Goal: Information Seeking & Learning: Learn about a topic

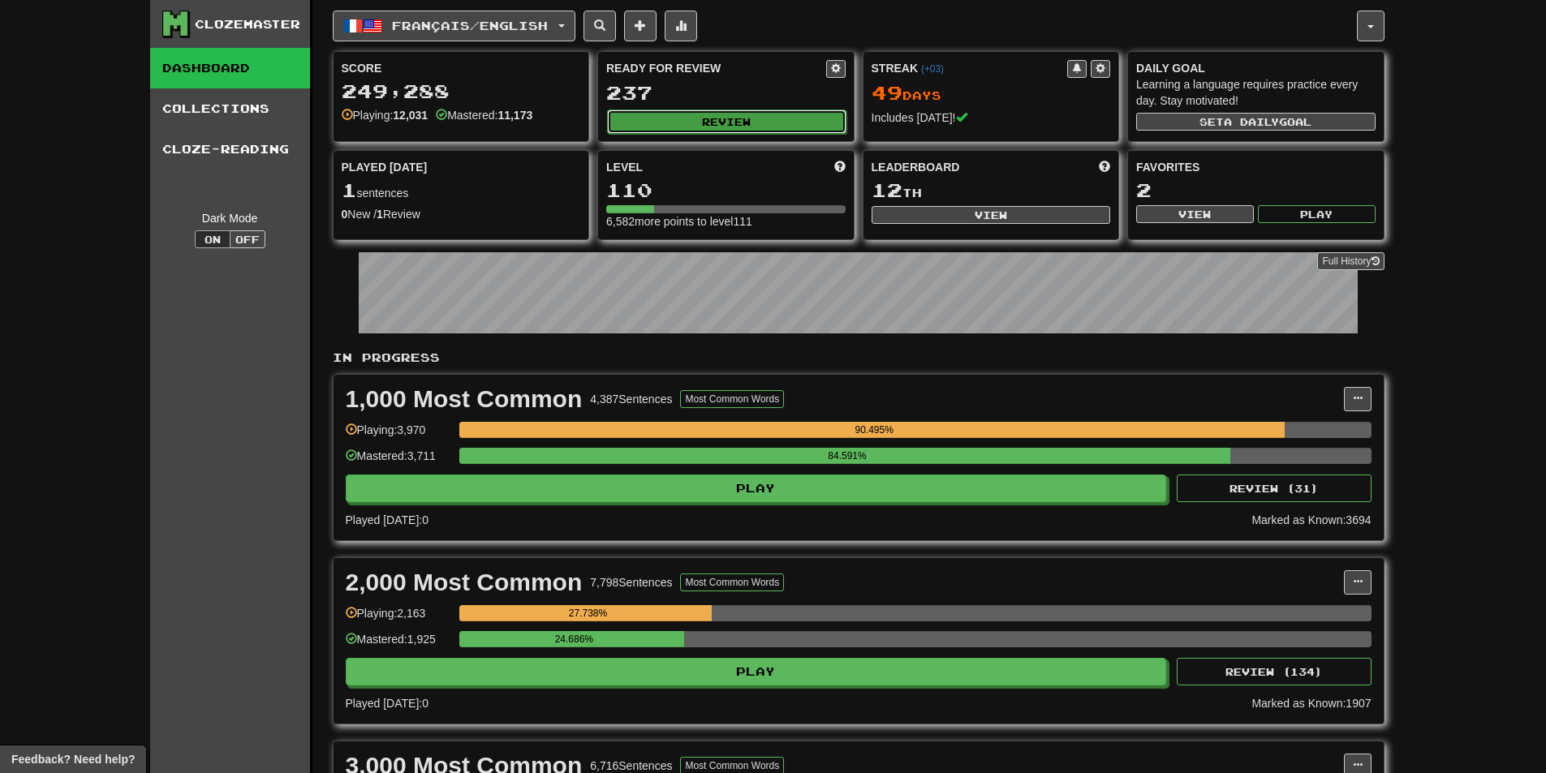
click at [746, 115] on button "Review" at bounding box center [726, 122] width 239 height 24
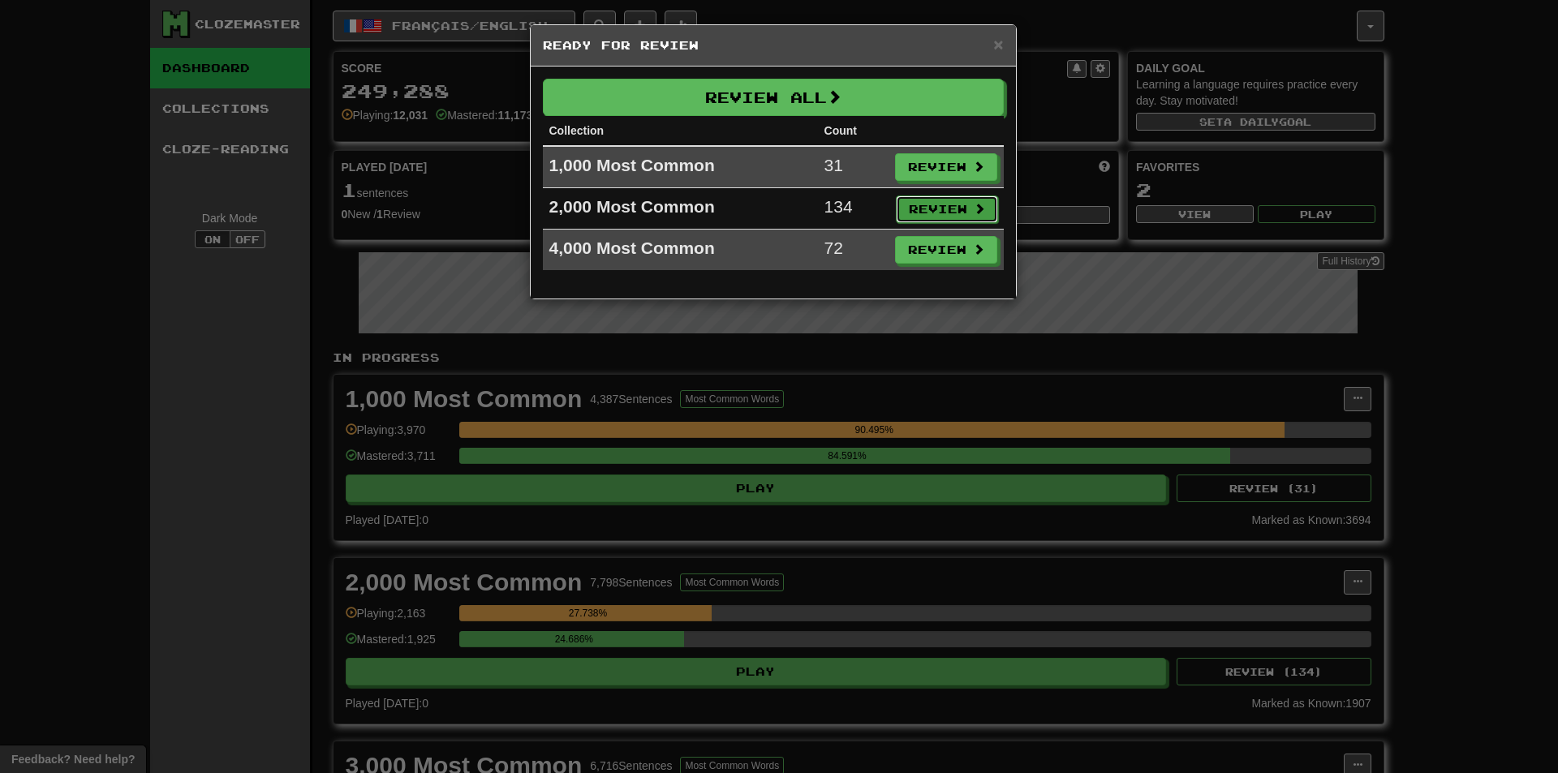
click at [946, 213] on button "Review" at bounding box center [947, 210] width 102 height 28
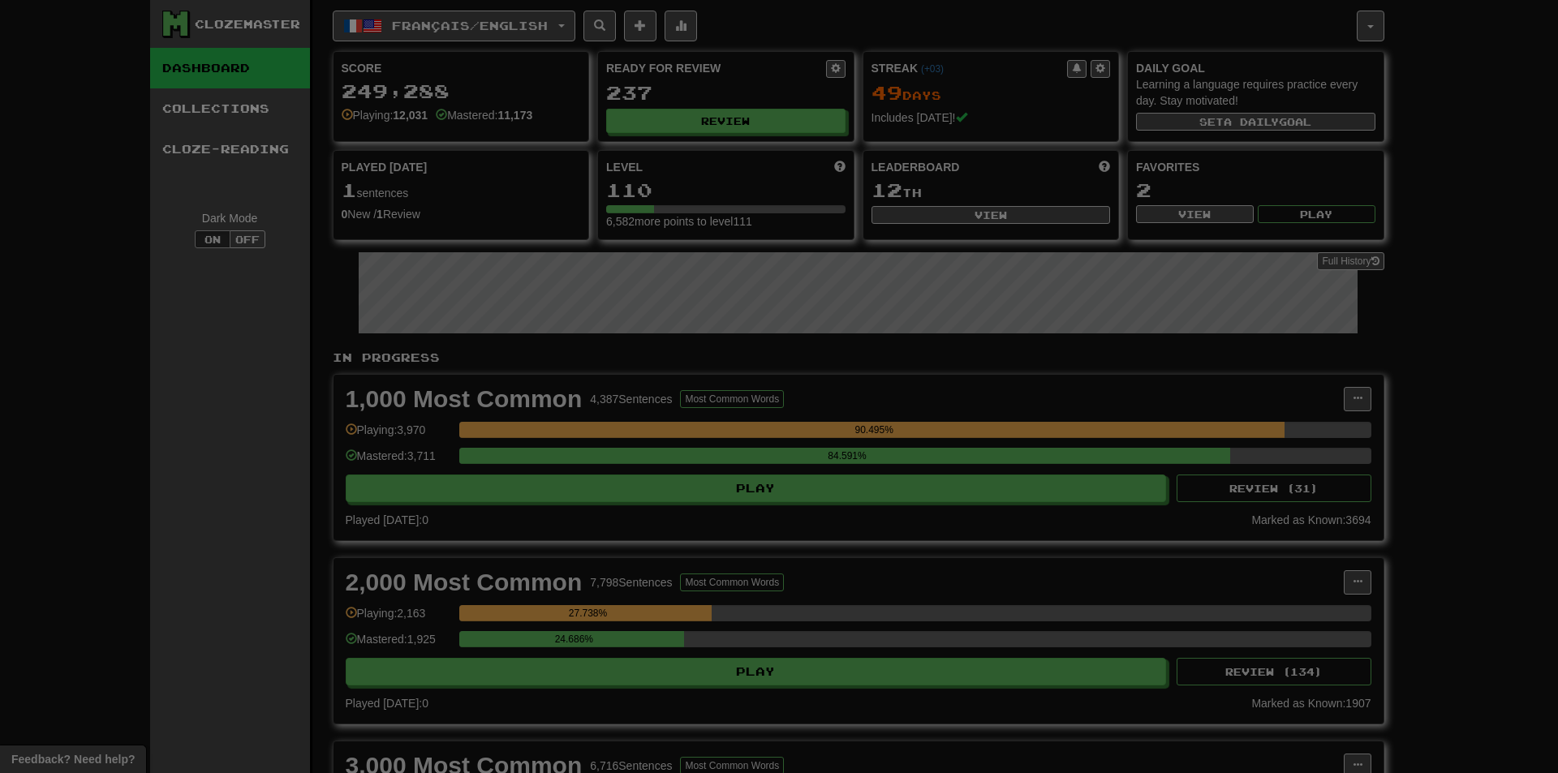
select select "**"
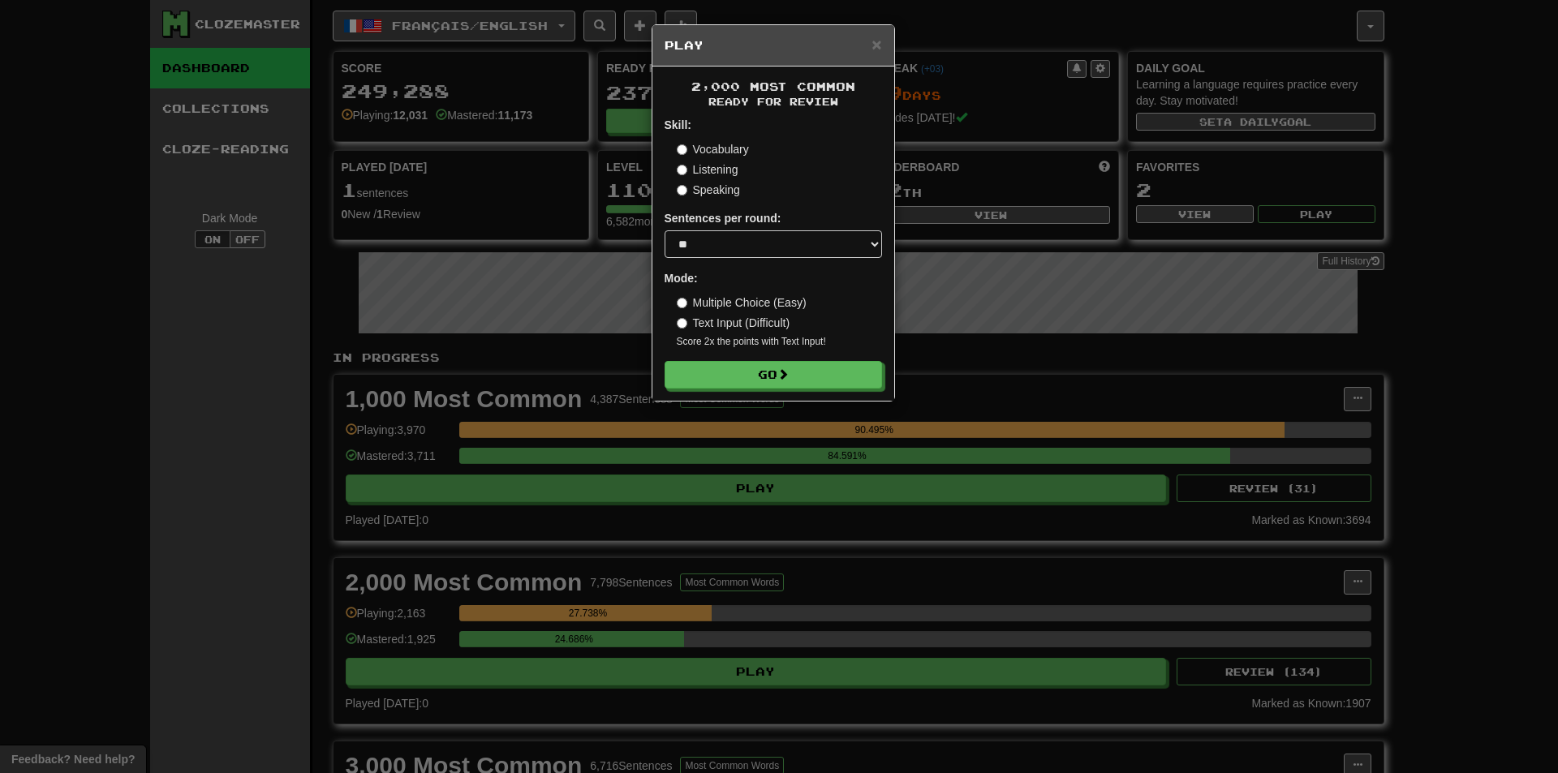
click at [815, 347] on small "Score 2x the points with Text Input !" at bounding box center [779, 342] width 205 height 14
click at [812, 367] on button "Go" at bounding box center [775, 376] width 218 height 28
click at [1014, 424] on div "× Play 2,000 Most Common Ready for Review Skill: Vocabulary Listening Speaking …" at bounding box center [779, 386] width 1558 height 773
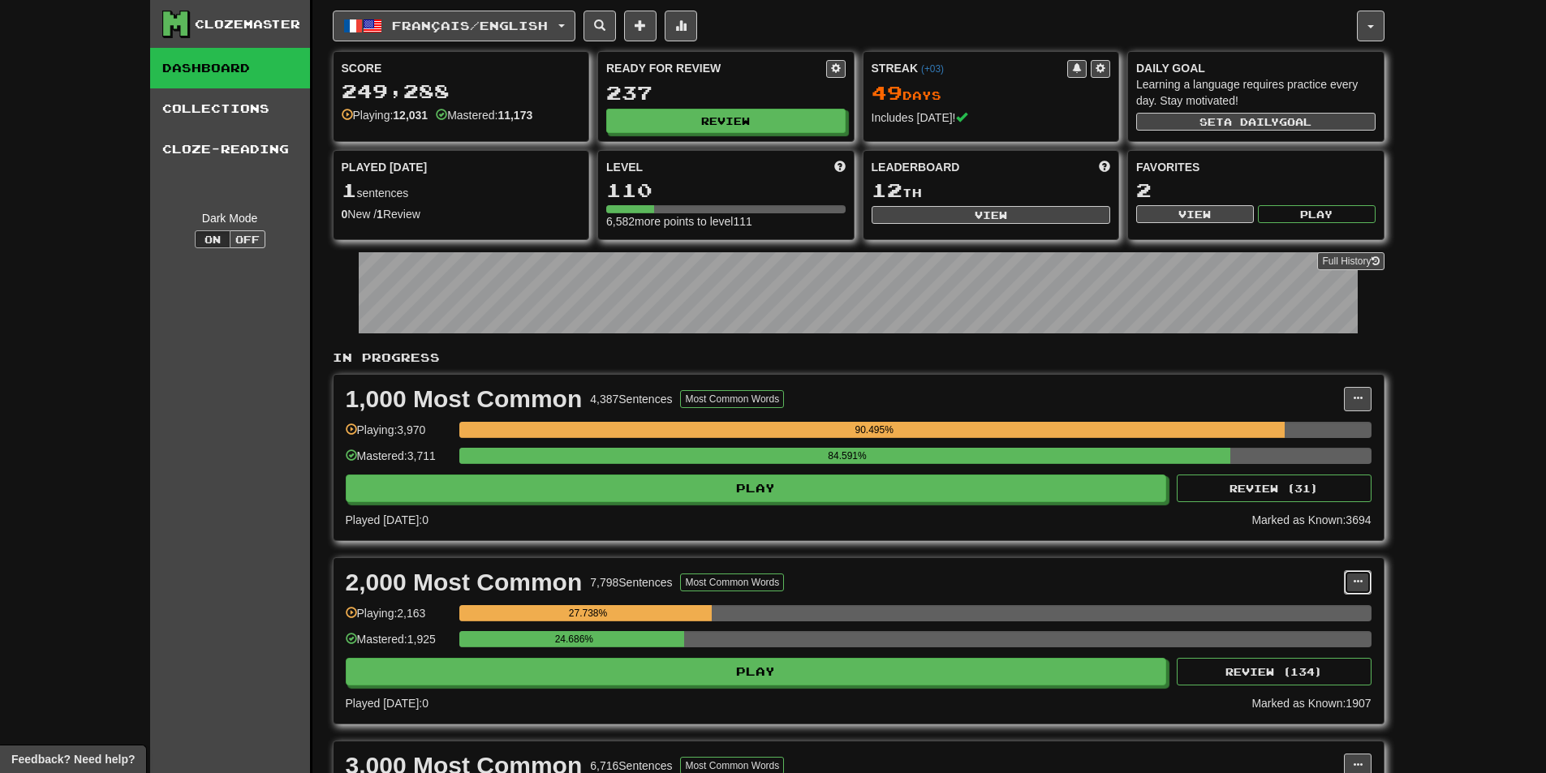
click at [1356, 587] on span at bounding box center [1358, 582] width 10 height 10
click at [1330, 610] on span "Manage Sentences" at bounding box center [1289, 611] width 98 height 13
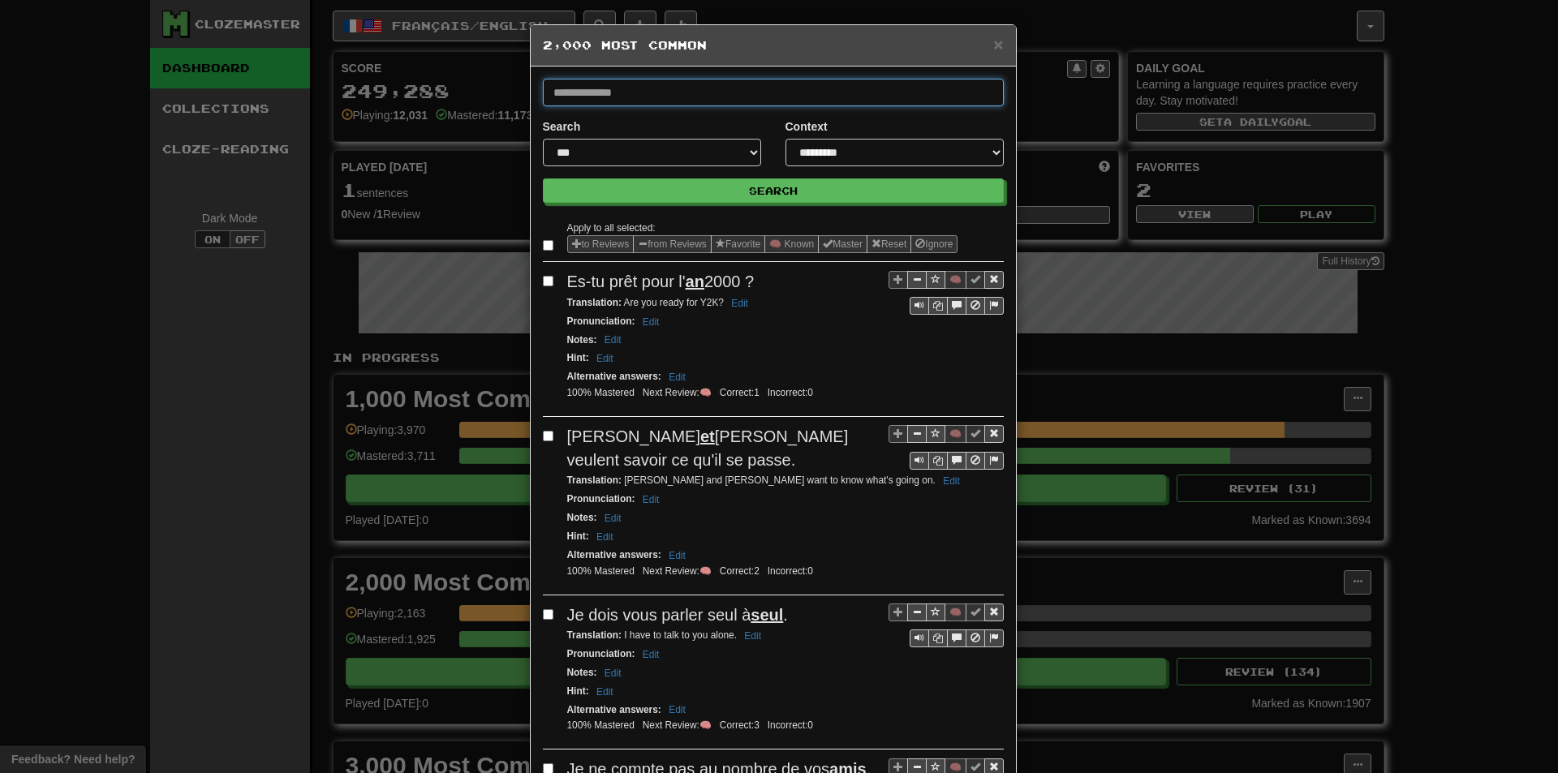
click at [654, 104] on input "text" at bounding box center [773, 93] width 461 height 28
type input "*****"
click at [543, 179] on button "Search" at bounding box center [773, 191] width 461 height 24
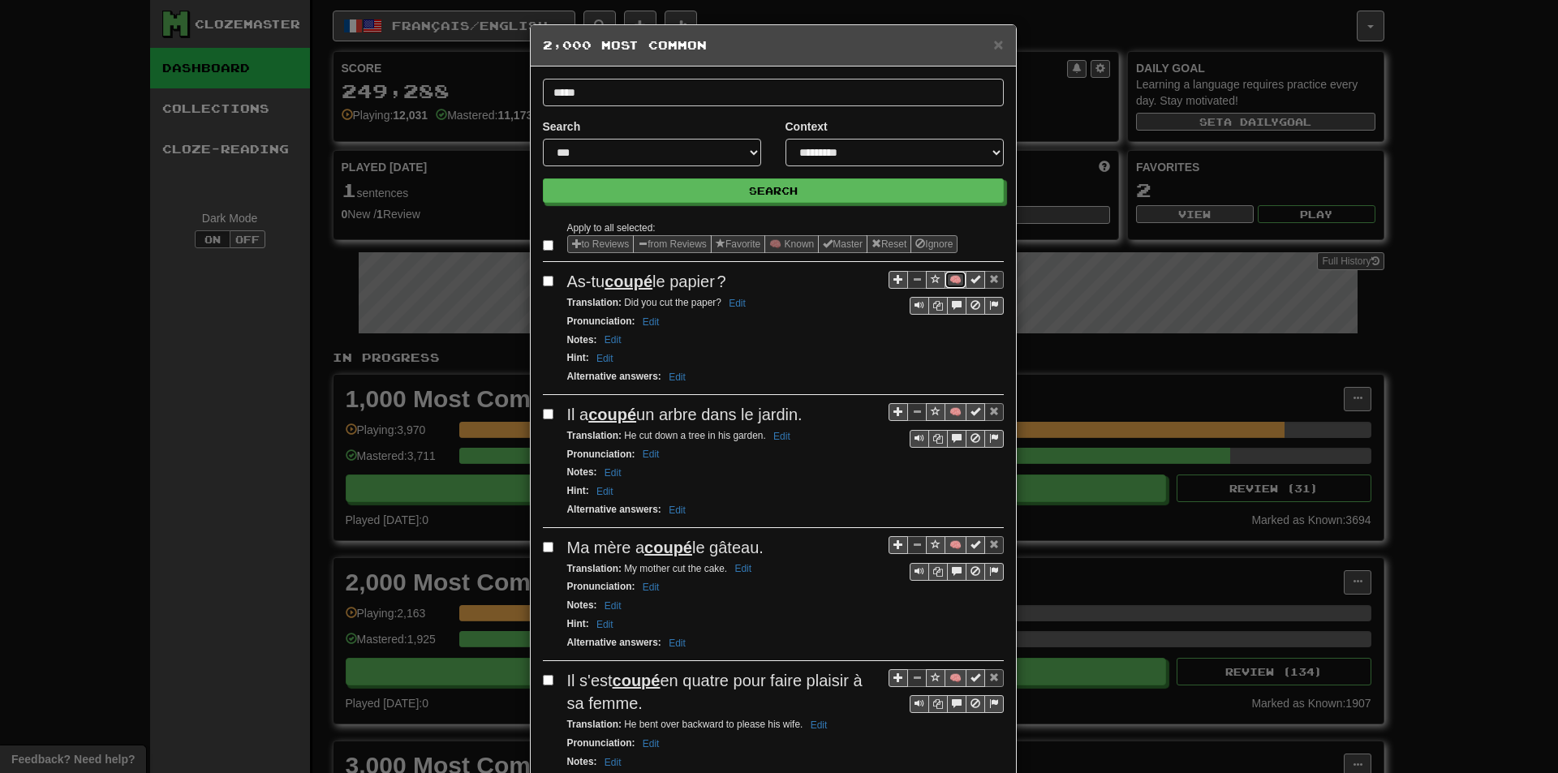
click at [946, 284] on button "🧠" at bounding box center [956, 280] width 22 height 18
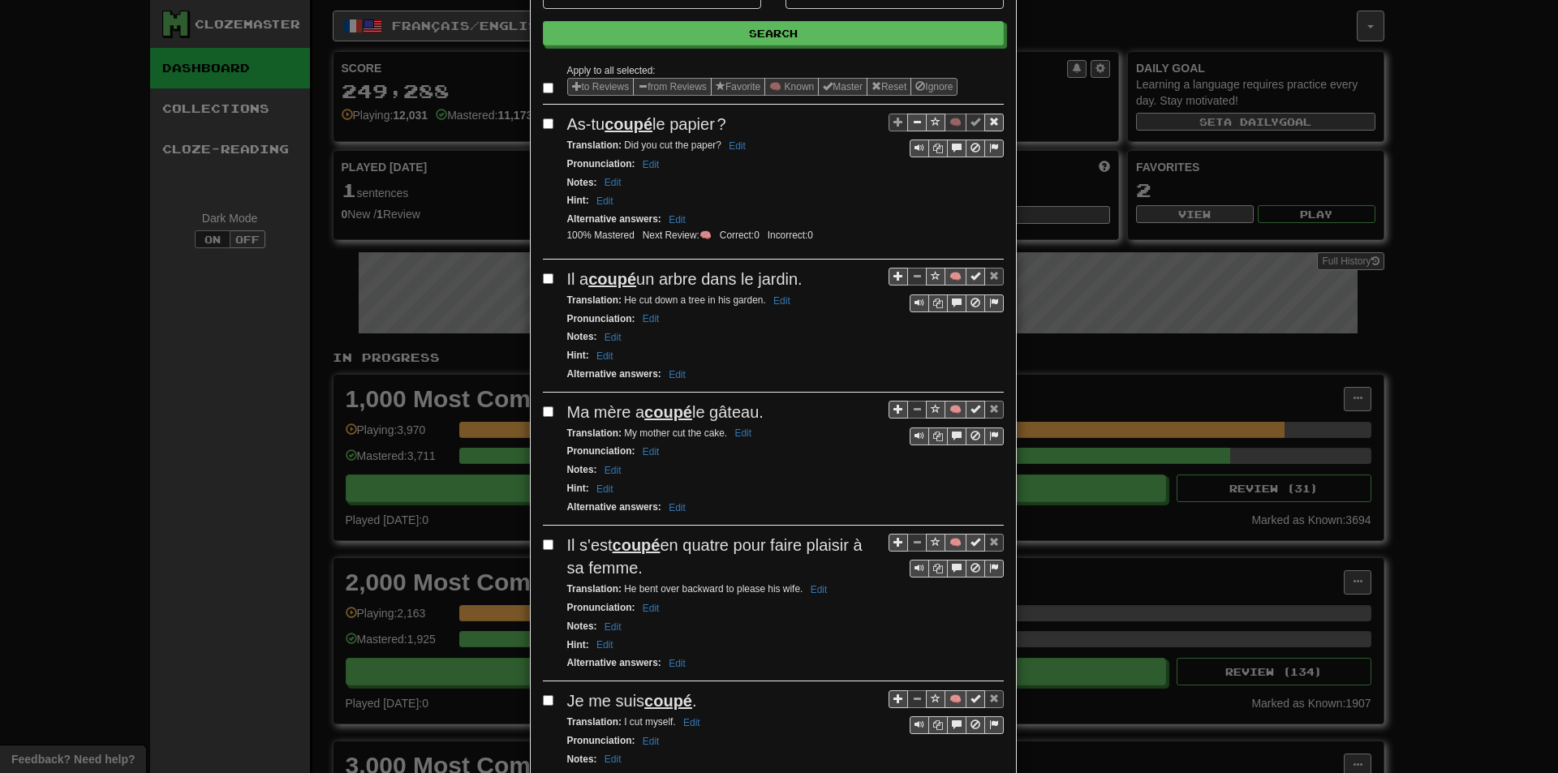
scroll to position [162, 0]
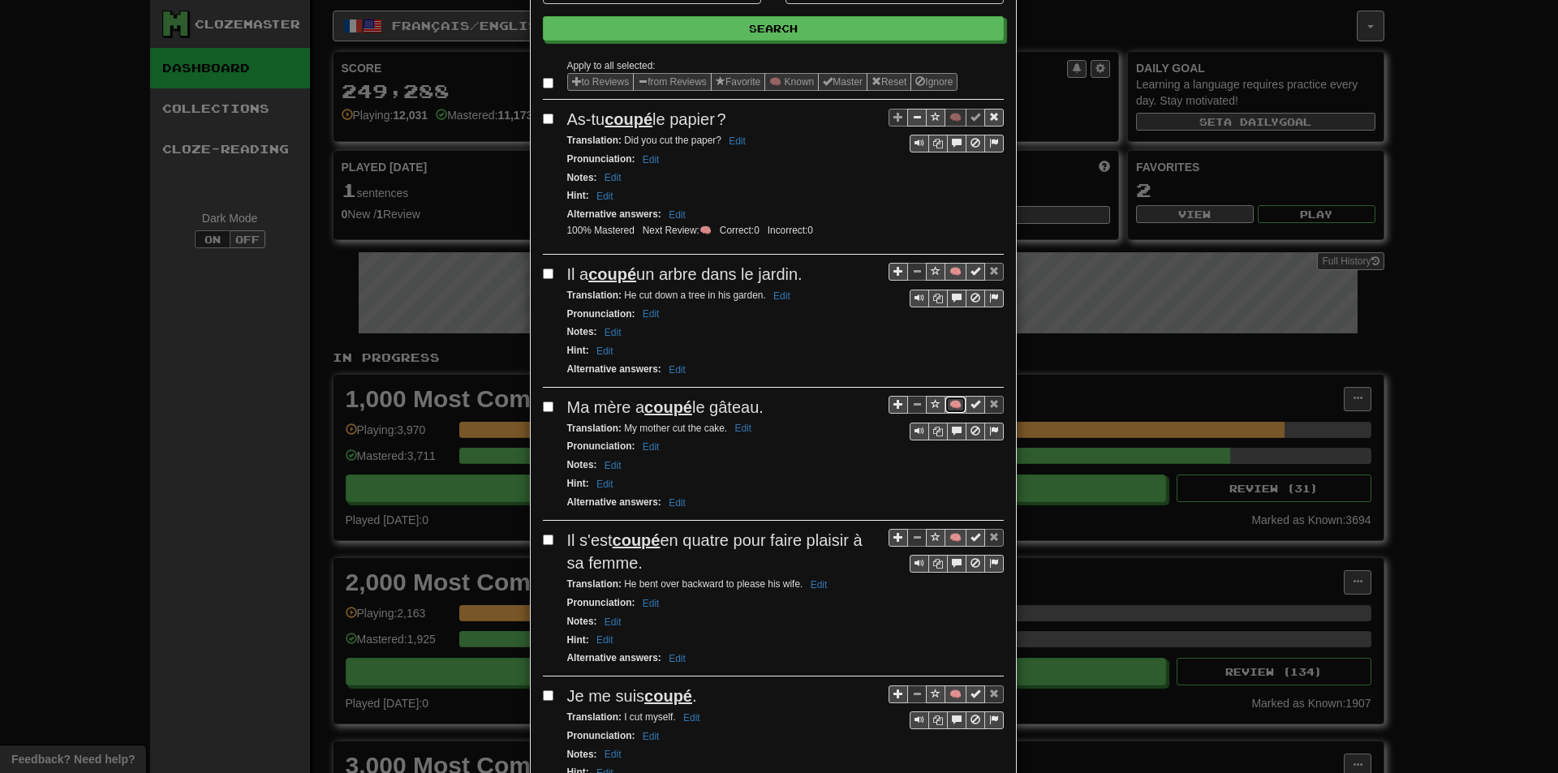
click at [952, 402] on button "🧠" at bounding box center [956, 405] width 22 height 18
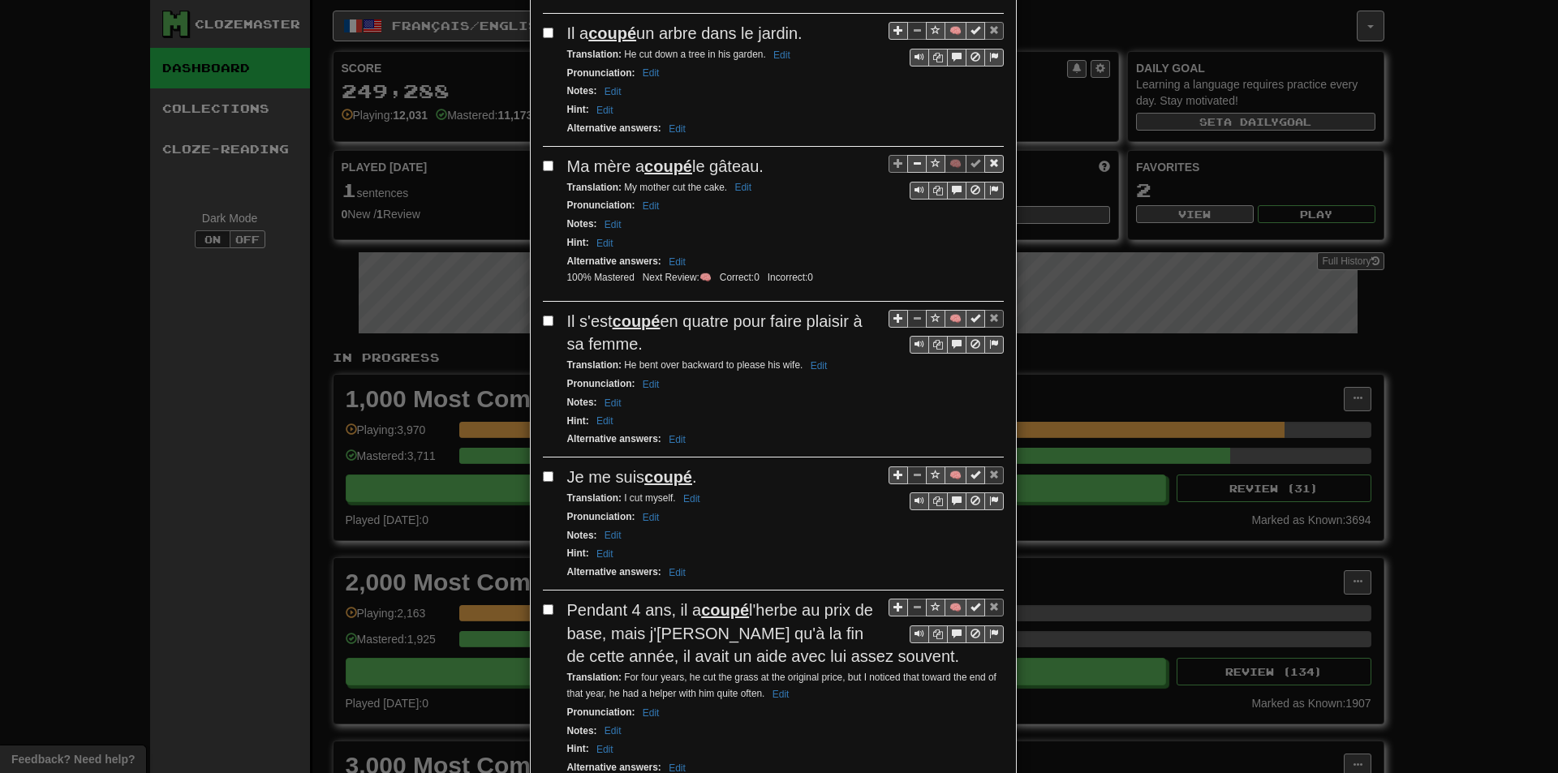
scroll to position [406, 0]
click at [948, 317] on button "🧠" at bounding box center [956, 317] width 22 height 18
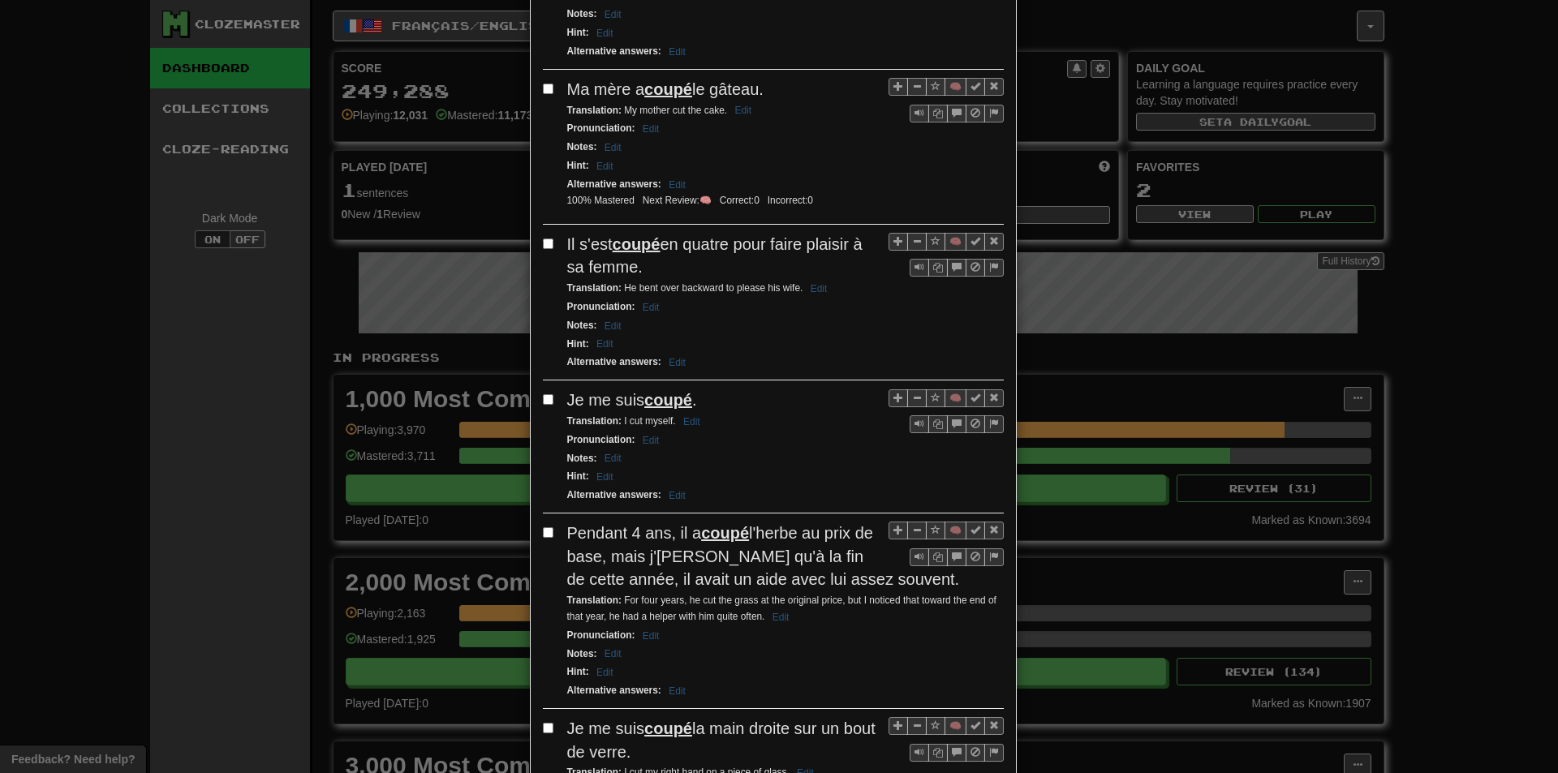
scroll to position [487, 0]
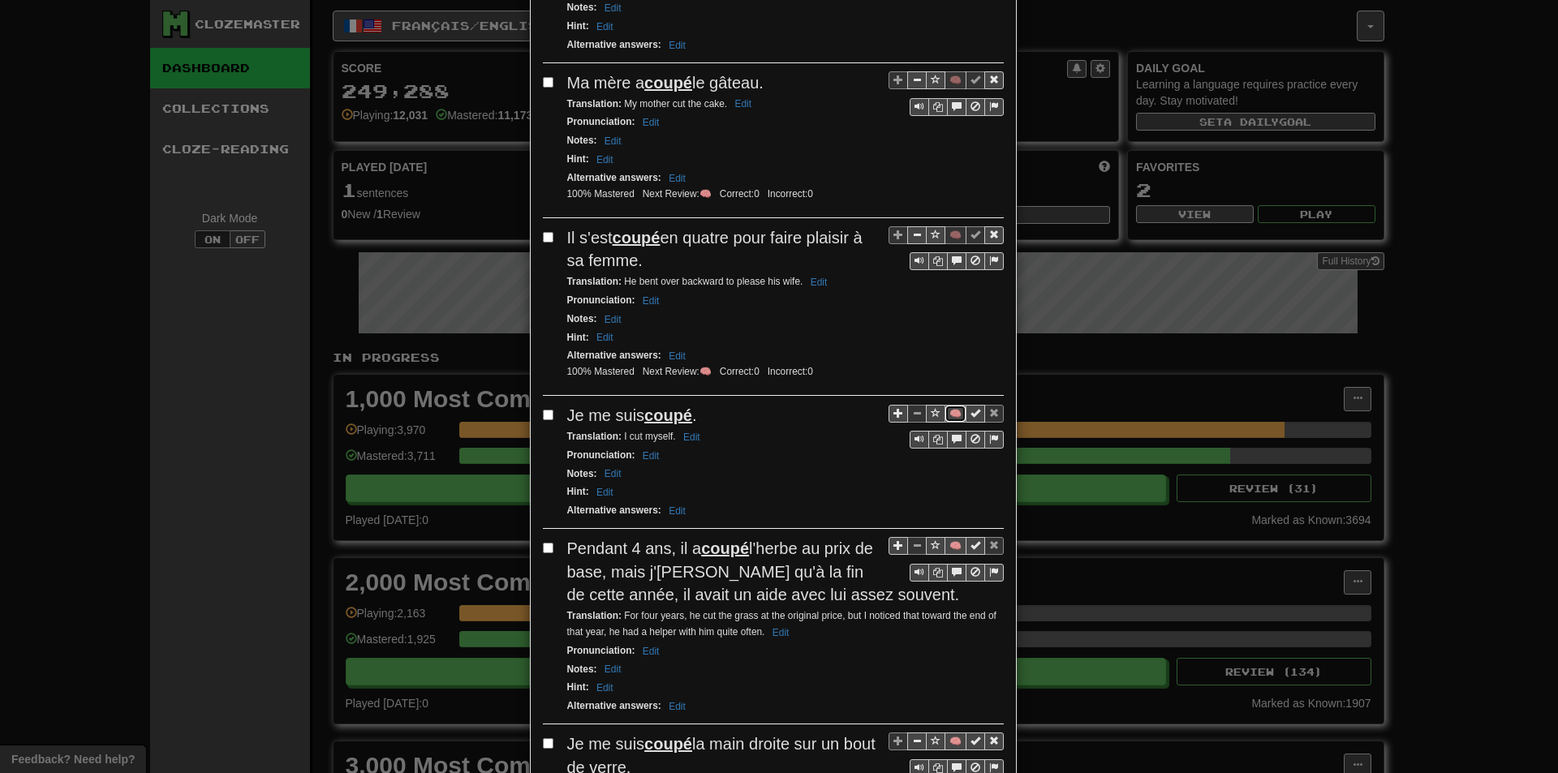
click at [946, 416] on button "🧠" at bounding box center [956, 414] width 22 height 18
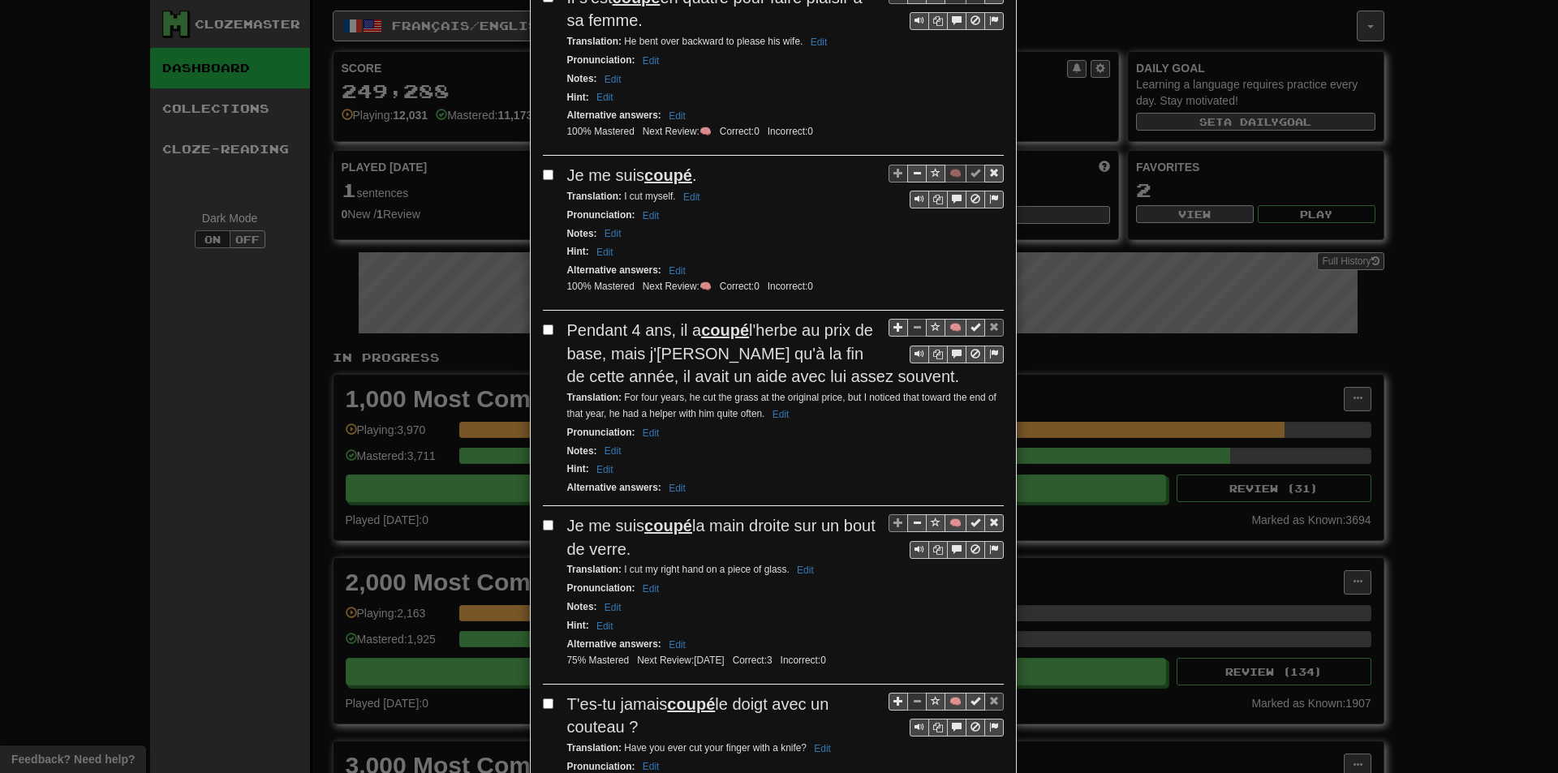
scroll to position [730, 0]
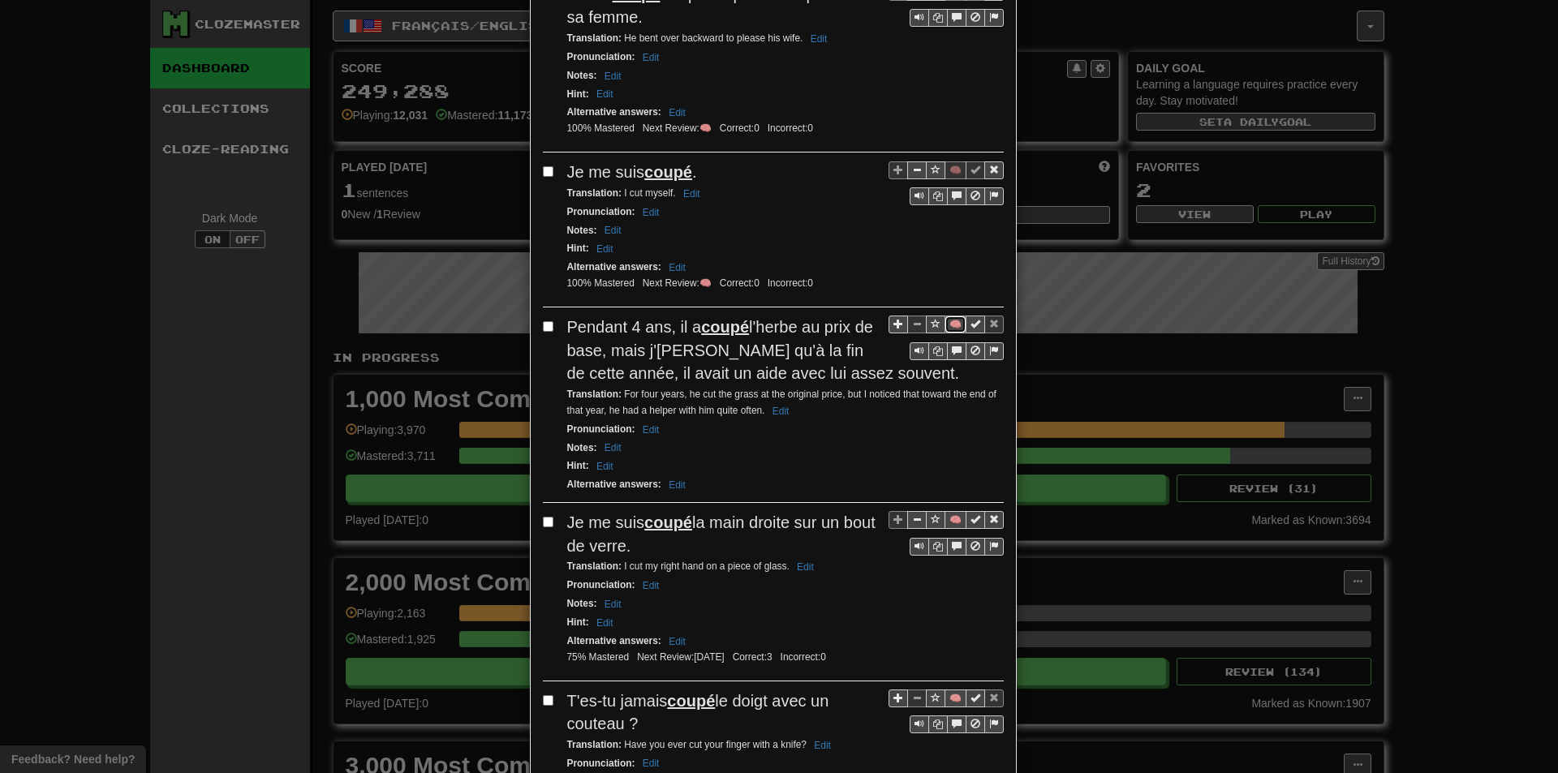
click at [945, 331] on button "🧠" at bounding box center [956, 325] width 22 height 18
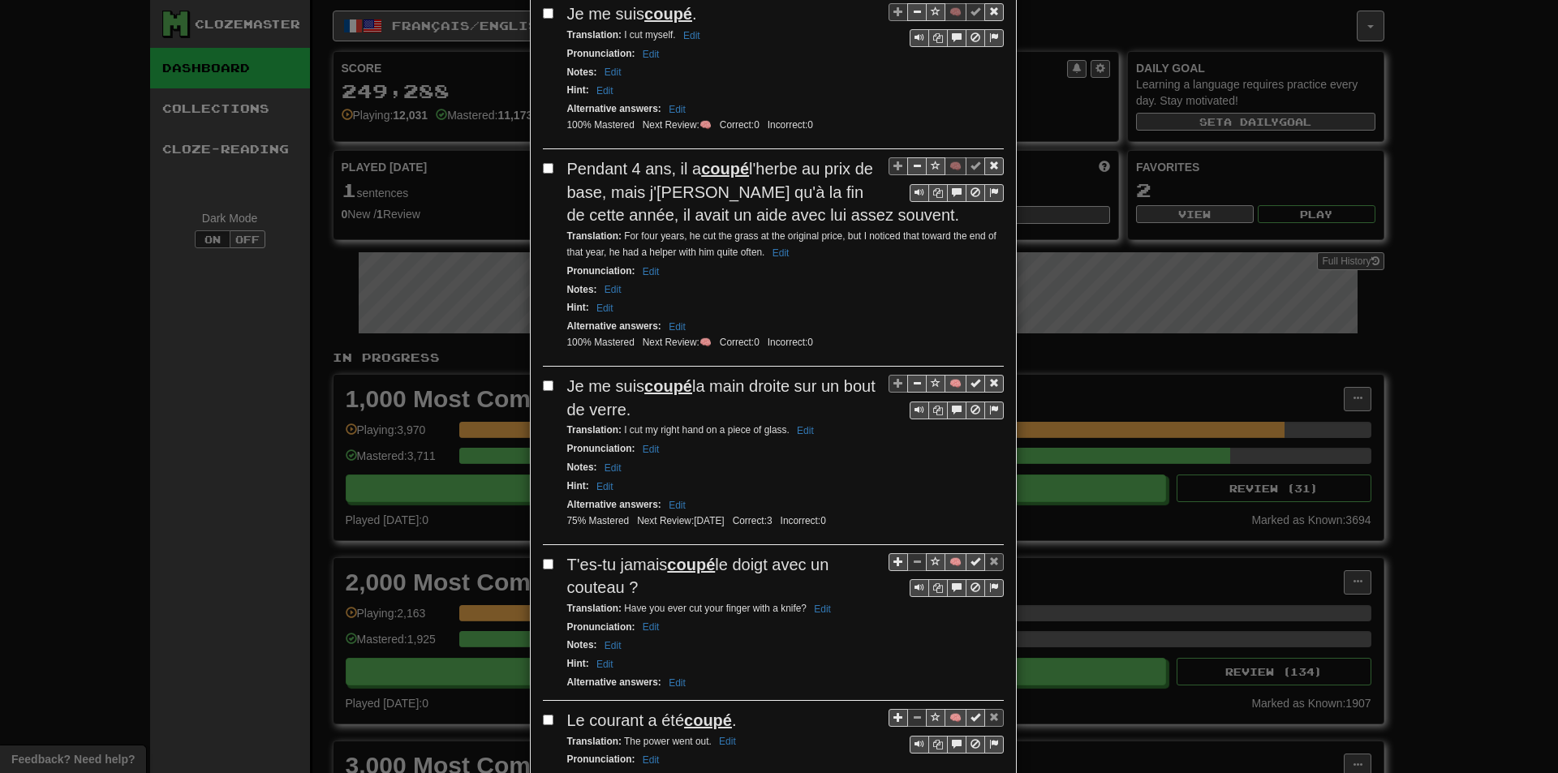
scroll to position [893, 0]
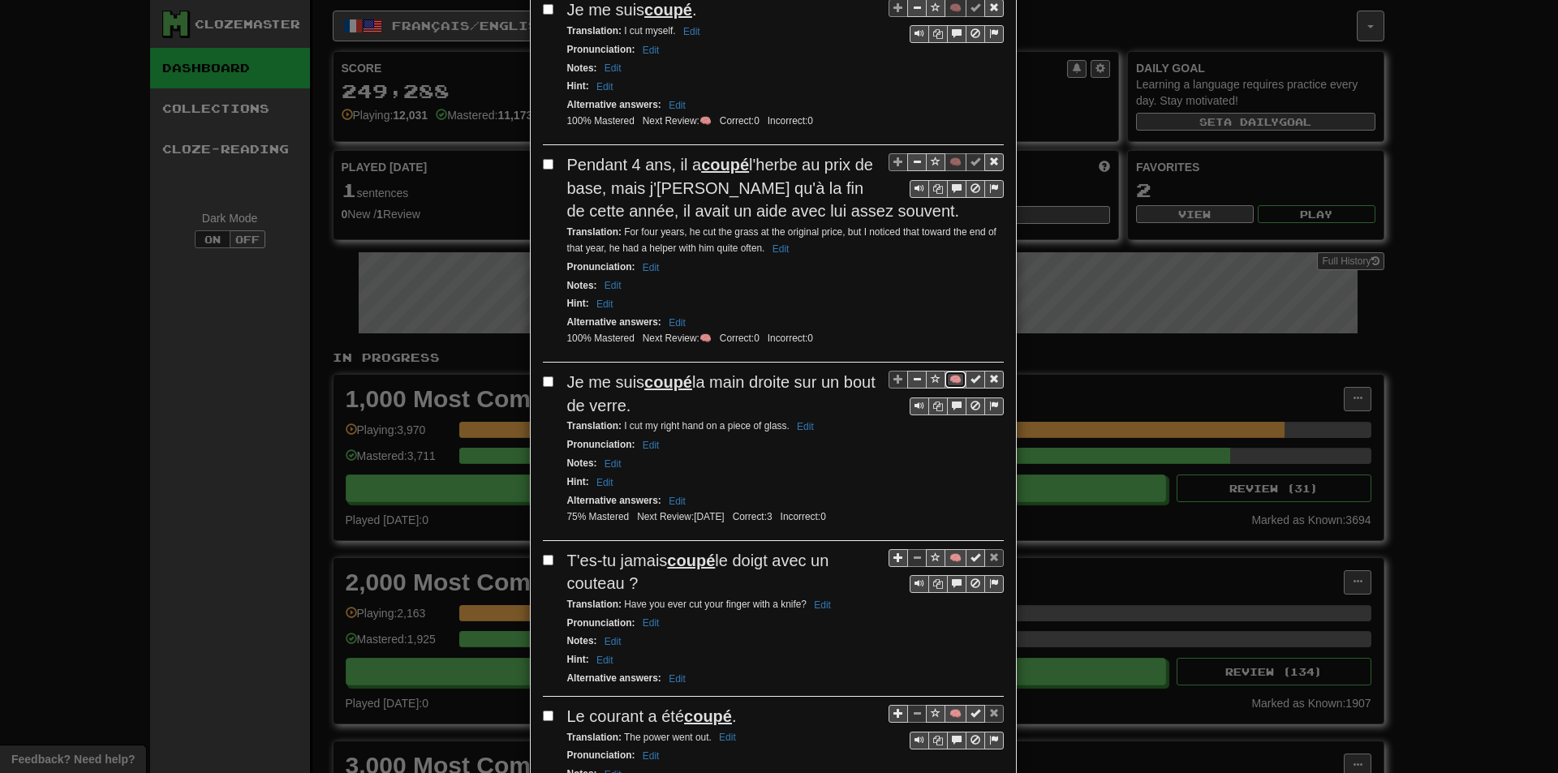
click at [948, 379] on button "🧠" at bounding box center [956, 380] width 22 height 18
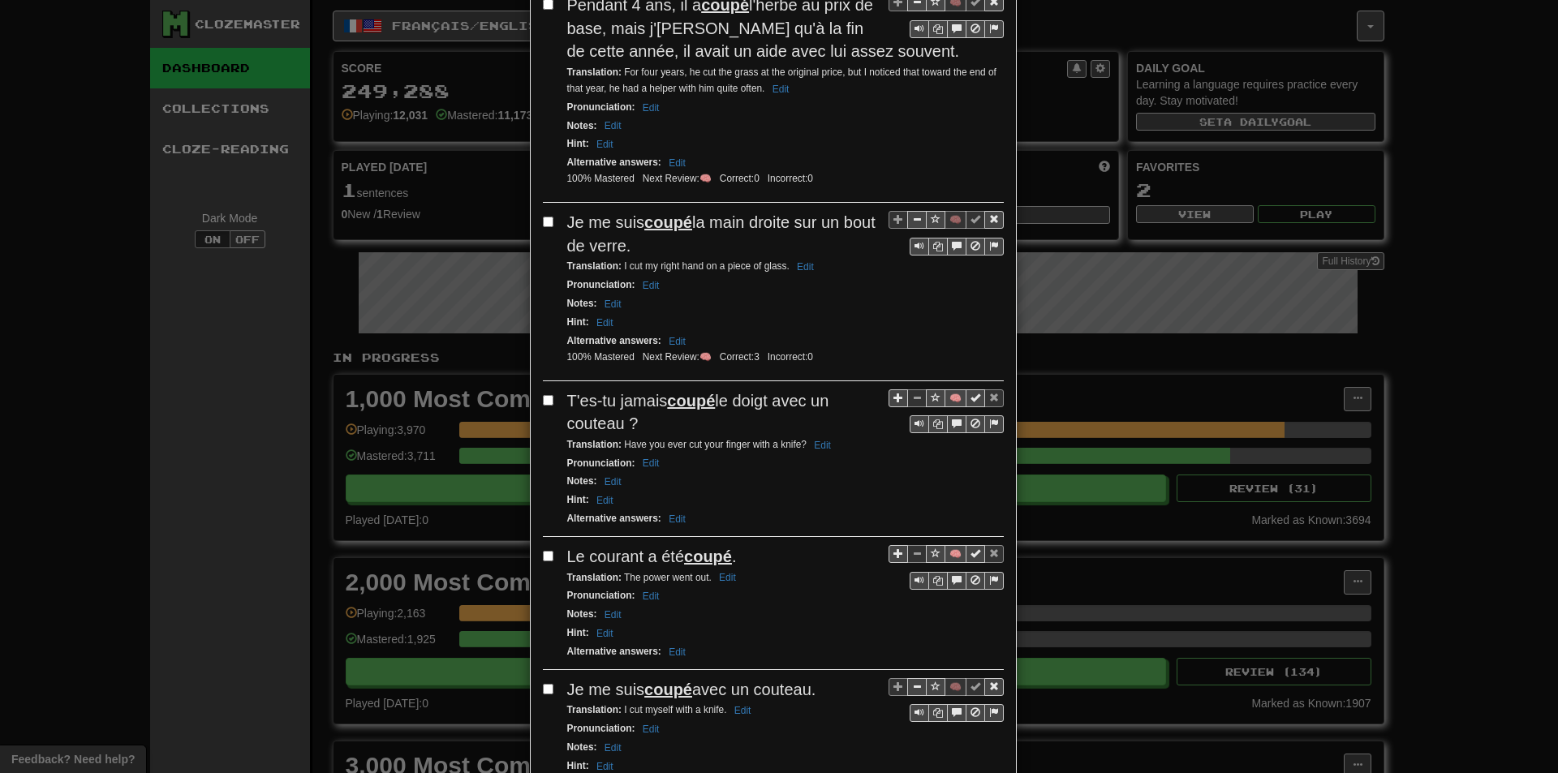
scroll to position [1055, 0]
click at [947, 397] on button "🧠" at bounding box center [956, 396] width 22 height 18
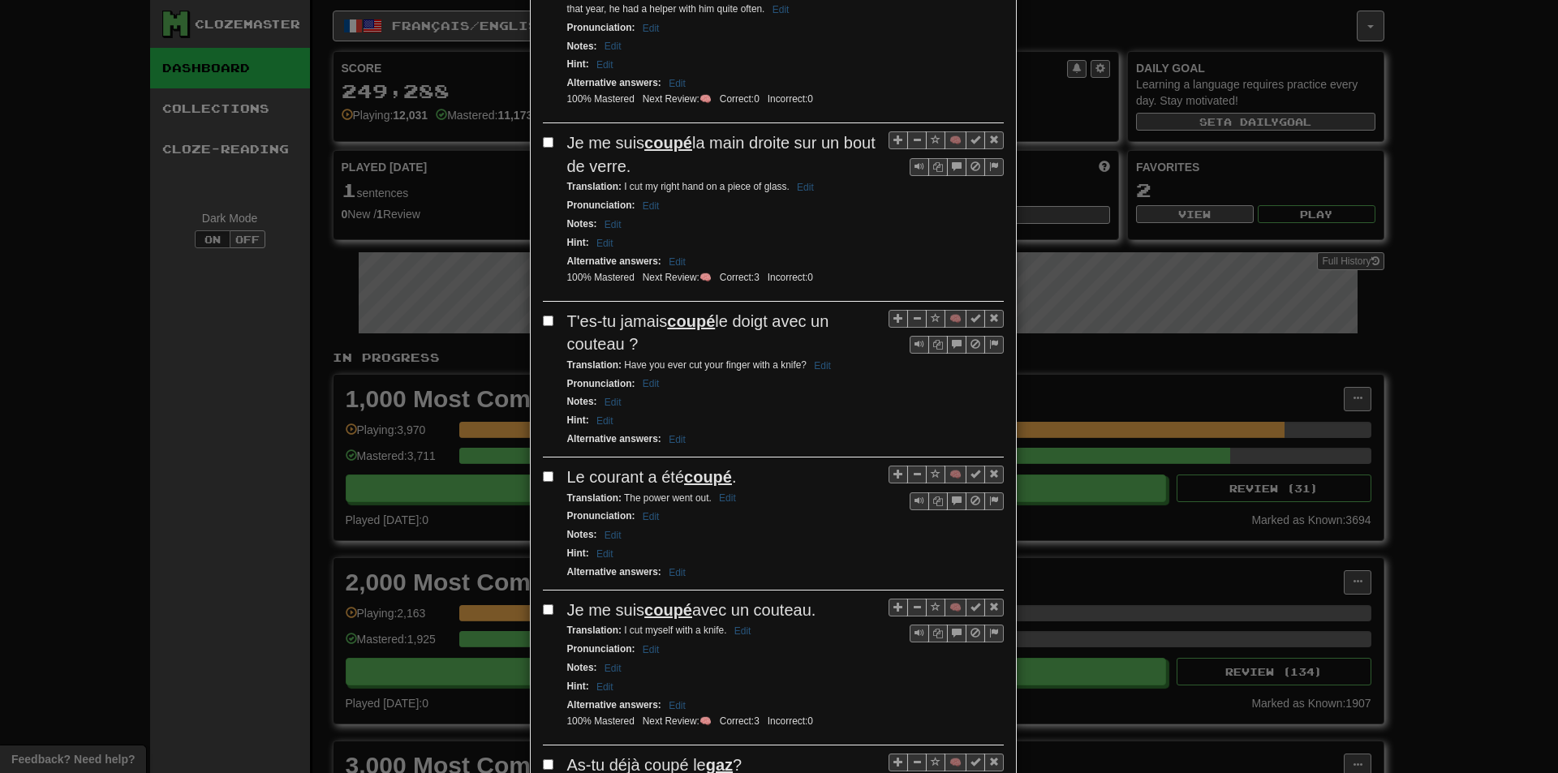
scroll to position [1136, 0]
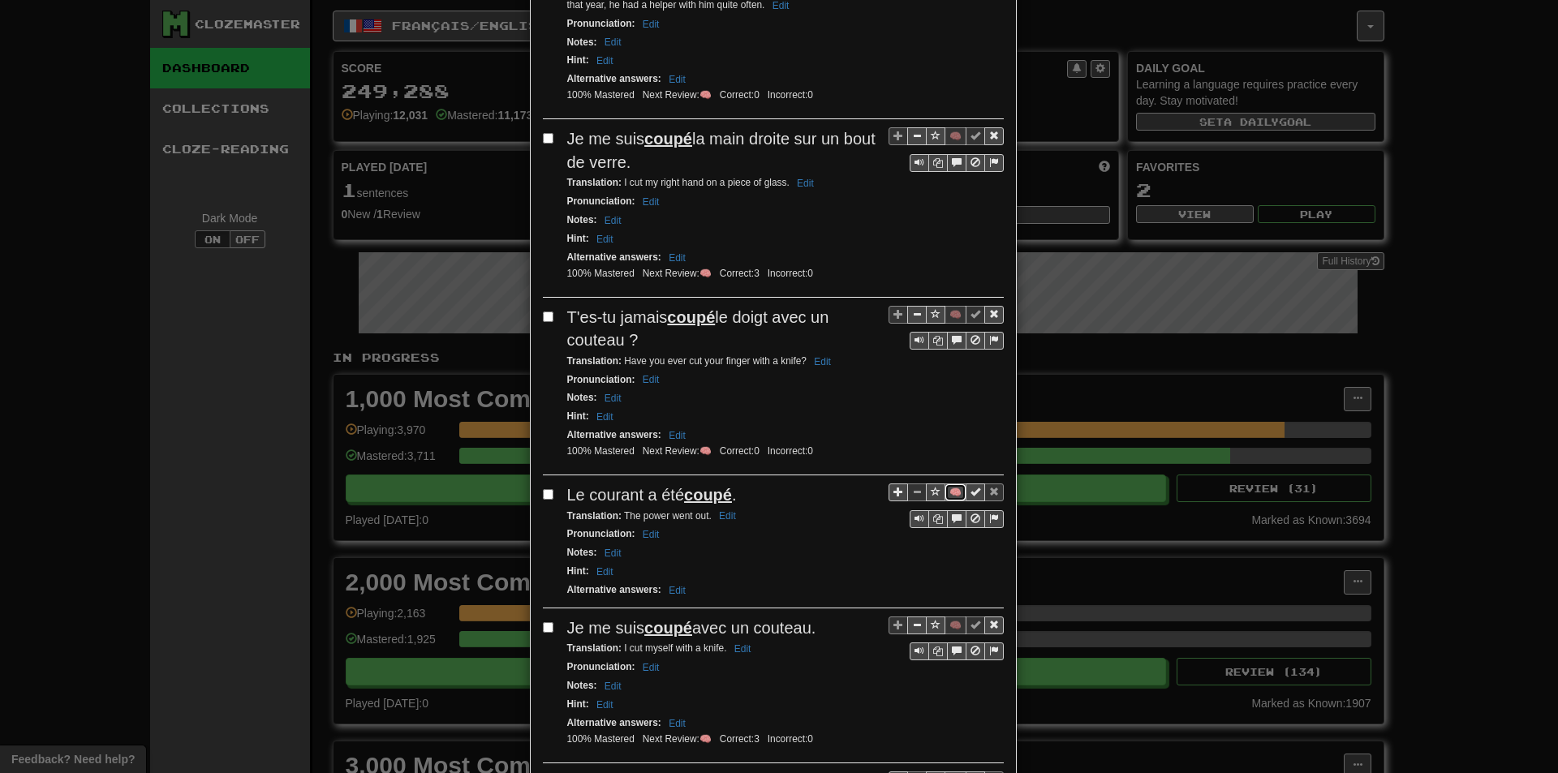
click at [950, 492] on button "🧠" at bounding box center [956, 493] width 22 height 18
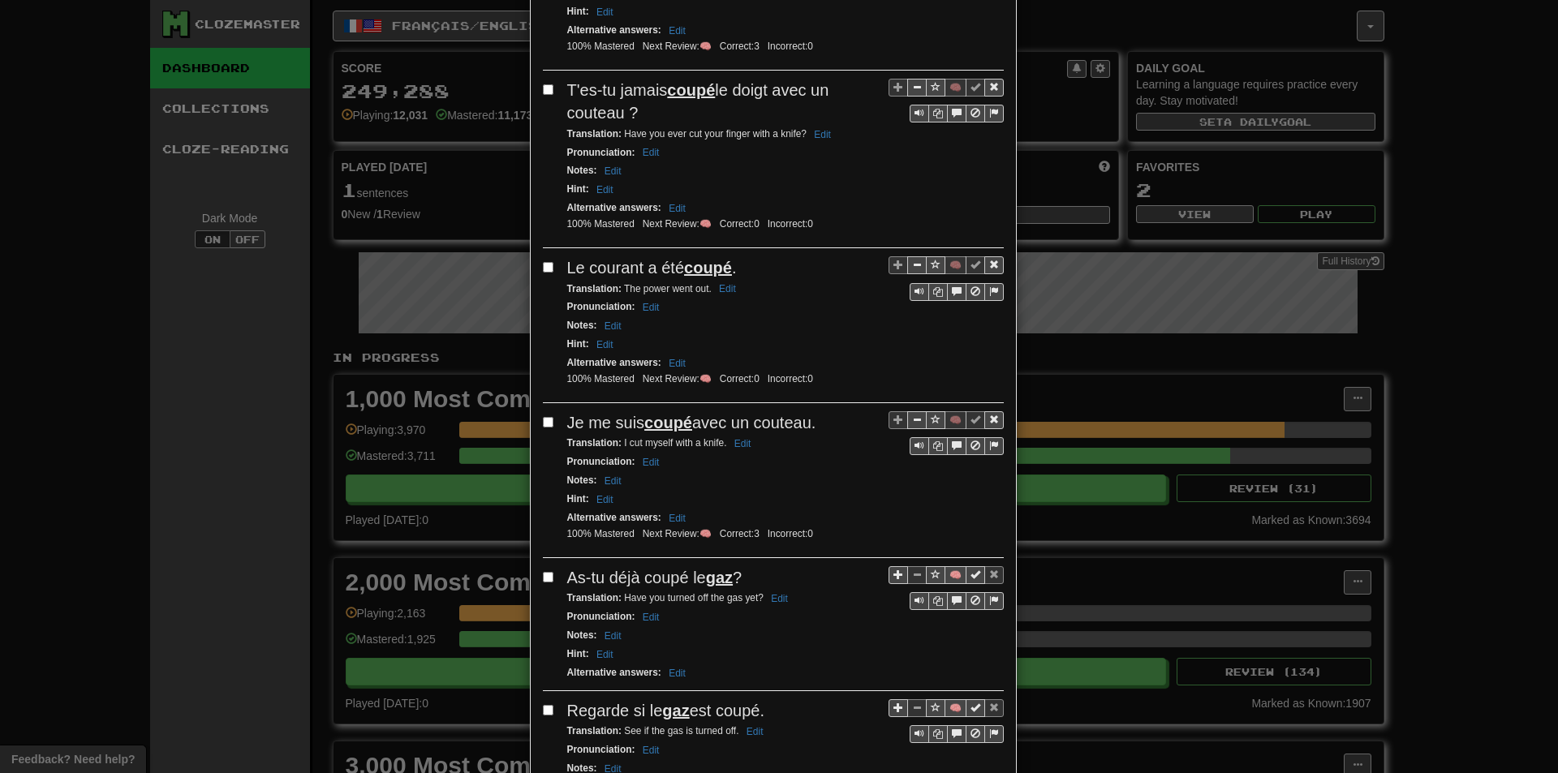
scroll to position [1380, 0]
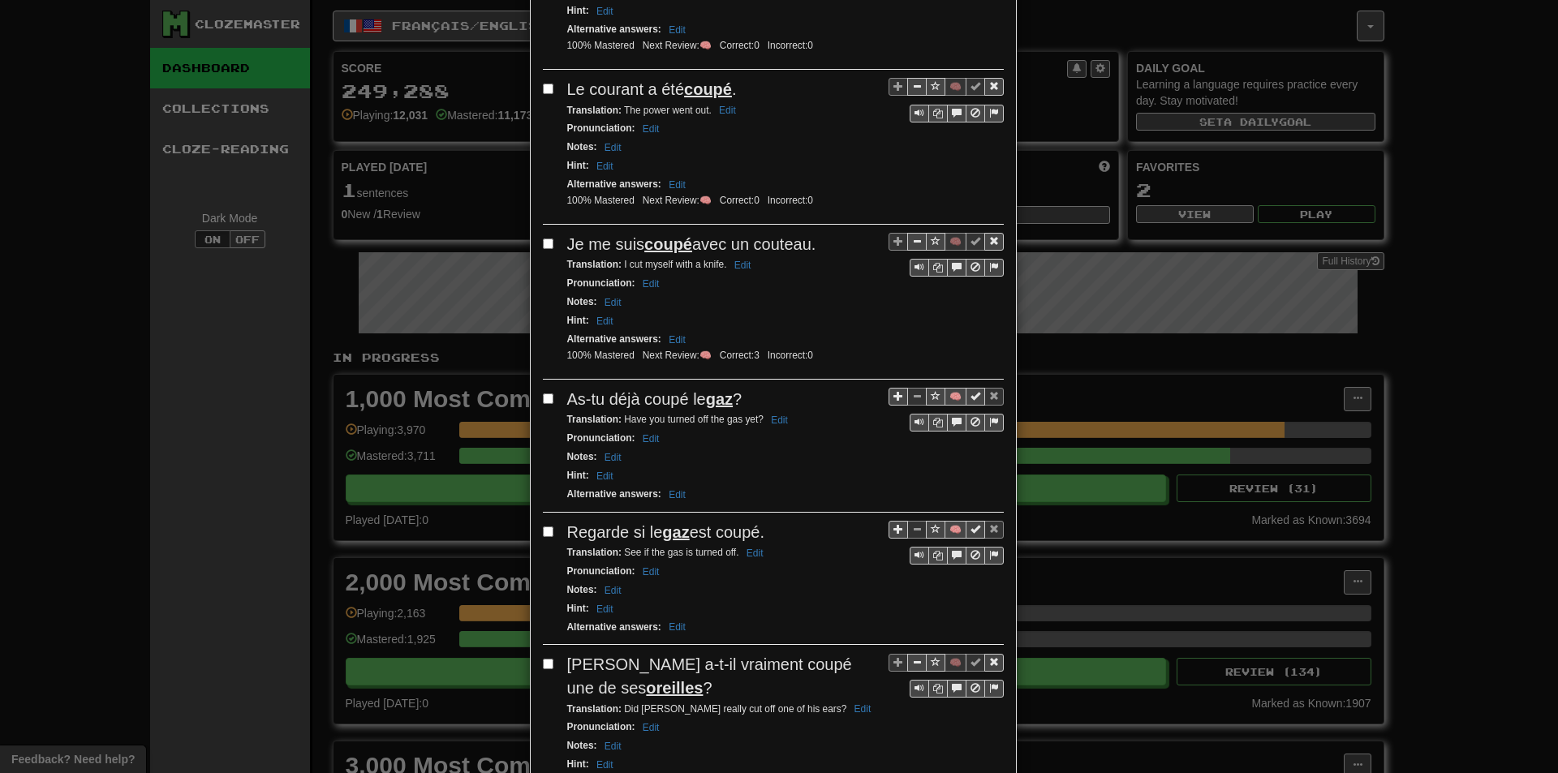
drag, startPoint x: 811, startPoint y: 472, endPoint x: 804, endPoint y: 389, distance: 83.0
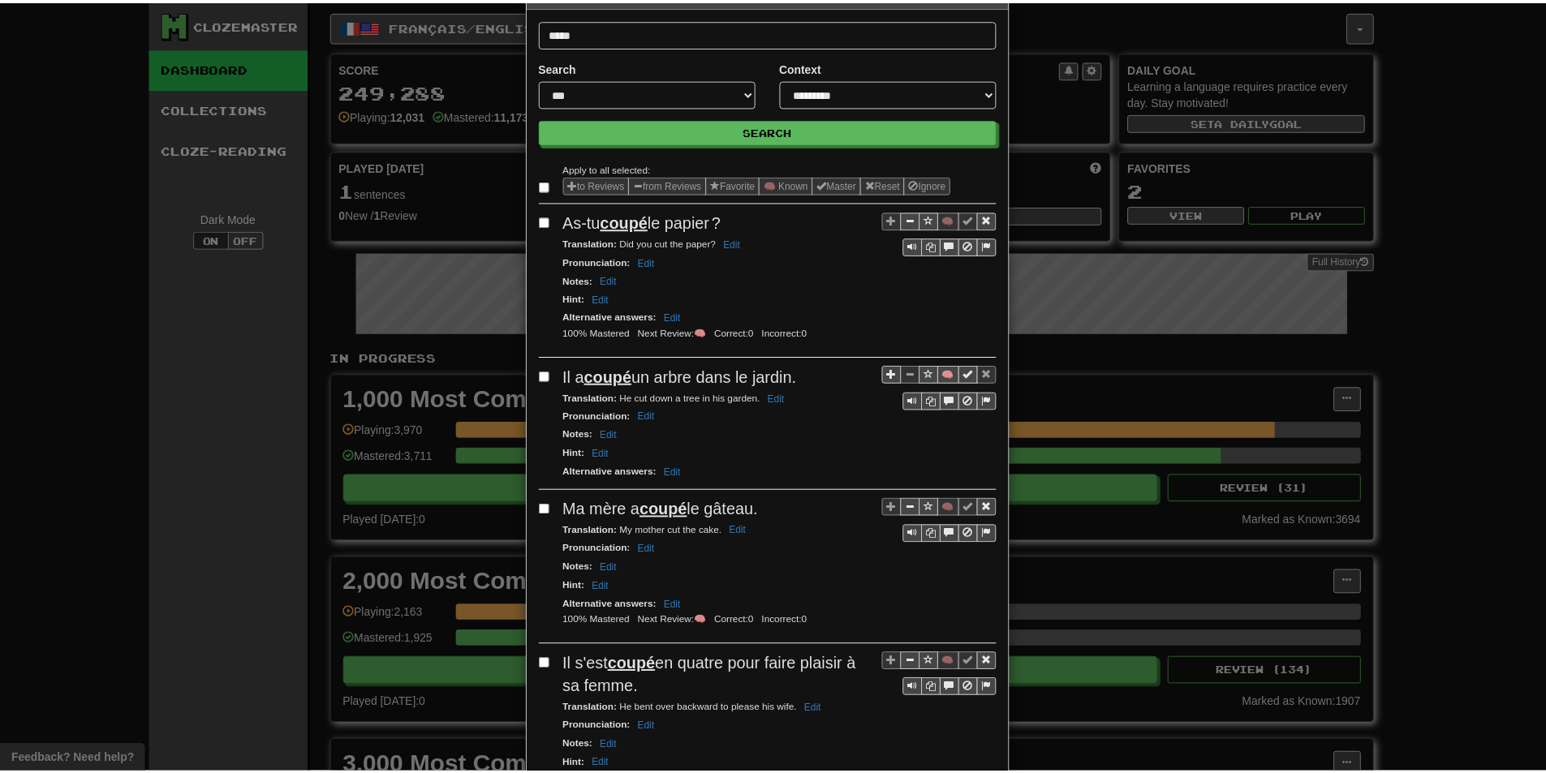
scroll to position [0, 0]
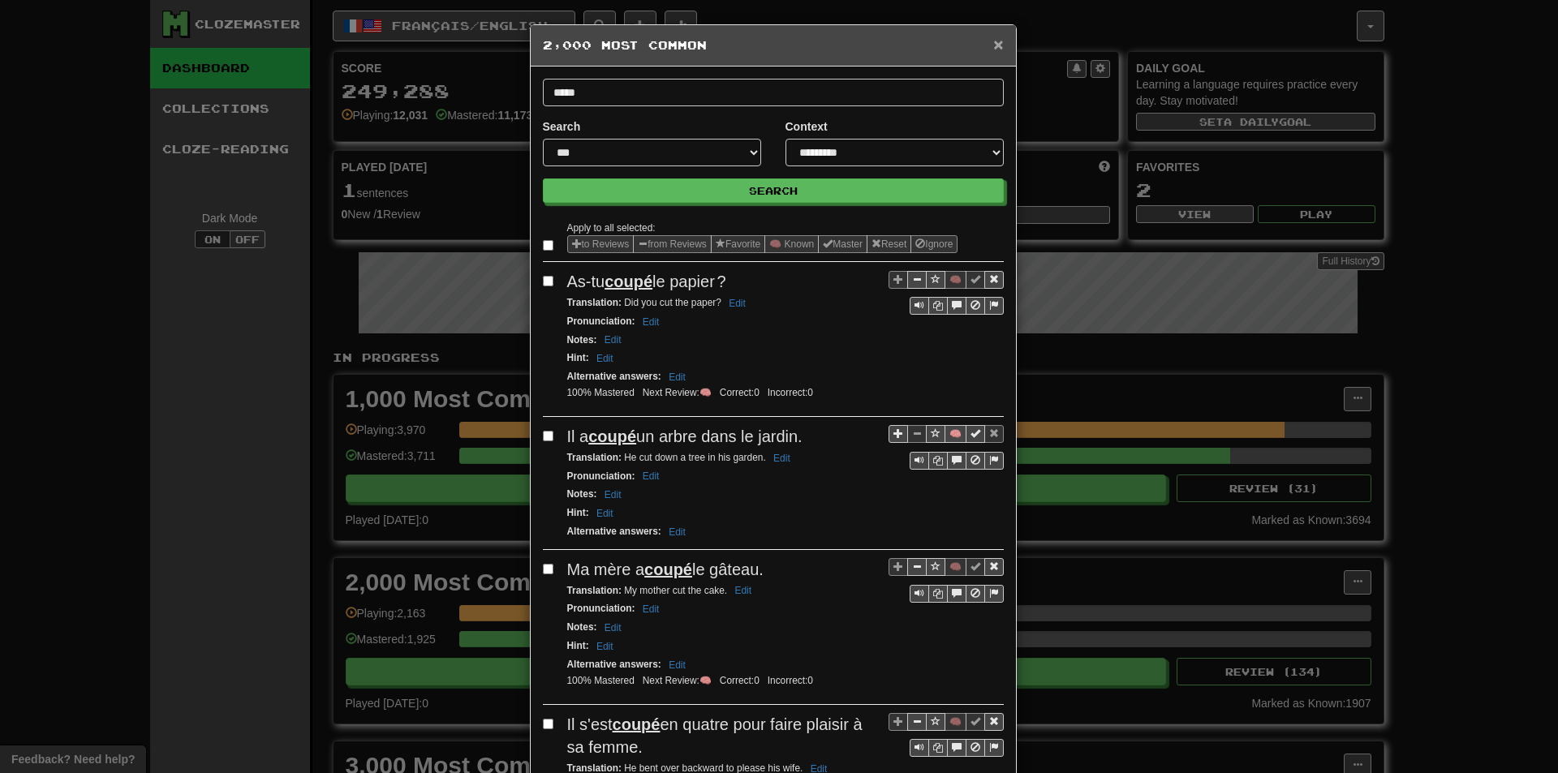
click at [997, 52] on span "×" at bounding box center [998, 44] width 10 height 19
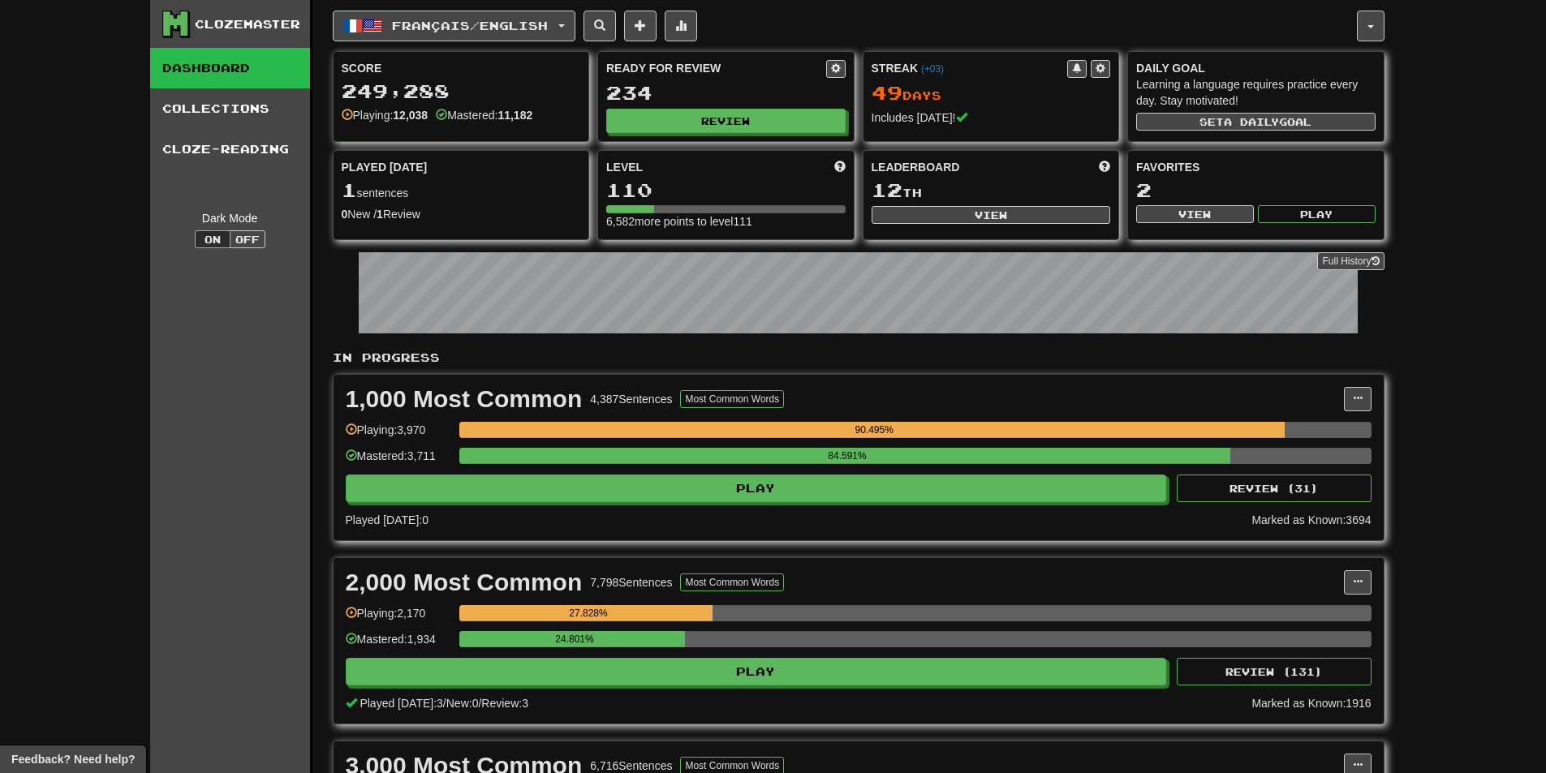
click at [760, 142] on div "Score 249,288 Playing: 12,038 Mastered: 11,182 Ready for Review 234 Review Stre…" at bounding box center [859, 145] width 1052 height 189
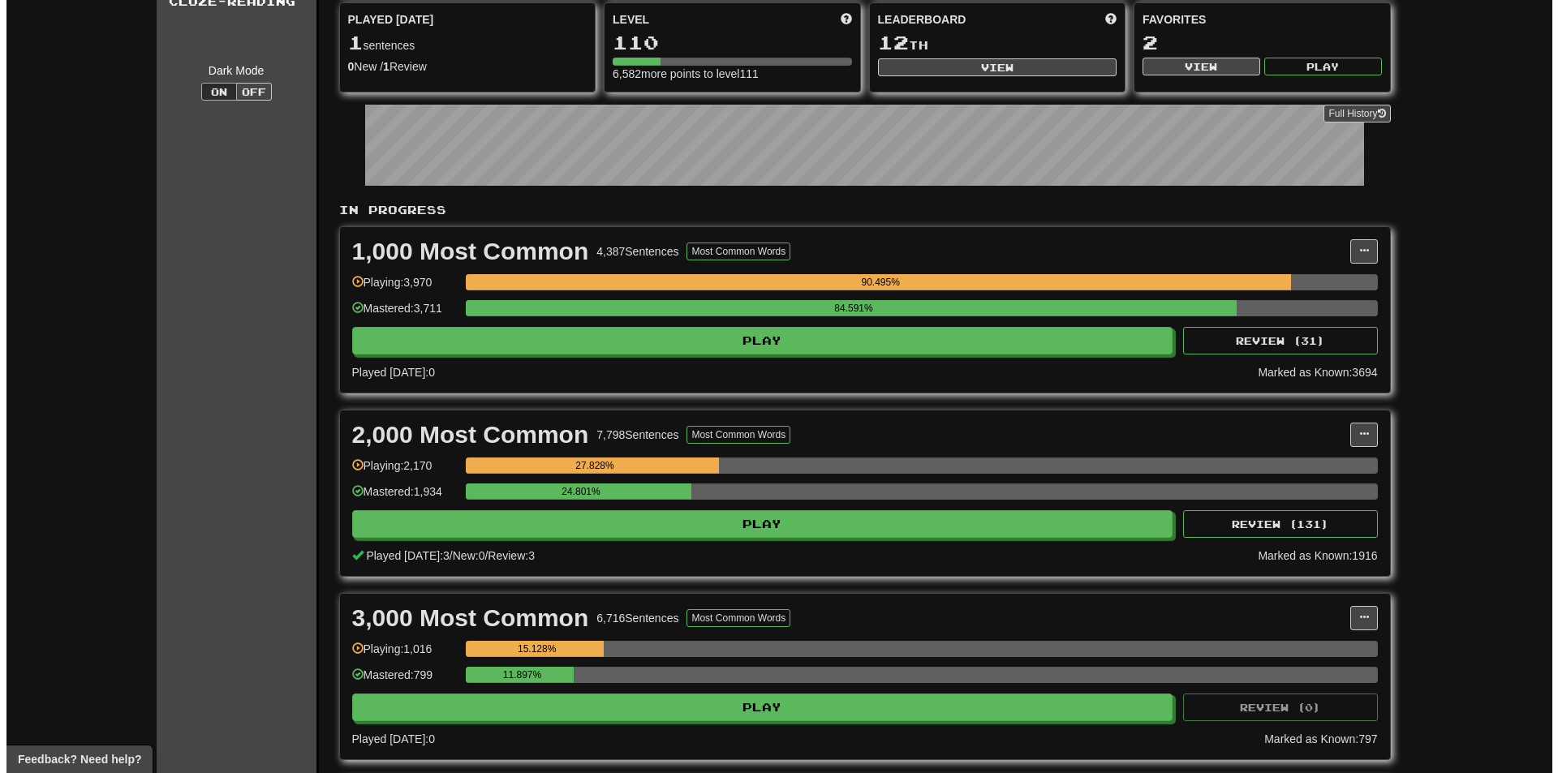
scroll to position [162, 0]
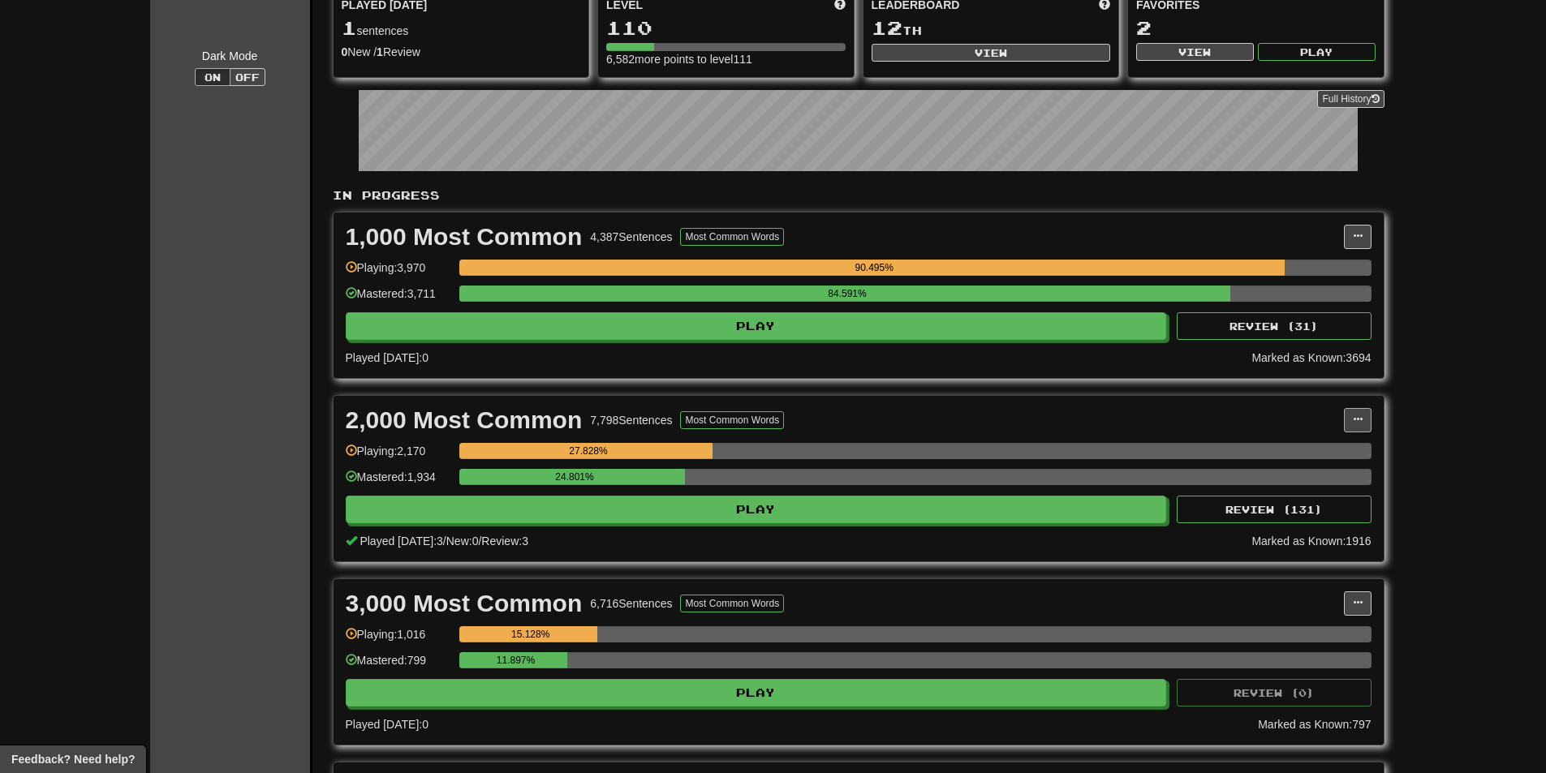
click at [1346, 418] on div "2,000 Most Common 7,798 Sentences Most Common Words Manage Sentences Unpin from…" at bounding box center [859, 420] width 1026 height 24
click at [1354, 419] on span at bounding box center [1358, 420] width 10 height 10
click at [1294, 450] on span "Manage Sentences" at bounding box center [1289, 449] width 98 height 13
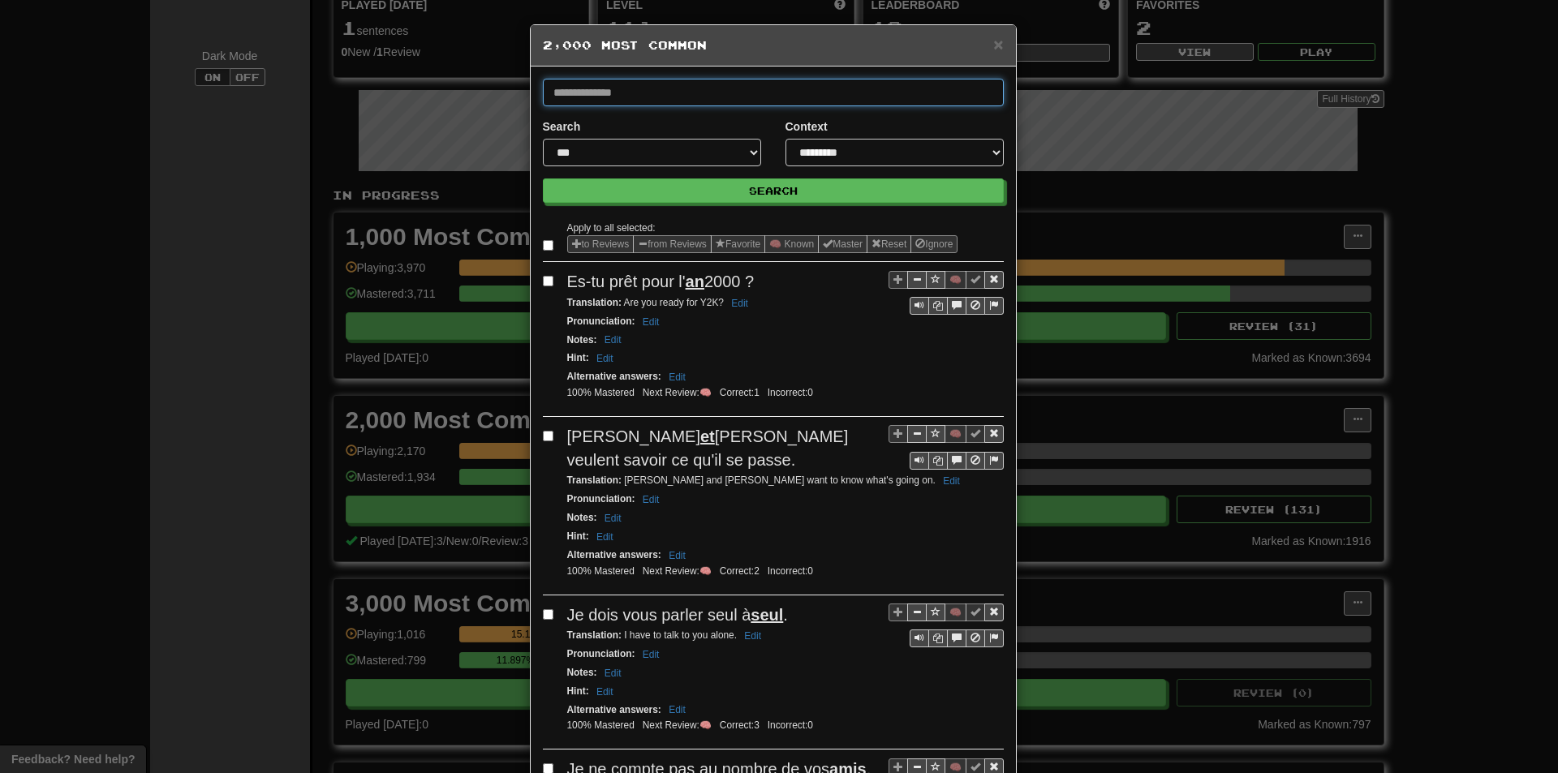
click at [643, 104] on input "text" at bounding box center [773, 93] width 461 height 28
click at [993, 45] on span "×" at bounding box center [998, 44] width 10 height 19
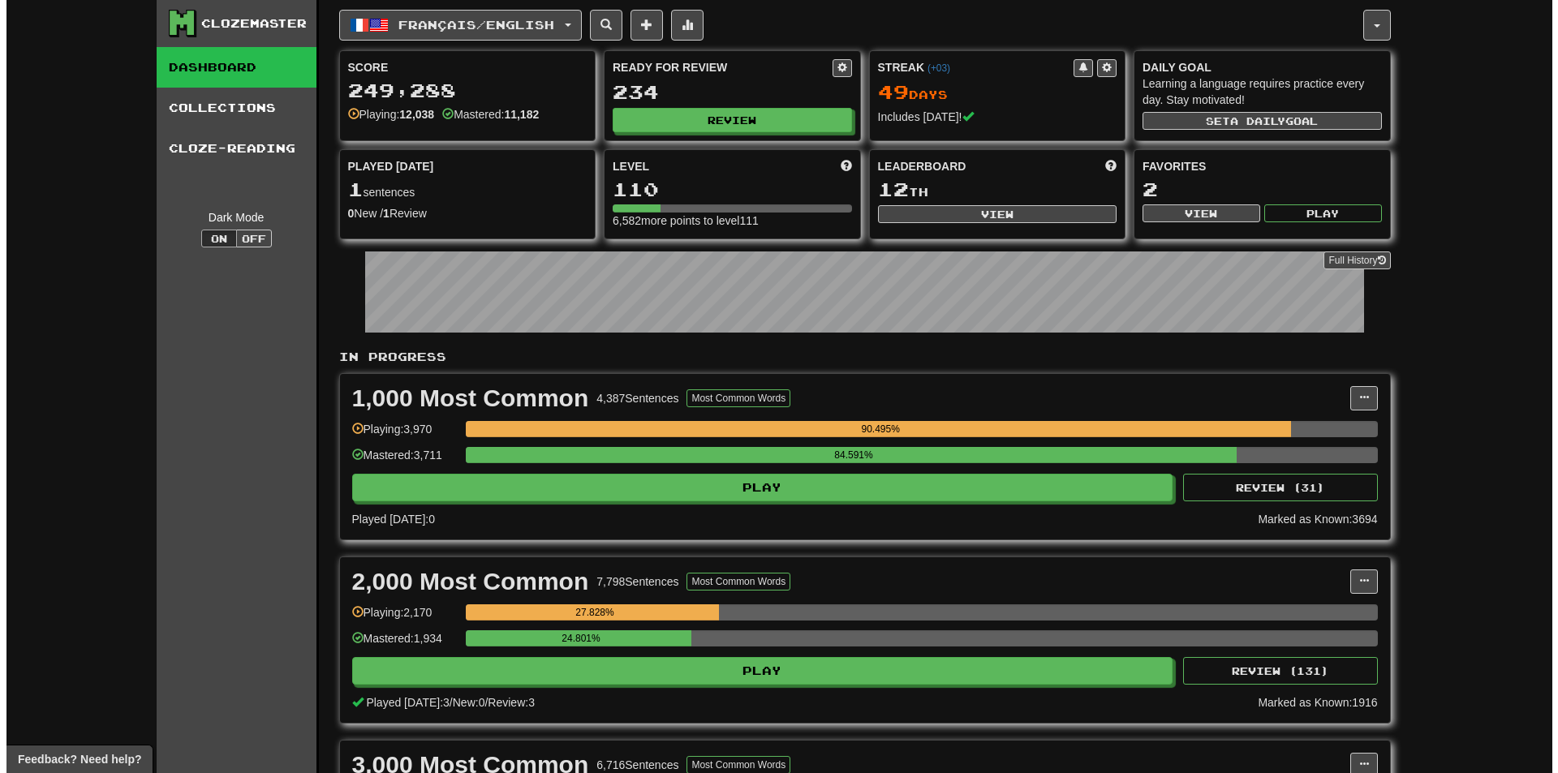
scroll to position [0, 0]
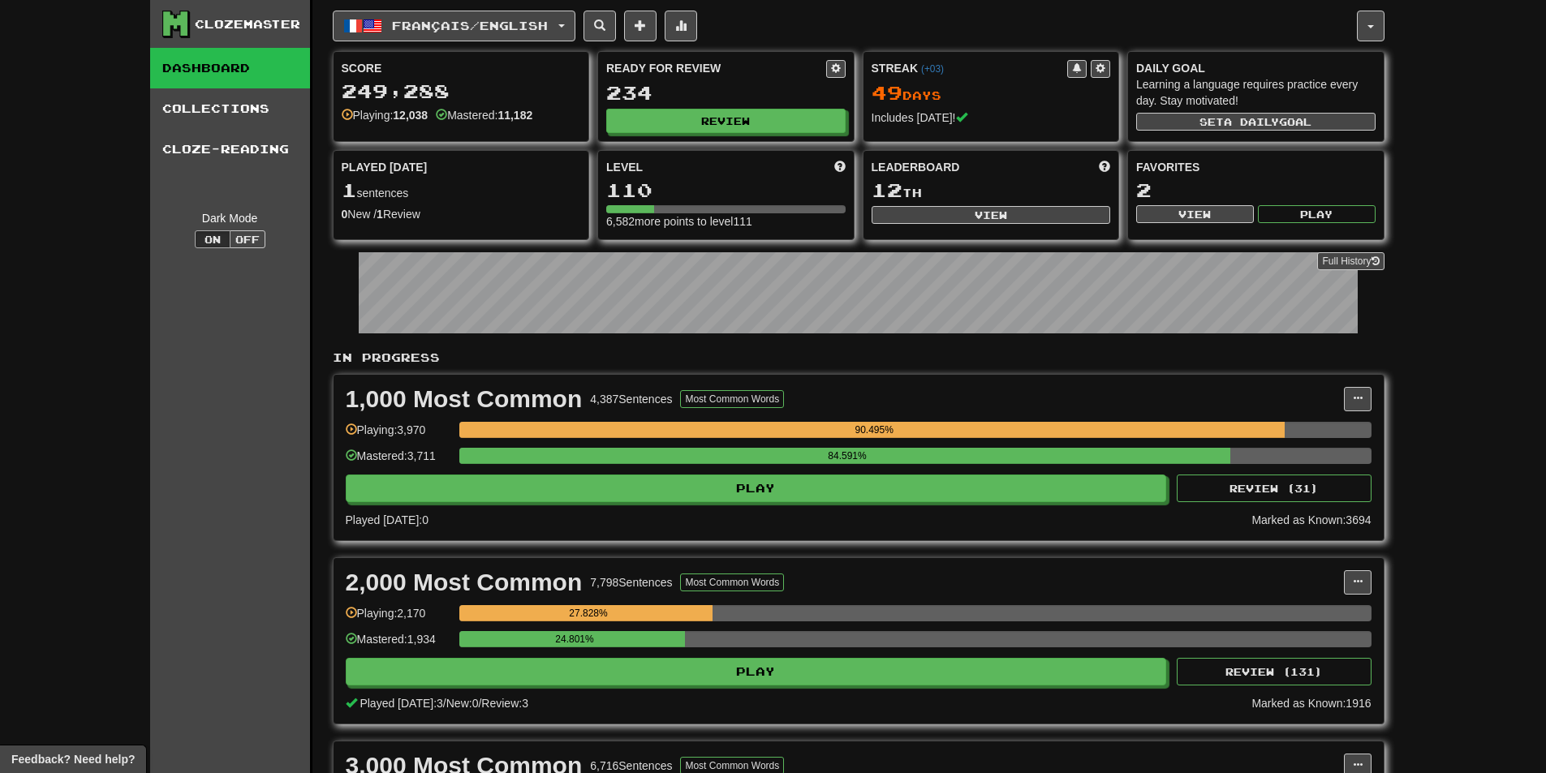
click at [758, 106] on div "Ready for Review 234 Review" at bounding box center [726, 96] width 256 height 89
click at [754, 138] on div "Ready for Review 234 Review" at bounding box center [726, 96] width 256 height 89
click at [721, 121] on button "Review" at bounding box center [726, 122] width 239 height 24
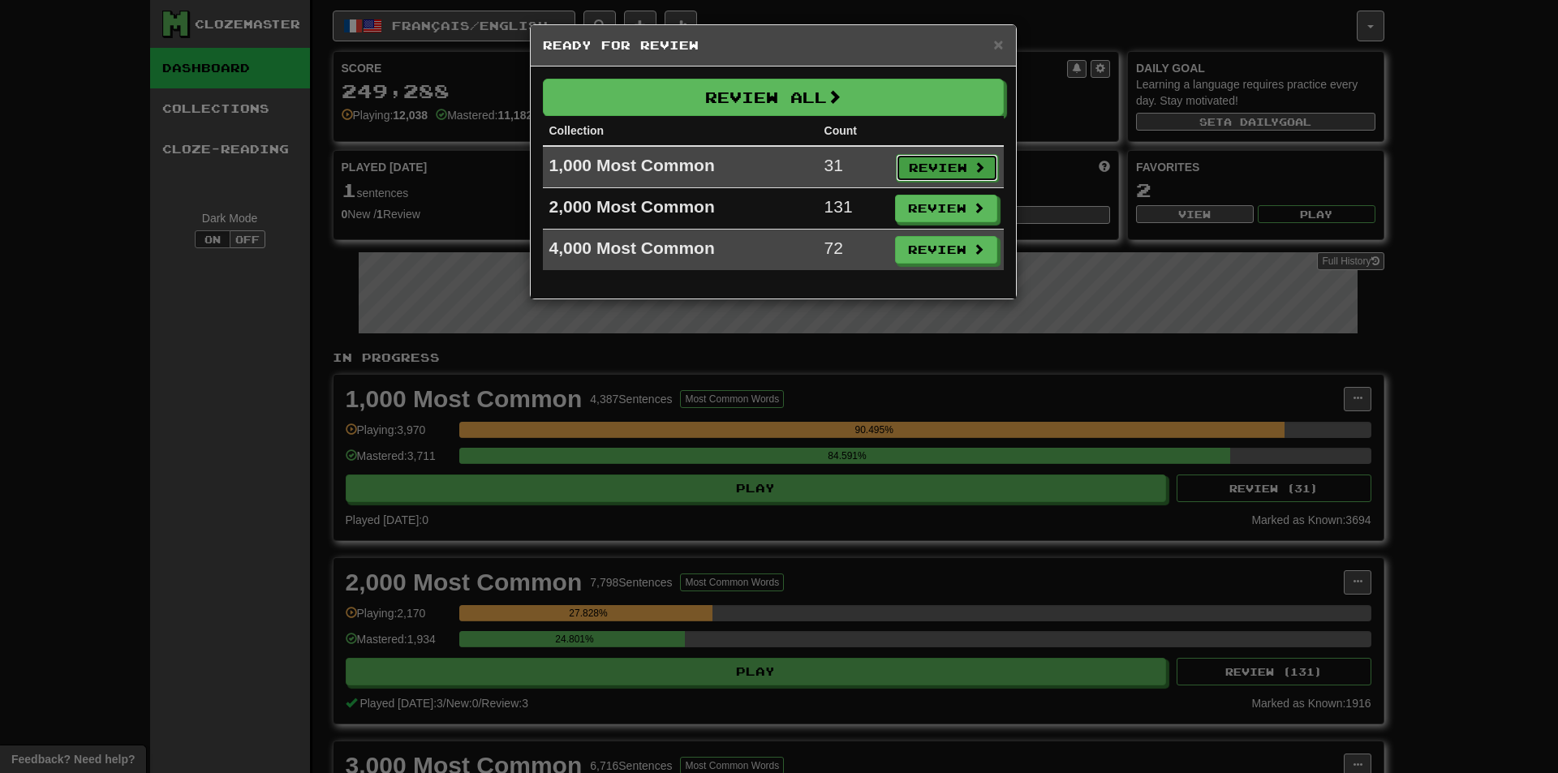
click at [928, 162] on button "Review" at bounding box center [947, 168] width 102 height 28
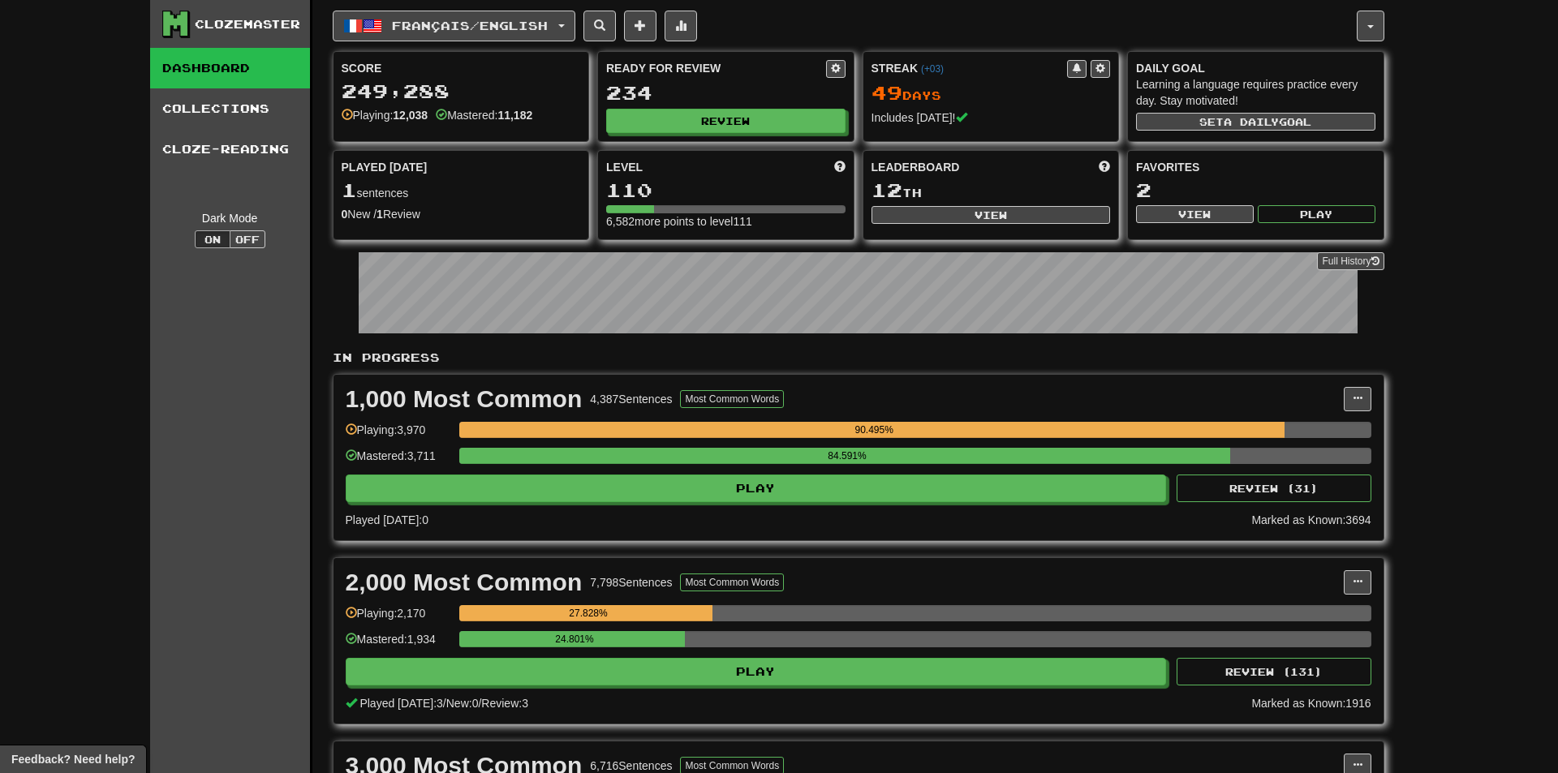
select select "**"
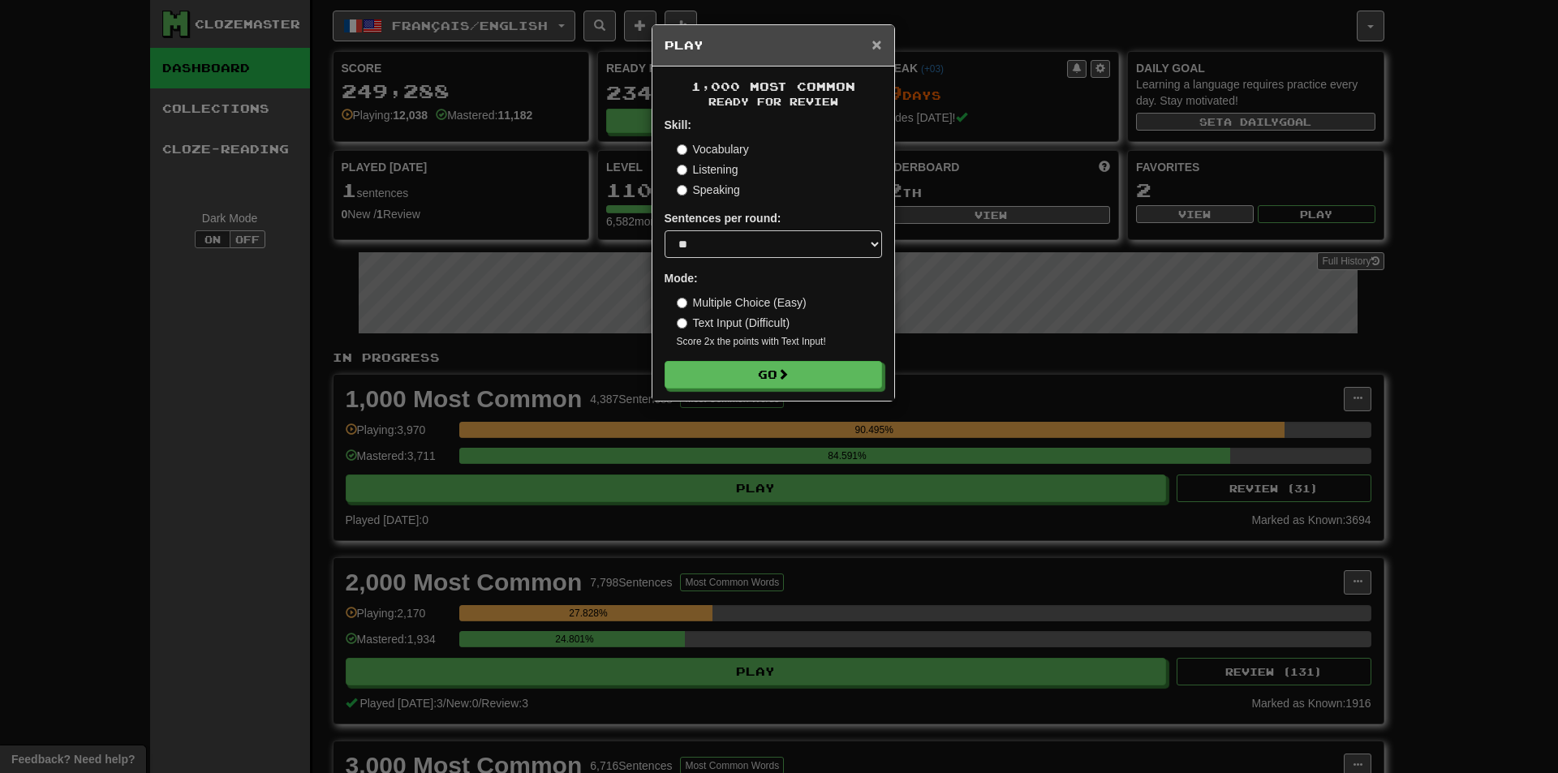
click at [881, 38] on div "× Play" at bounding box center [774, 45] width 242 height 41
click at [881, 38] on span "×" at bounding box center [877, 44] width 10 height 19
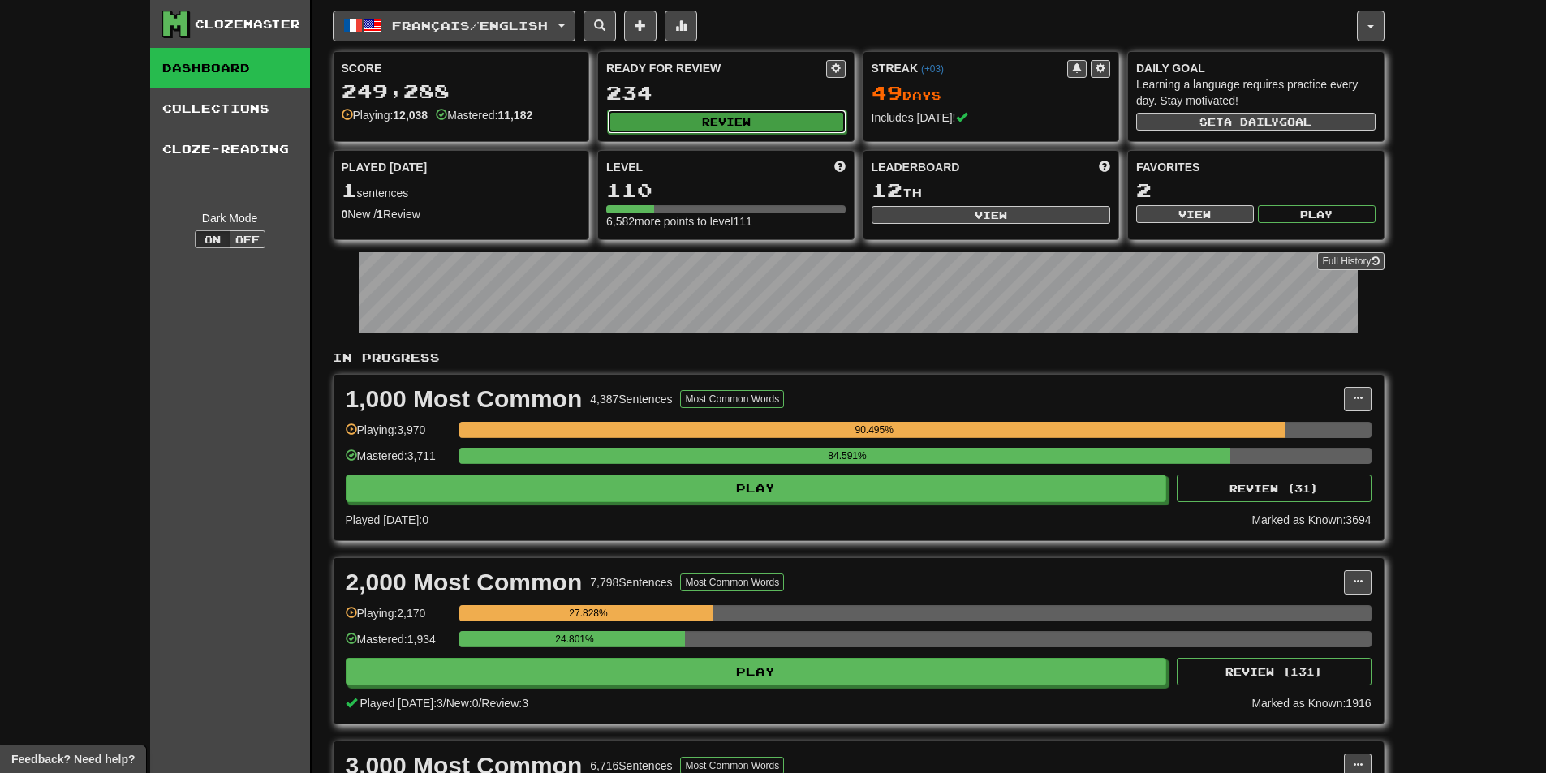
click at [769, 123] on button "Review" at bounding box center [726, 122] width 239 height 24
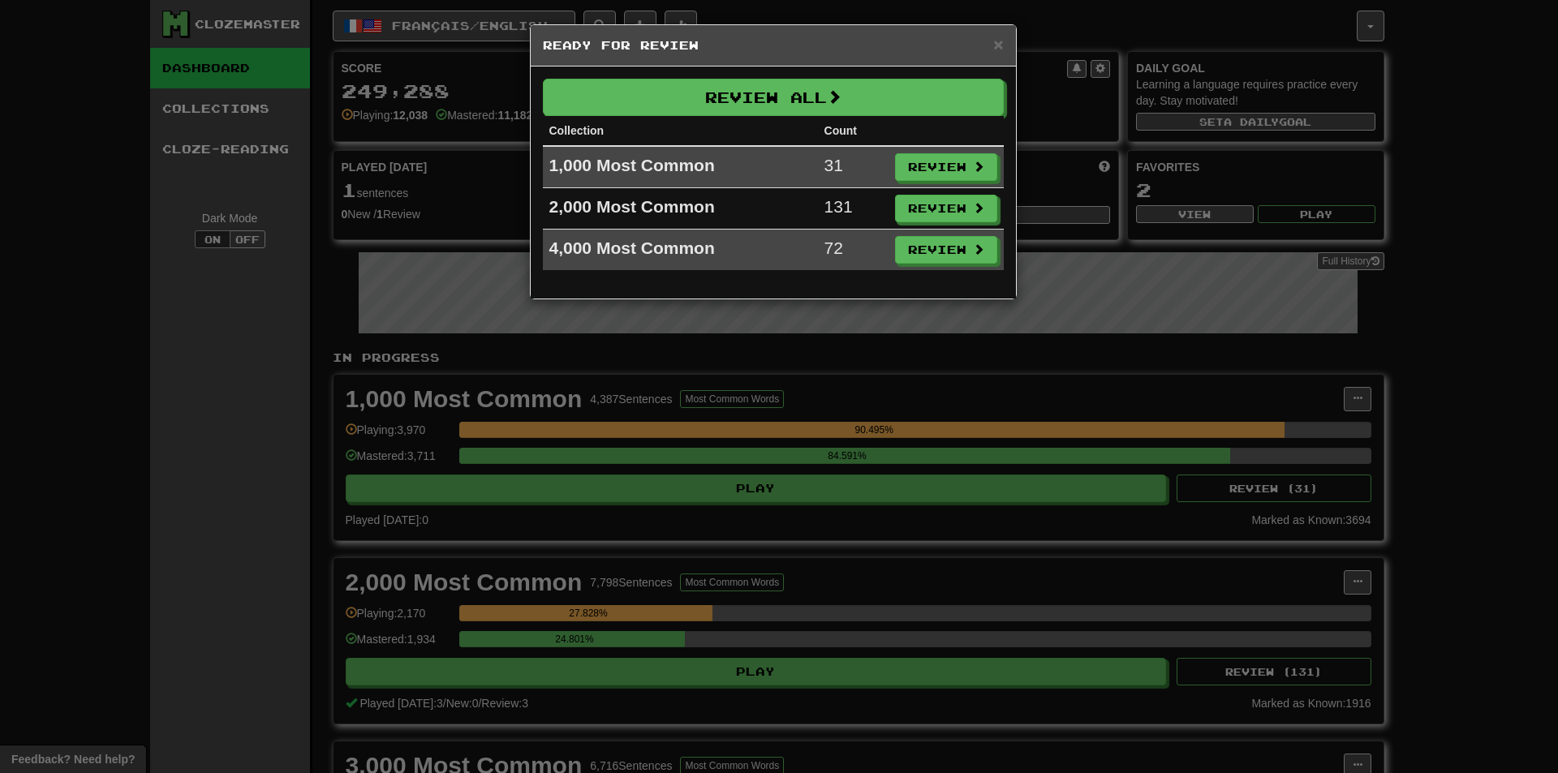
click at [908, 194] on td "Review" at bounding box center [946, 208] width 115 height 41
click at [919, 206] on button "Review" at bounding box center [947, 210] width 102 height 28
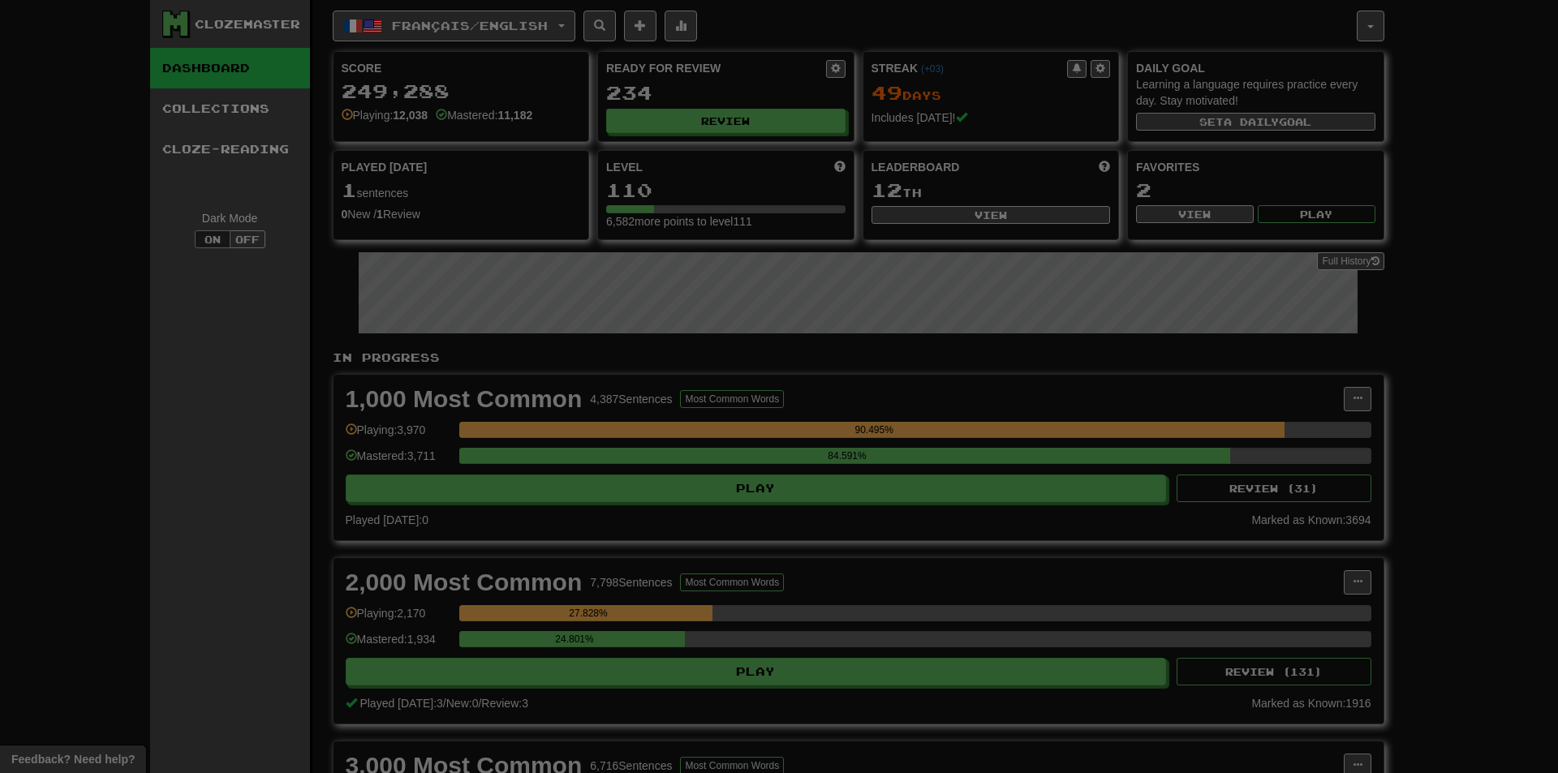
select select "**"
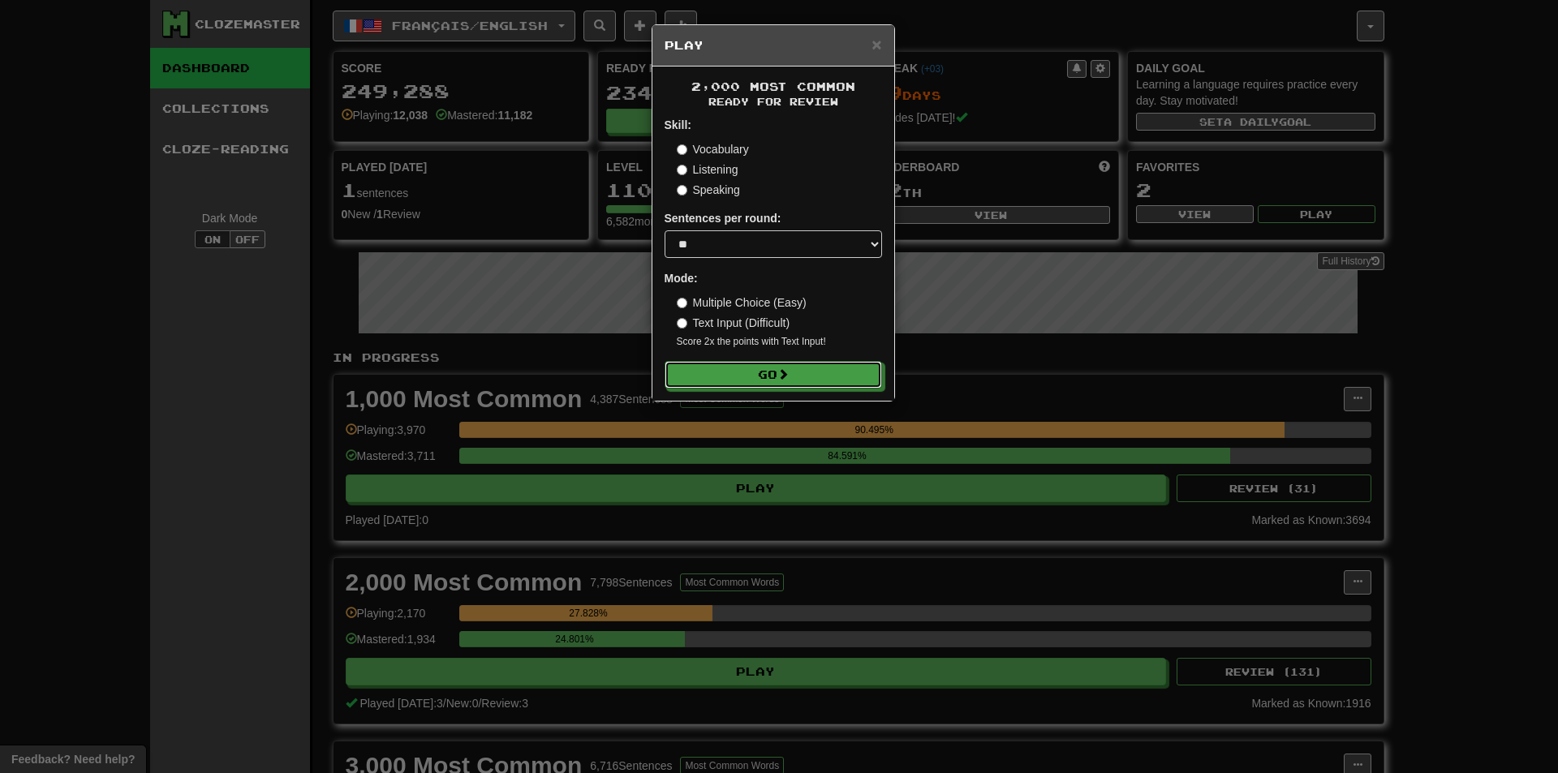
drag, startPoint x: 833, startPoint y: 377, endPoint x: 775, endPoint y: 422, distance: 73.4
click at [829, 380] on button "Go" at bounding box center [774, 375] width 218 height 28
drag, startPoint x: 1140, startPoint y: 709, endPoint x: 1323, endPoint y: 664, distance: 188.0
click at [1144, 709] on div "× Play 2,000 Most Common Ready for Review Skill: Vocabulary Listening Speaking …" at bounding box center [779, 386] width 1558 height 773
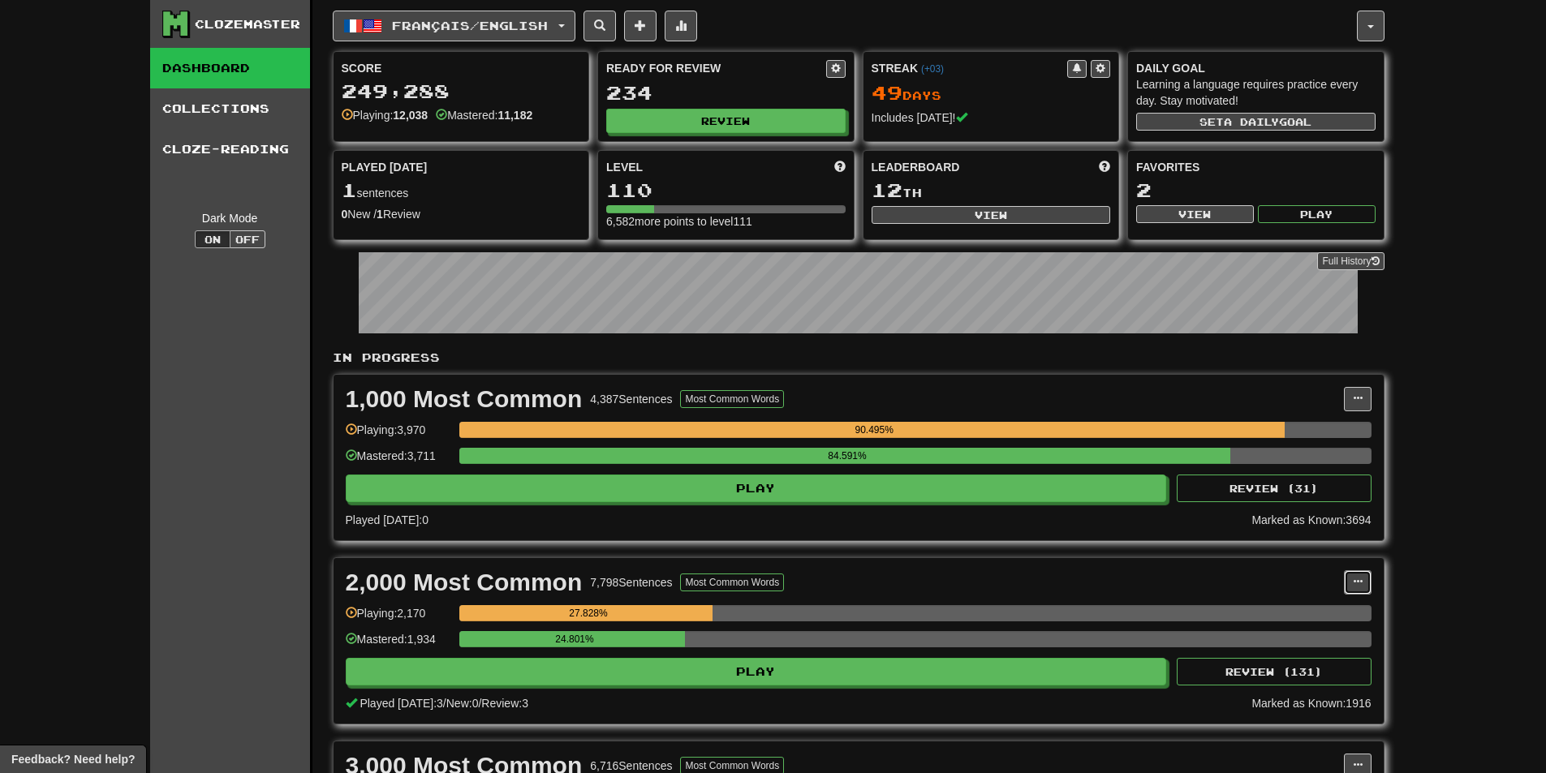
drag, startPoint x: 1363, startPoint y: 575, endPoint x: 1311, endPoint y: 597, distance: 56.4
click at [1362, 575] on button at bounding box center [1358, 583] width 28 height 24
click at [1288, 610] on span "Manage Sentences" at bounding box center [1289, 611] width 98 height 13
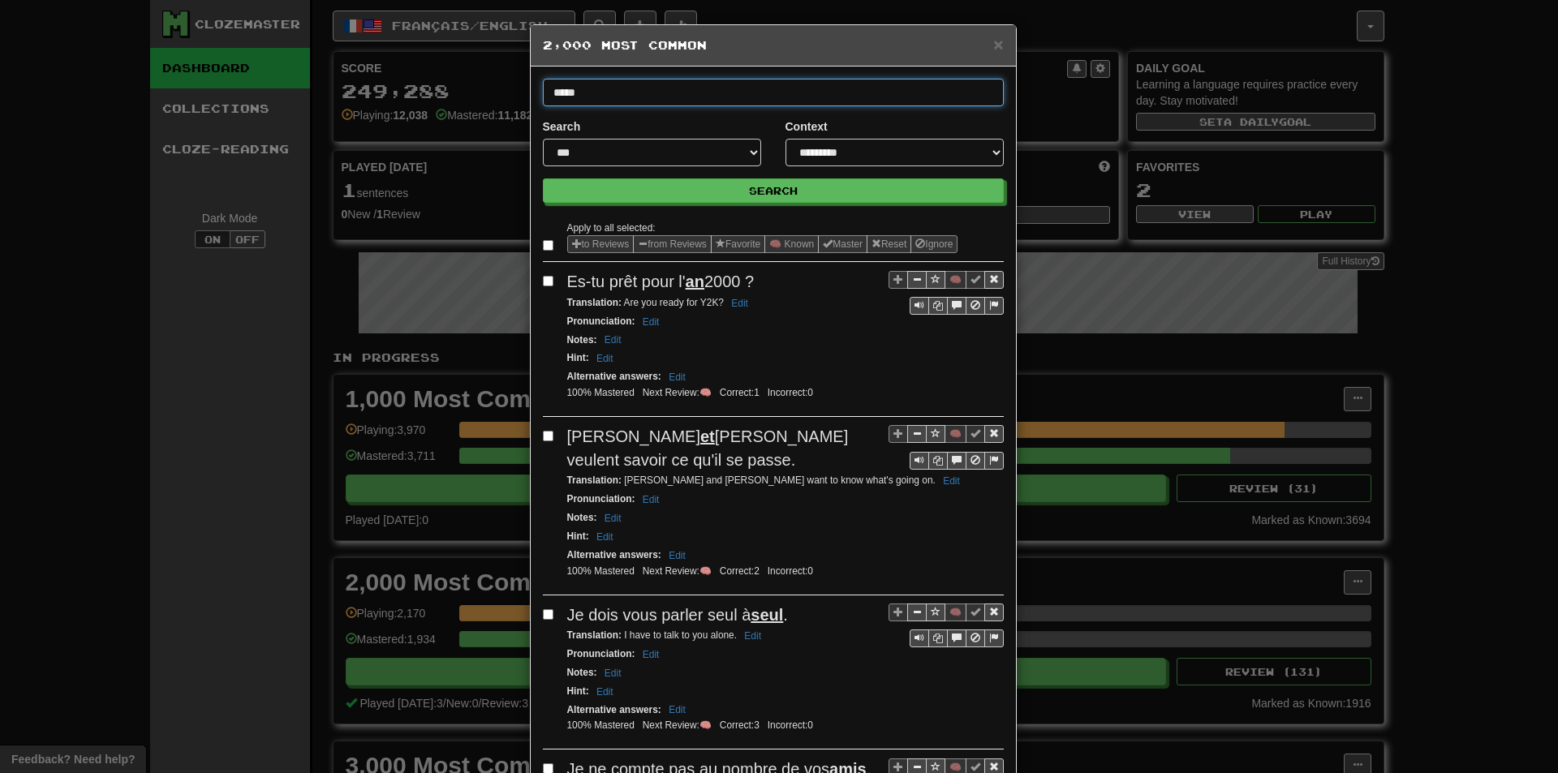
type input "*****"
click at [543, 179] on button "Search" at bounding box center [773, 191] width 461 height 24
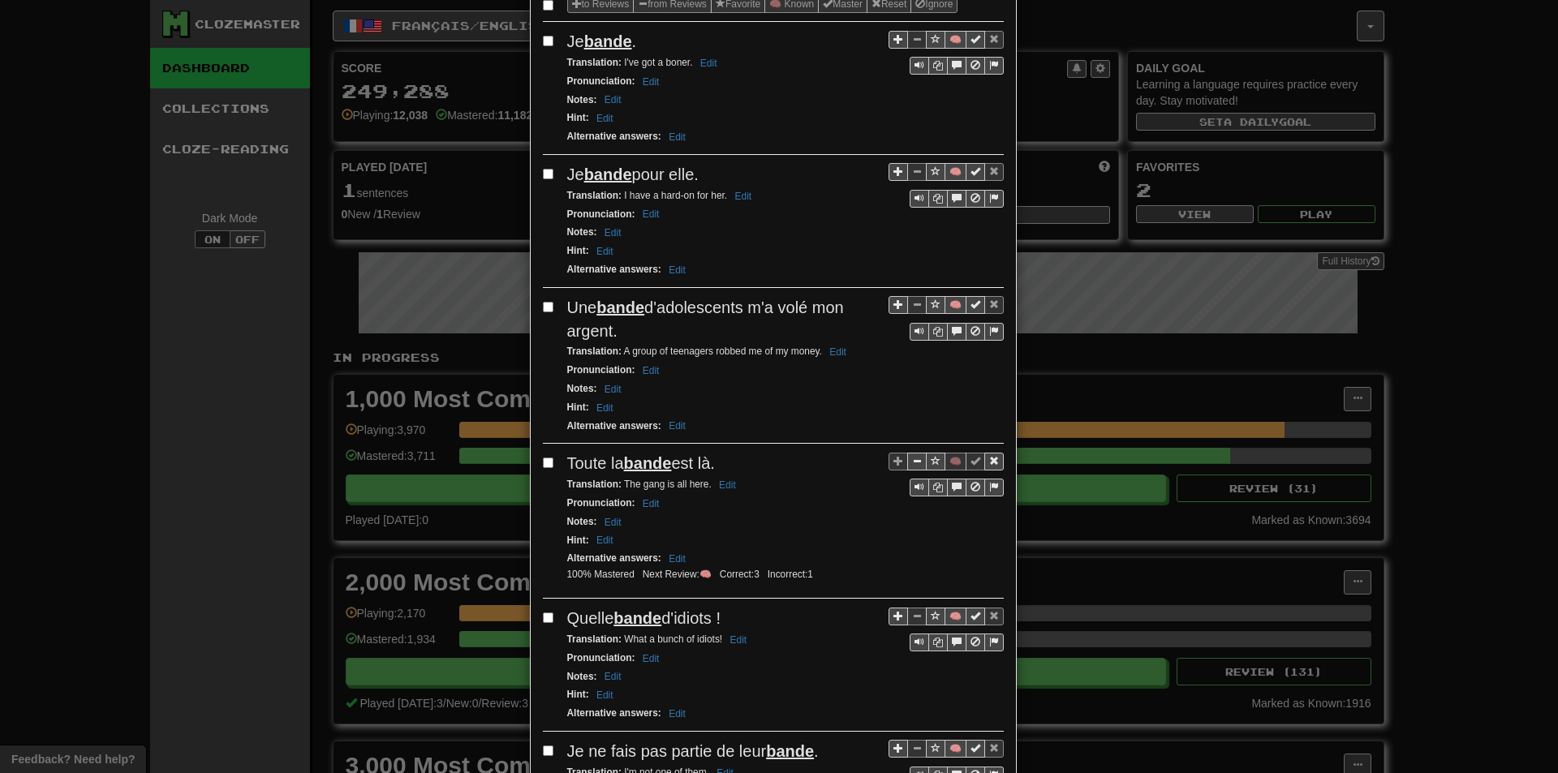
scroll to position [243, 0]
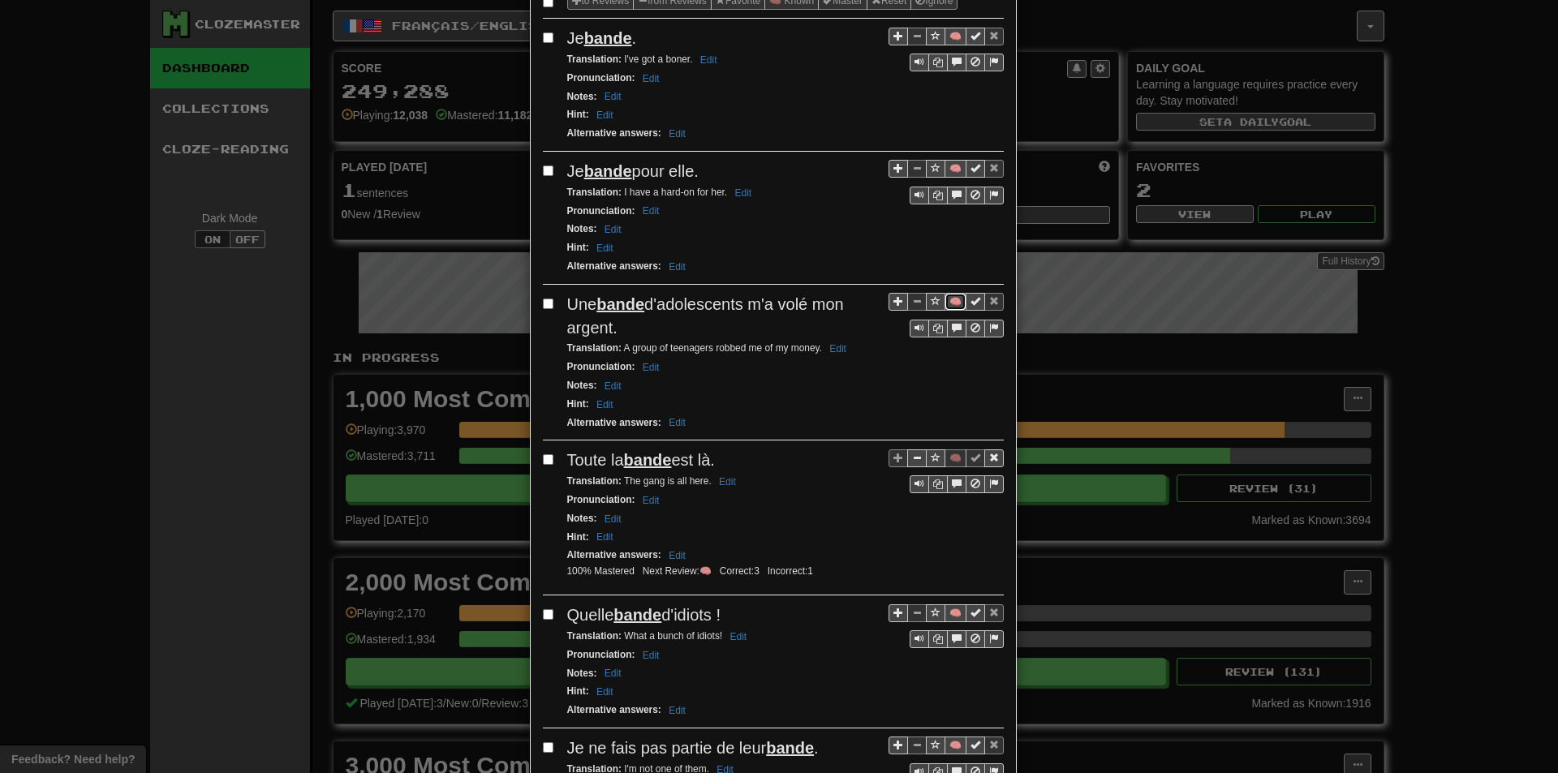
click at [946, 300] on button "🧠" at bounding box center [956, 302] width 22 height 18
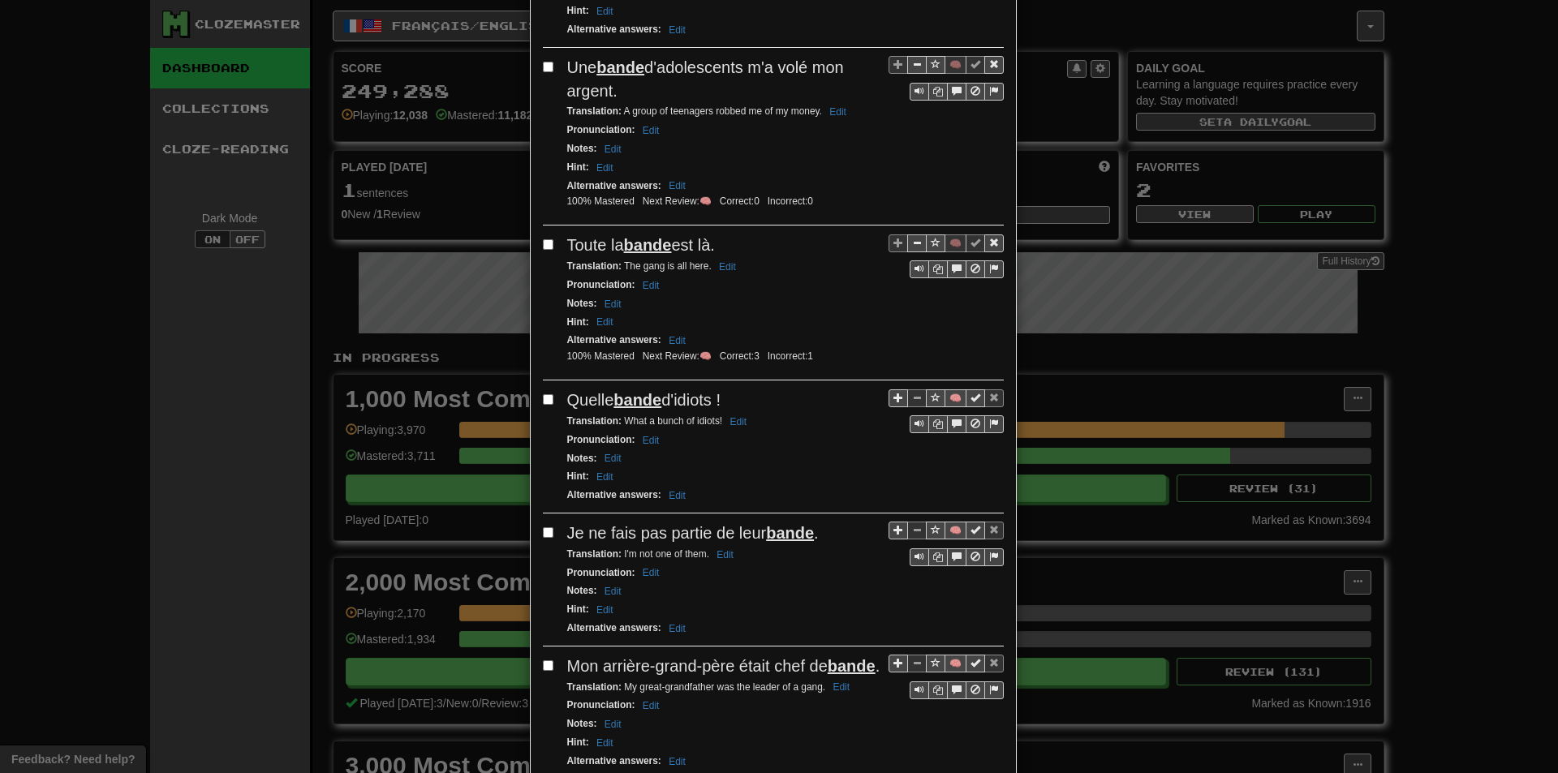
scroll to position [487, 0]
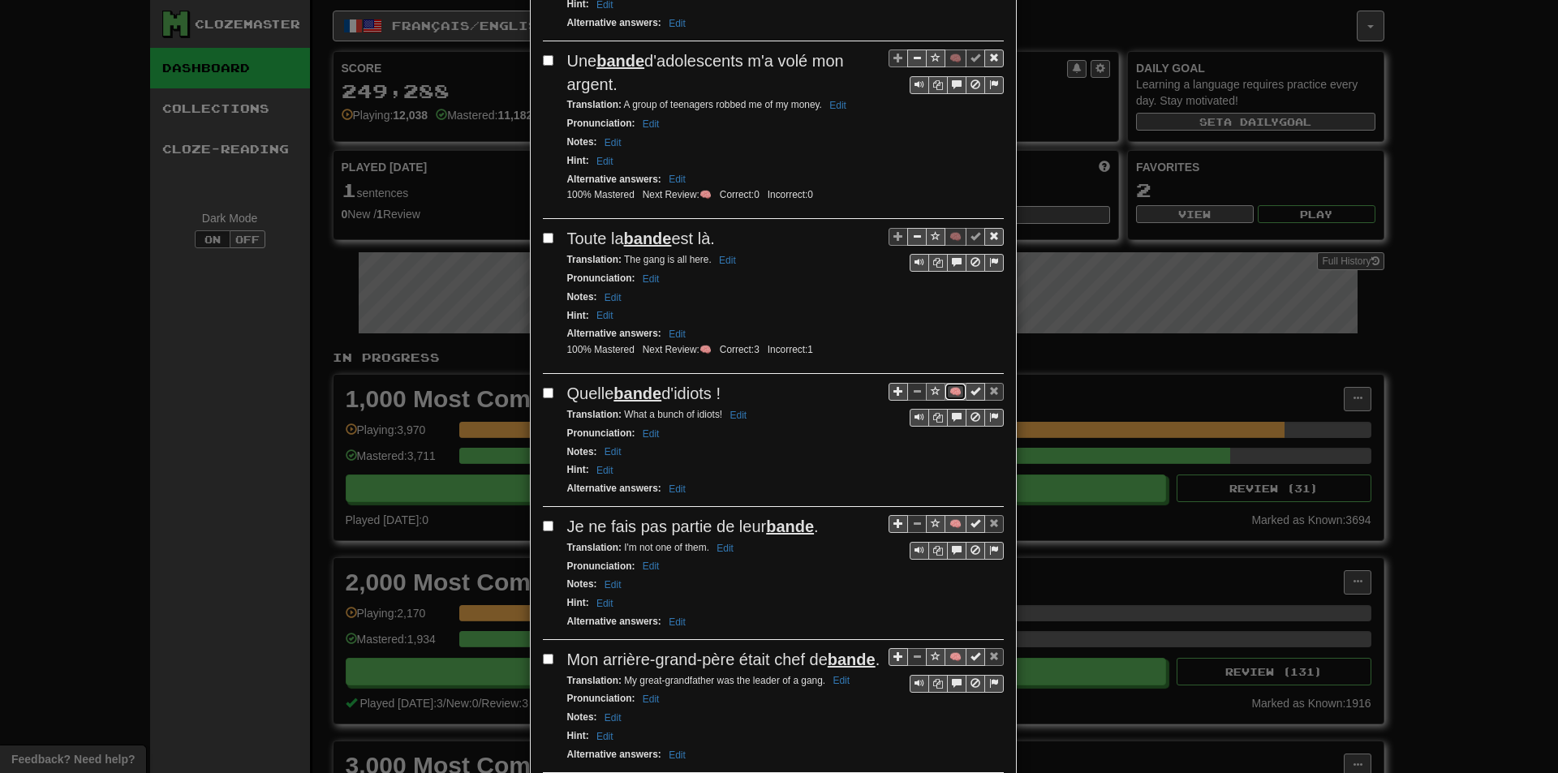
click at [946, 394] on button "🧠" at bounding box center [956, 392] width 22 height 18
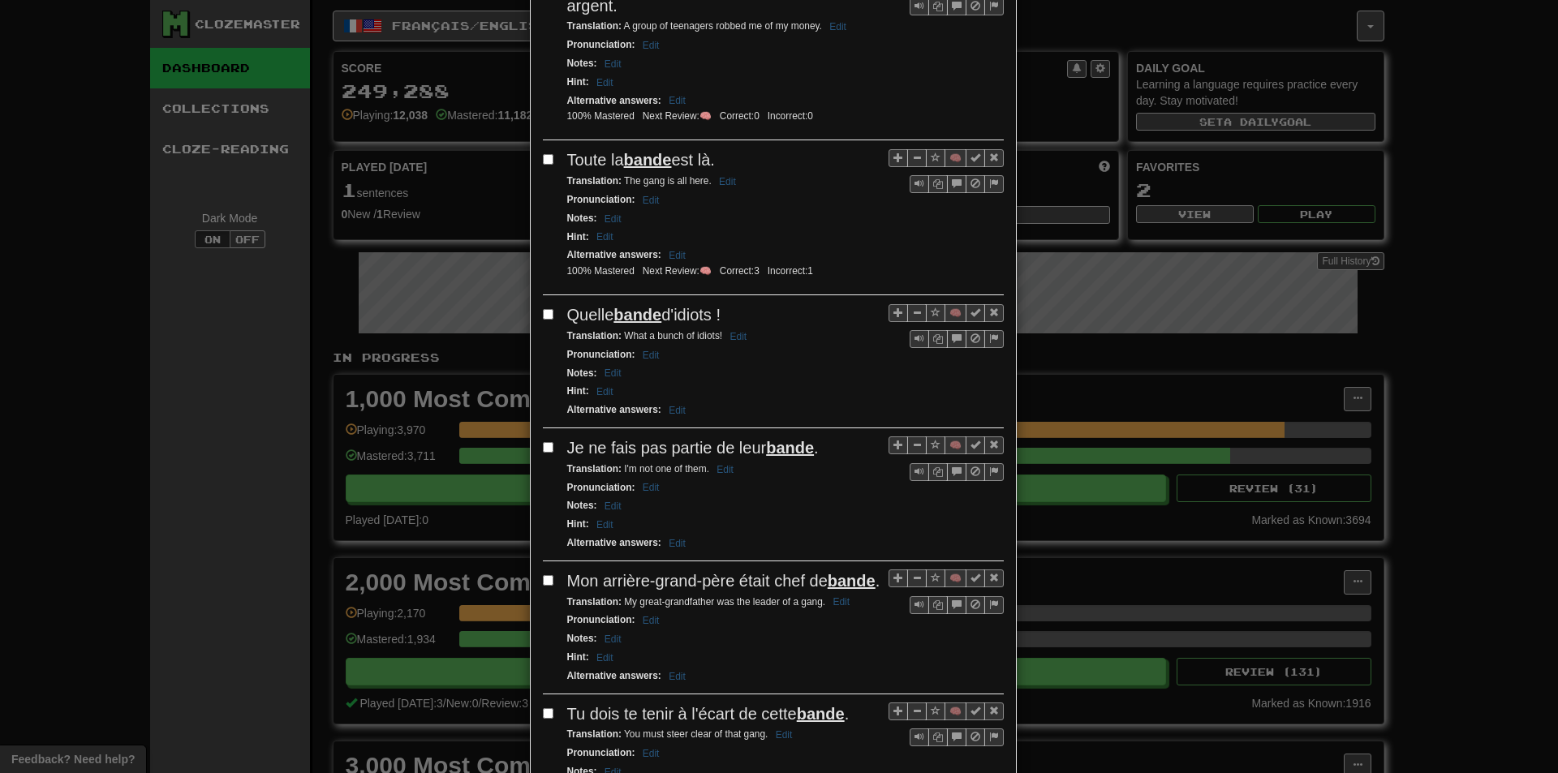
scroll to position [568, 0]
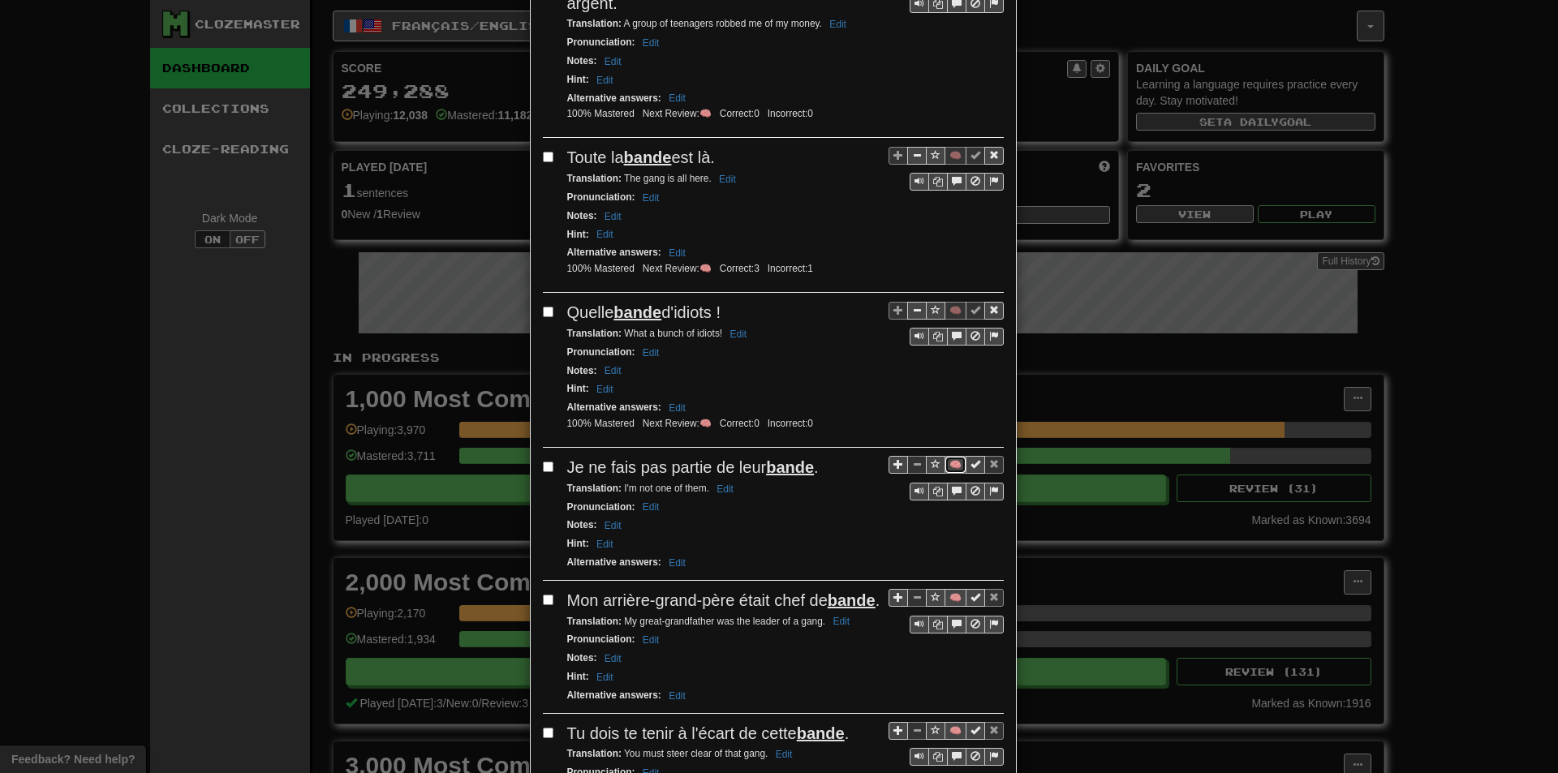
click at [946, 463] on button "🧠" at bounding box center [956, 465] width 22 height 18
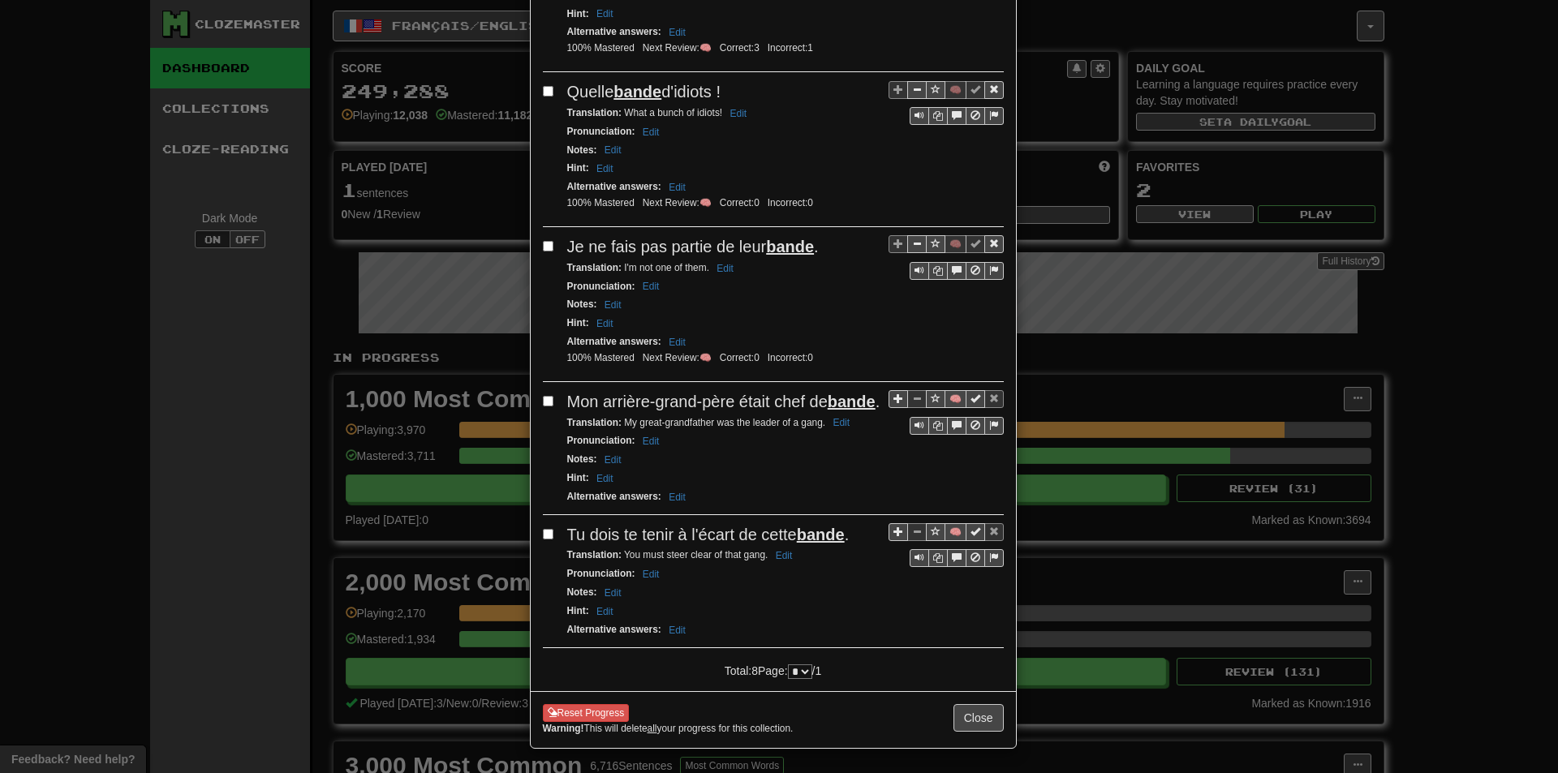
scroll to position [812, 0]
click at [947, 390] on button "🧠" at bounding box center [956, 399] width 22 height 18
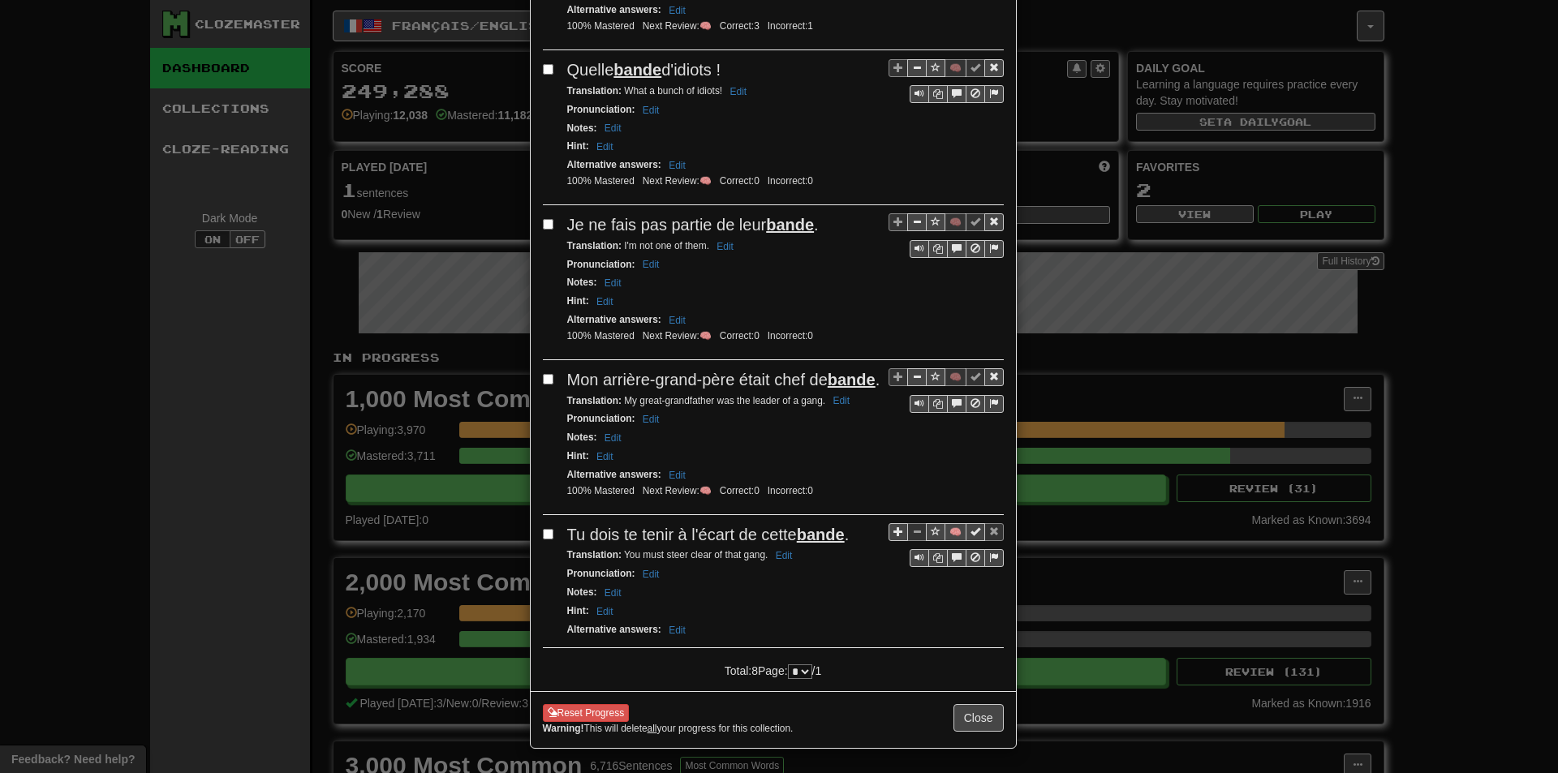
scroll to position [836, 0]
click at [949, 529] on button "🧠" at bounding box center [956, 532] width 22 height 18
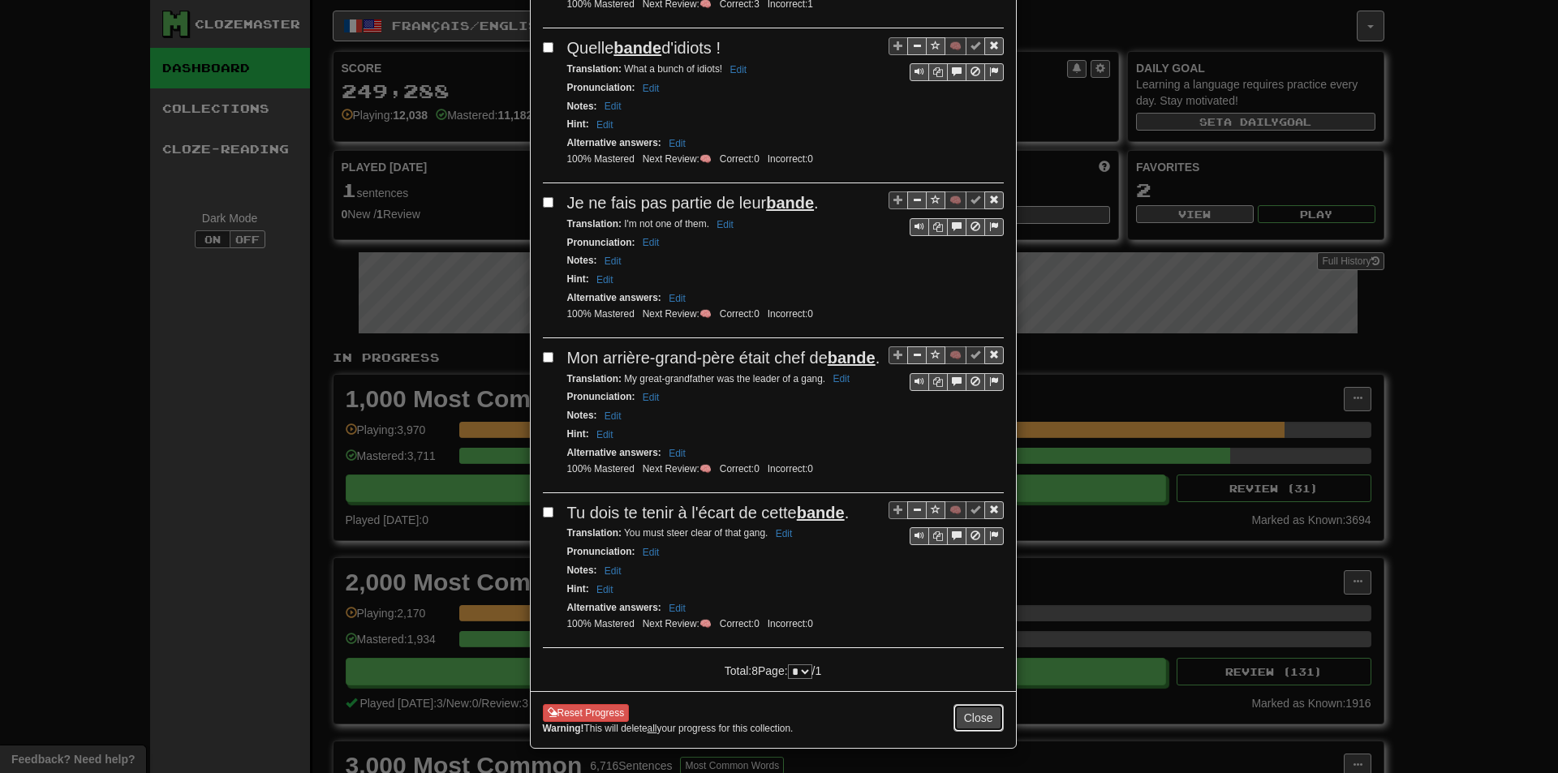
click at [990, 732] on button "Close" at bounding box center [979, 718] width 50 height 28
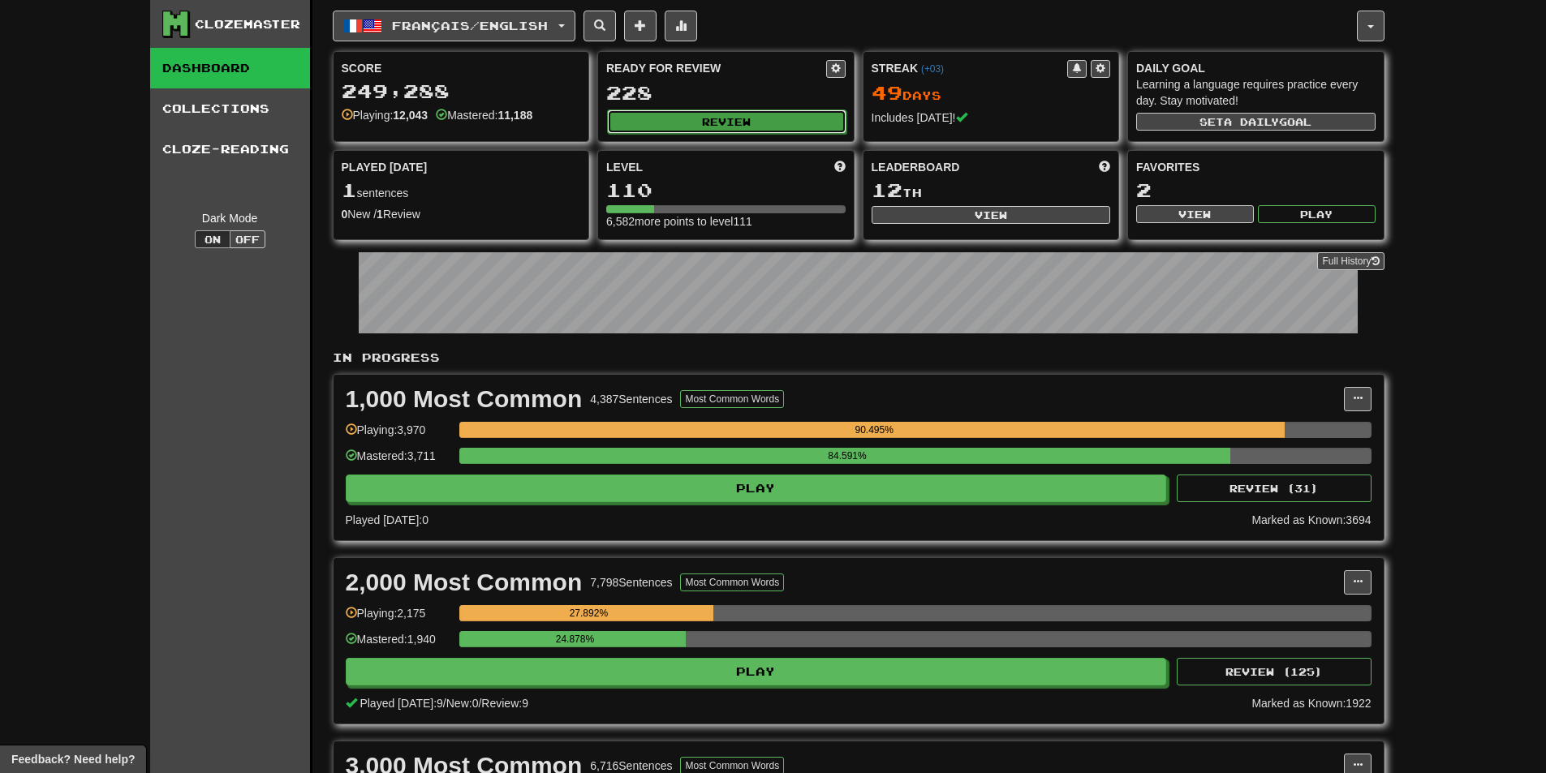
click at [690, 128] on button "Review" at bounding box center [726, 122] width 239 height 24
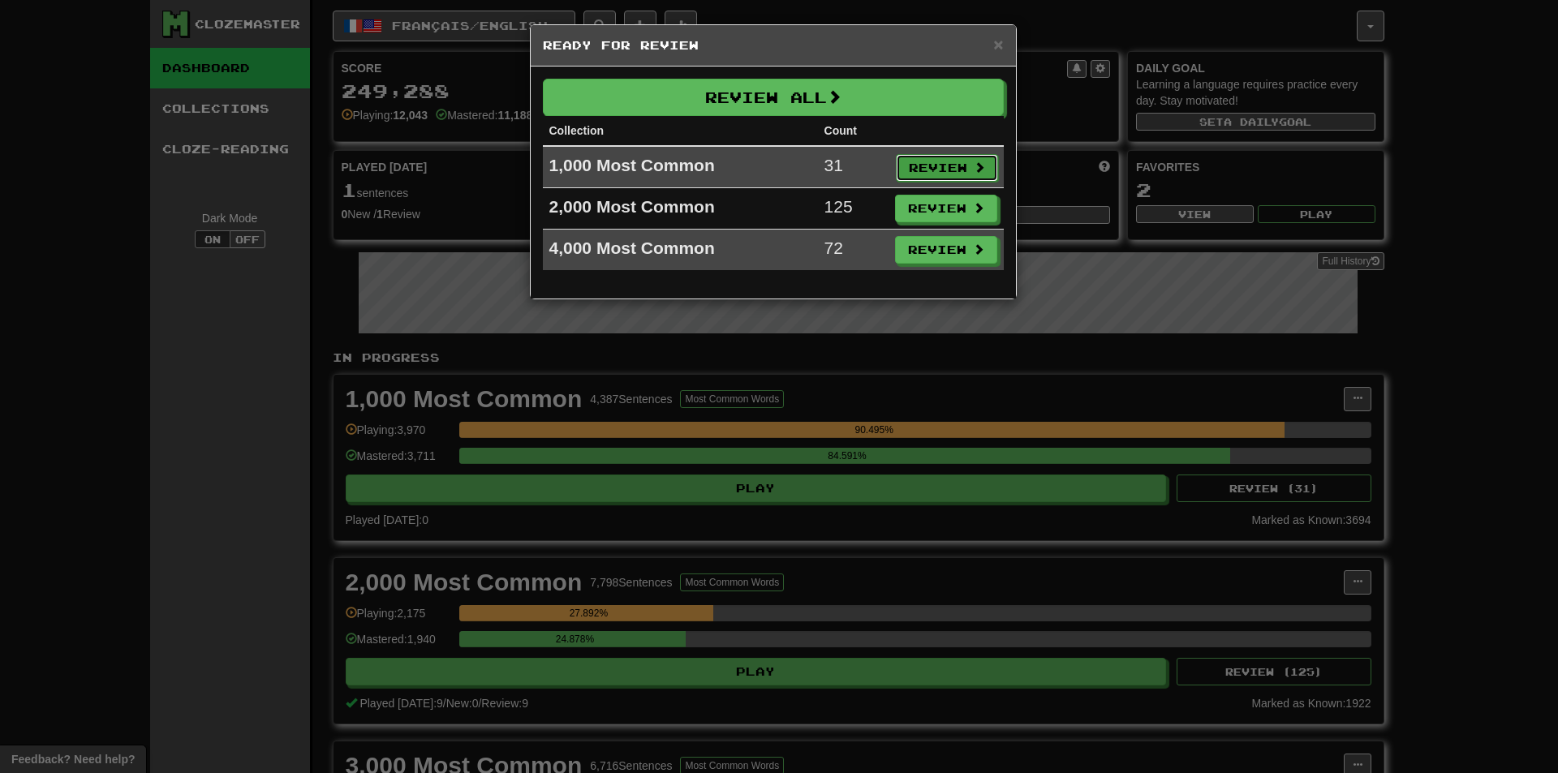
click at [914, 165] on button "Review" at bounding box center [947, 168] width 102 height 28
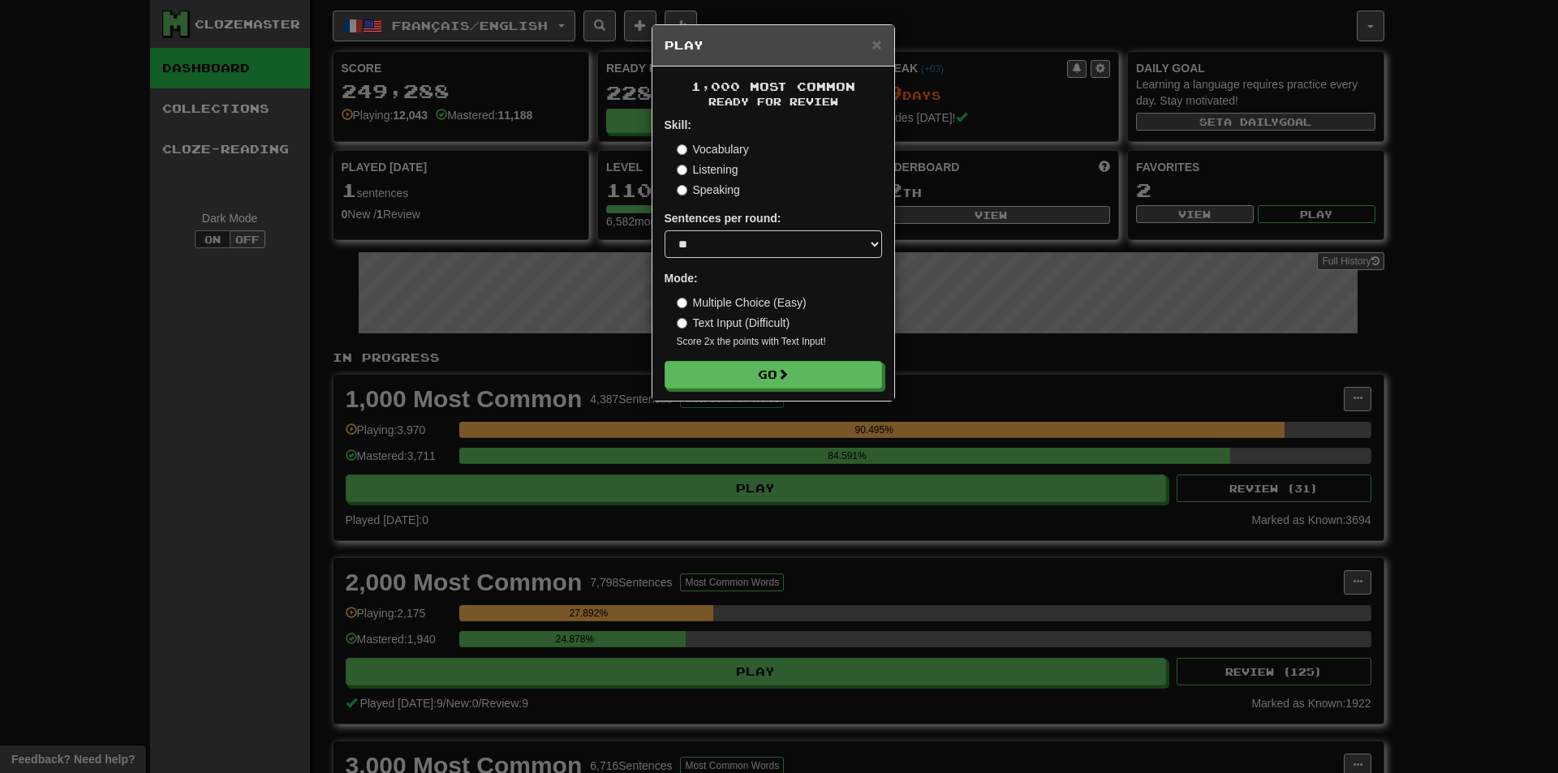
click at [437, 319] on div "× Play 1,000 Most Common Ready for Review Skill: Vocabulary Listening Speaking …" at bounding box center [779, 386] width 1558 height 773
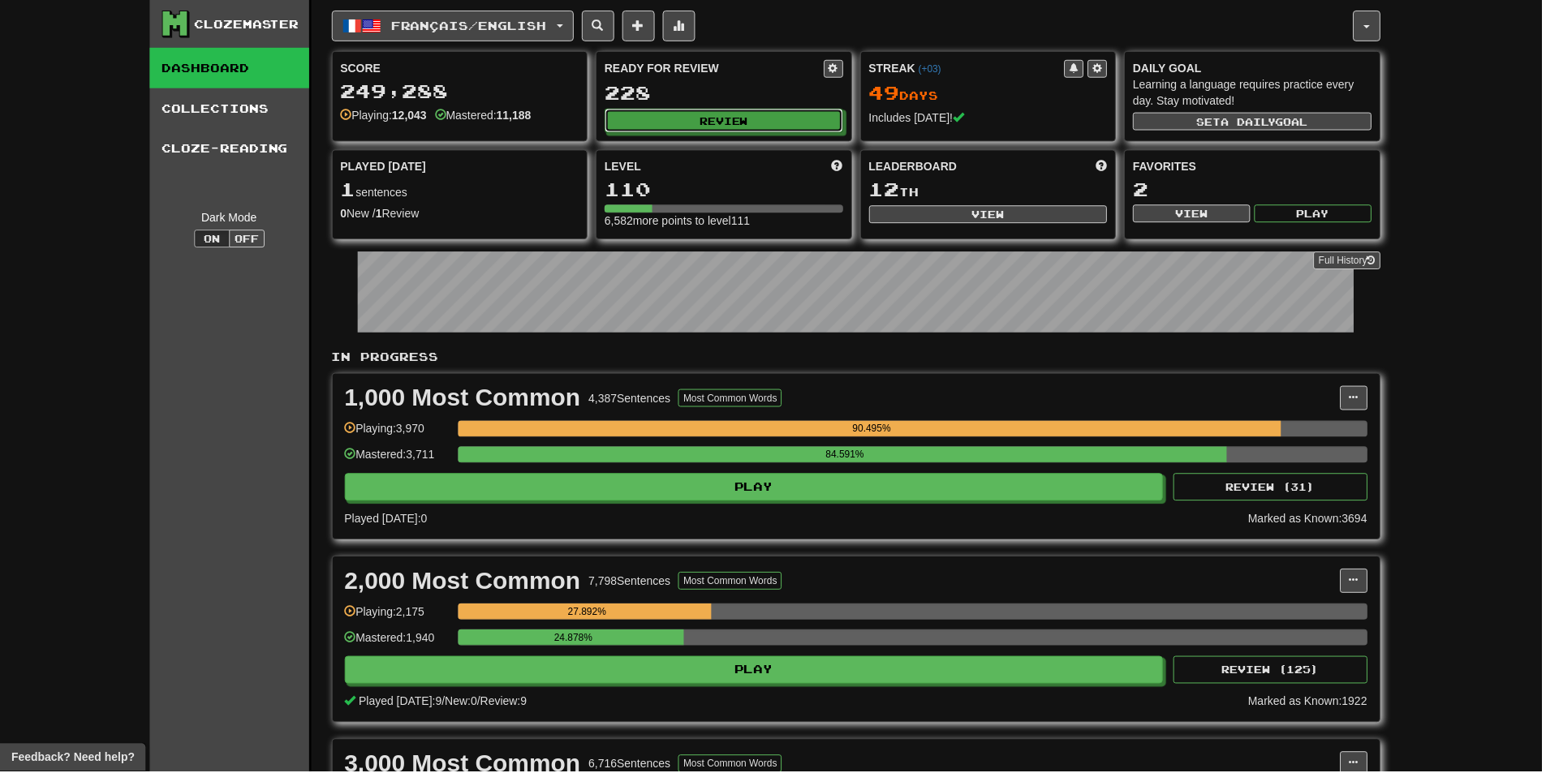
click at [673, 119] on button "Review" at bounding box center [725, 121] width 239 height 24
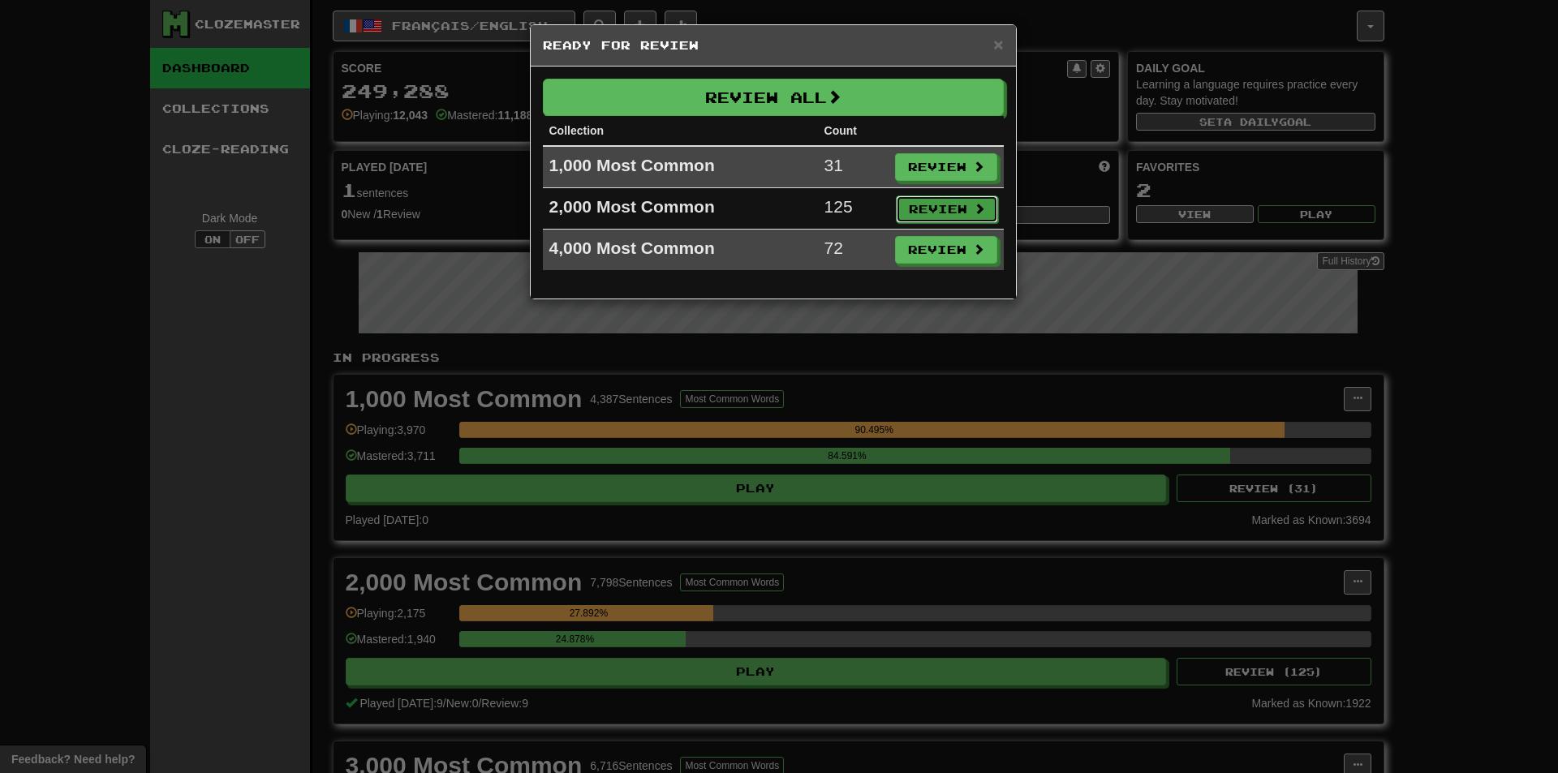
click at [923, 205] on button "Review" at bounding box center [947, 210] width 102 height 28
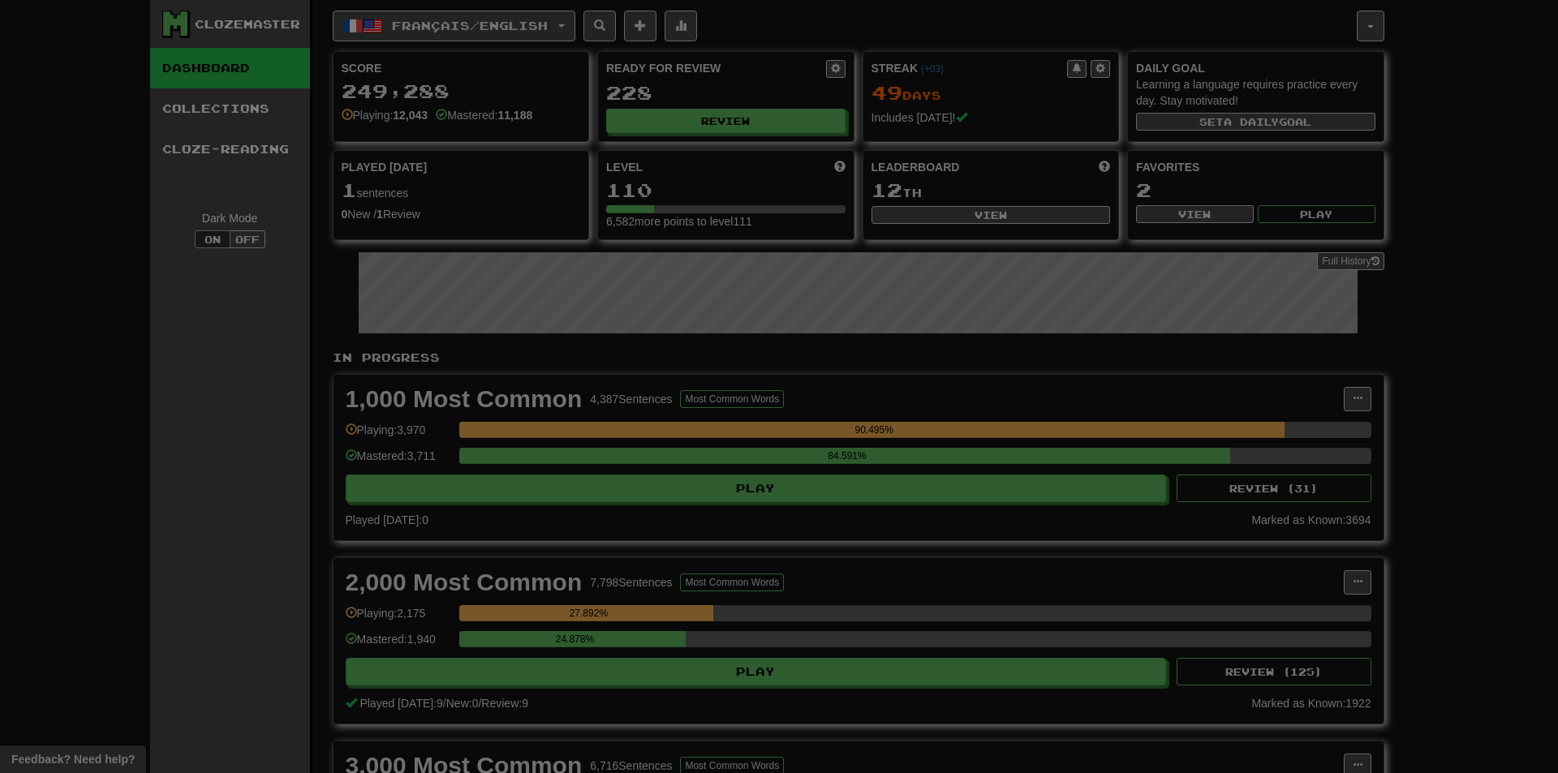
select select "**"
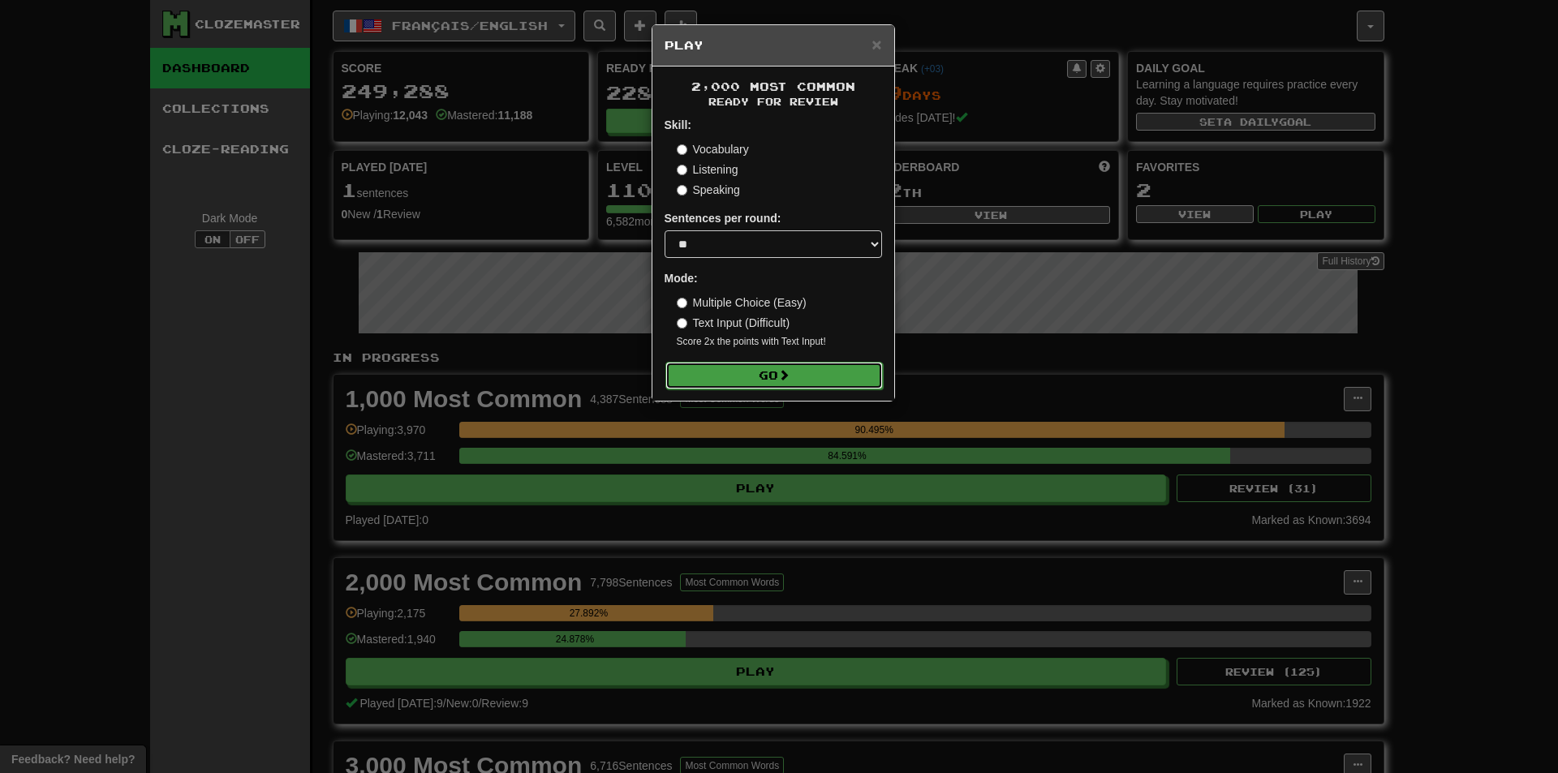
click at [718, 377] on button "Go" at bounding box center [775, 376] width 218 height 28
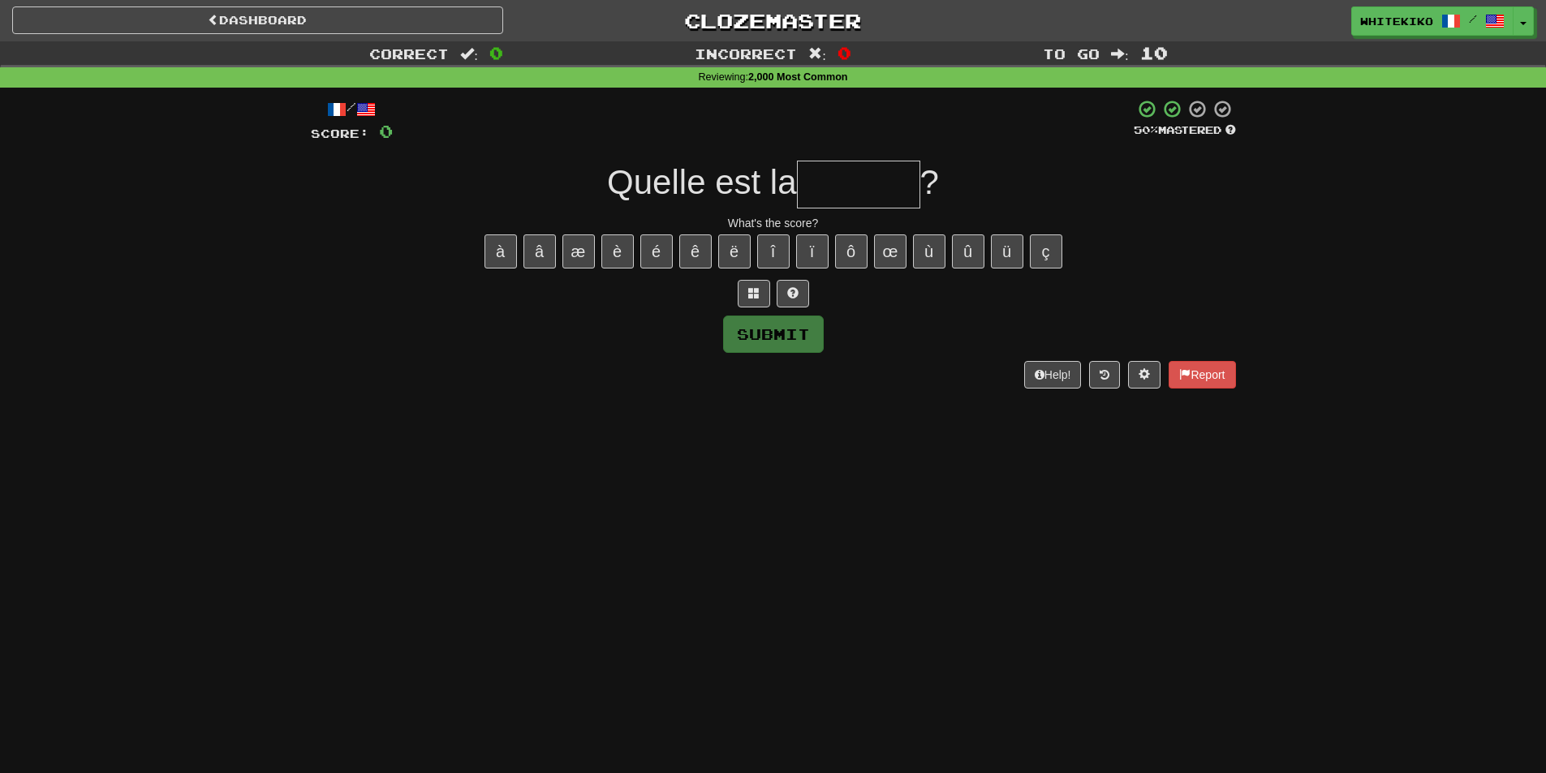
type input "*"
type input "******"
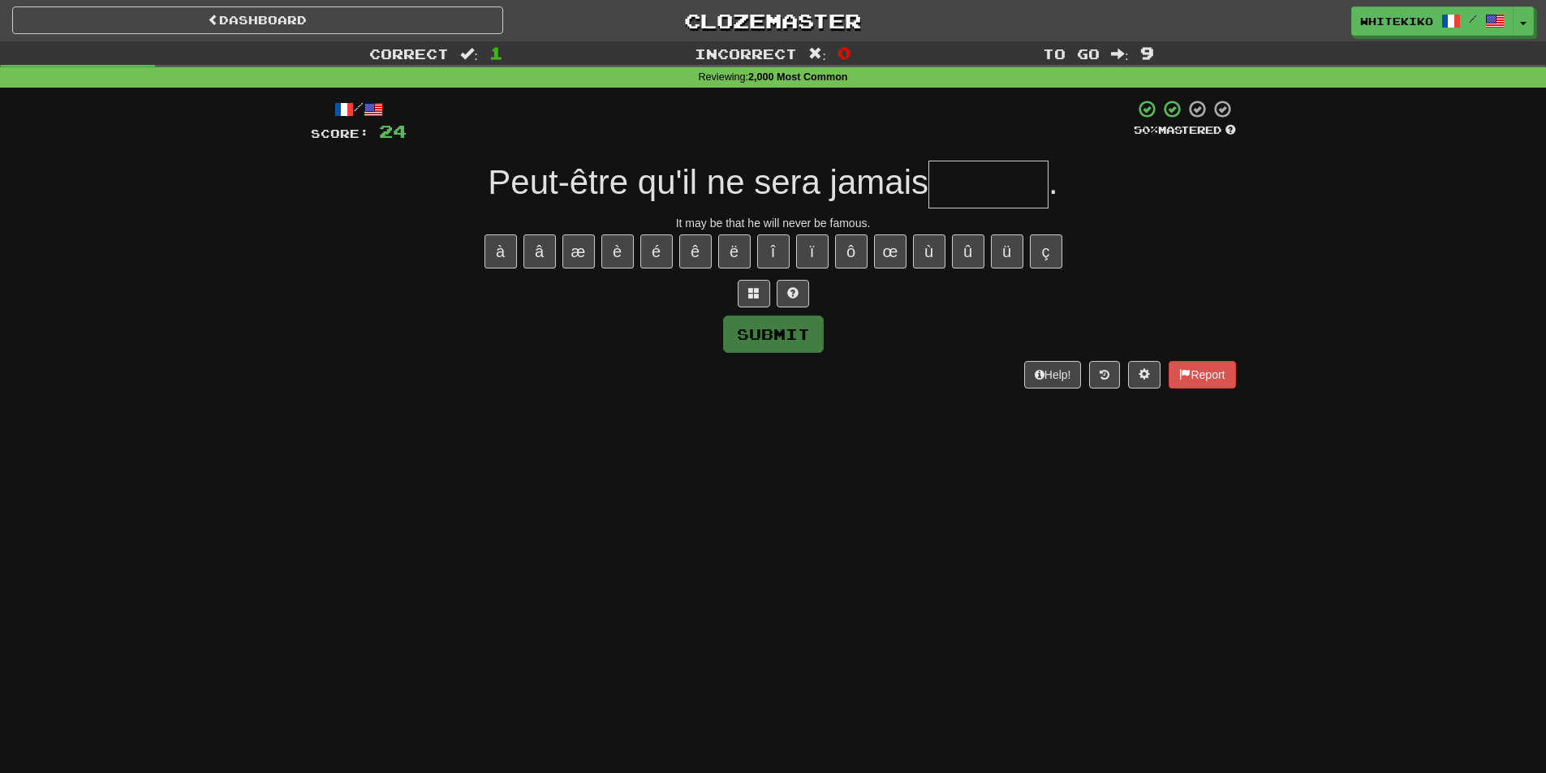
type input "*"
type input "*******"
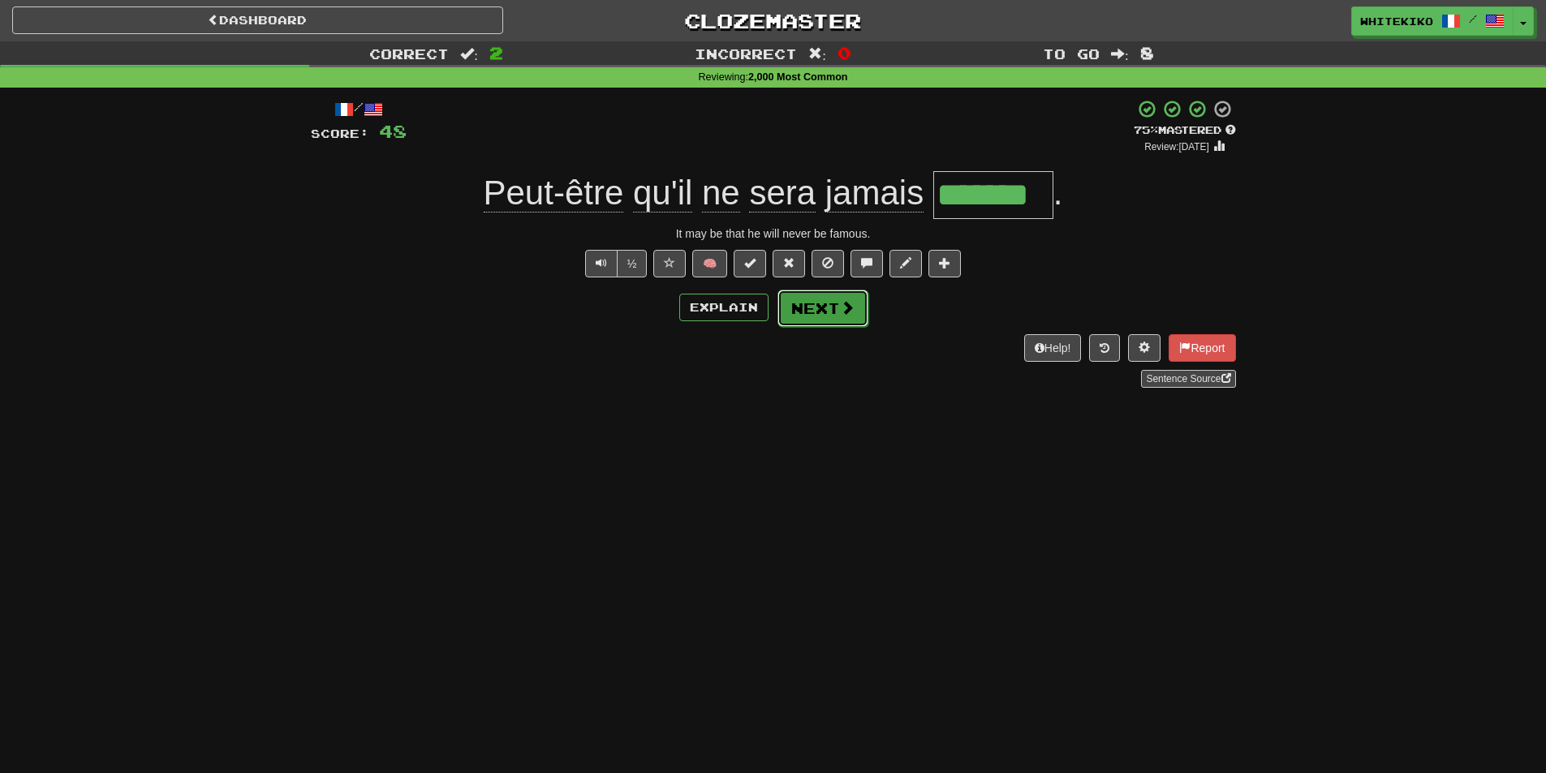
click at [809, 299] on button "Next" at bounding box center [823, 308] width 91 height 37
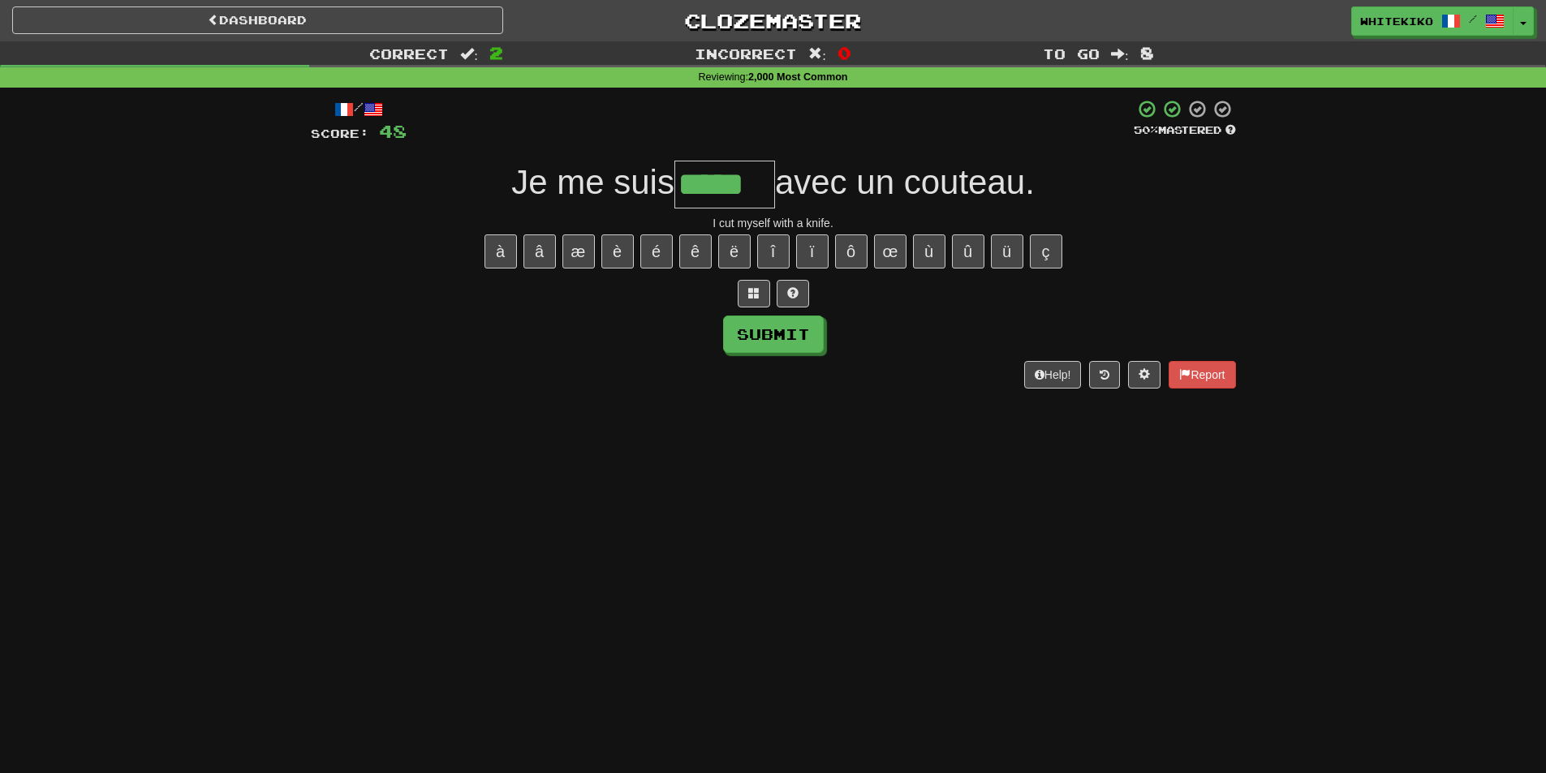
type input "*****"
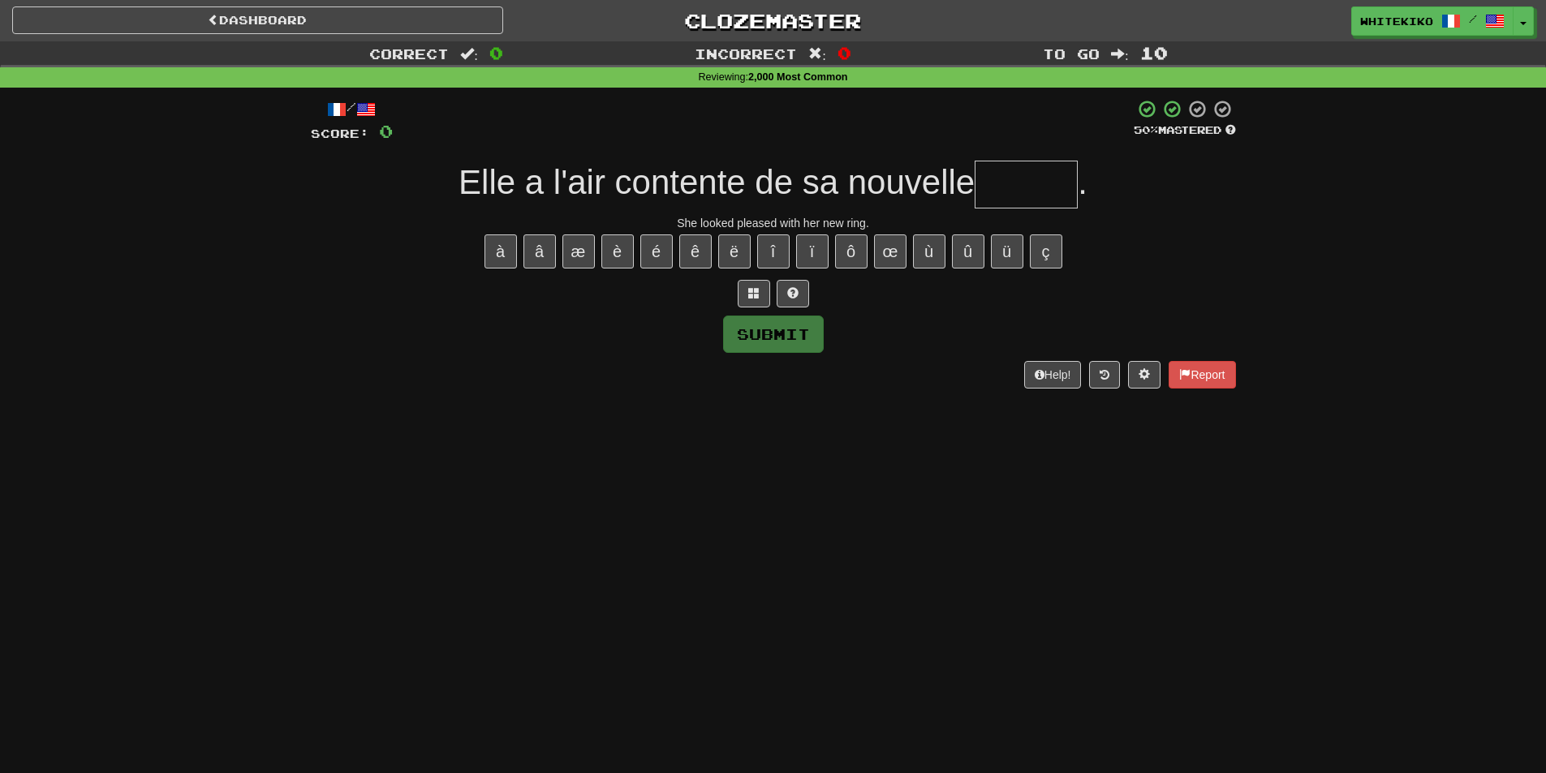
type input "*"
click at [1024, 183] on input "*" at bounding box center [1026, 185] width 103 height 48
type input "*****"
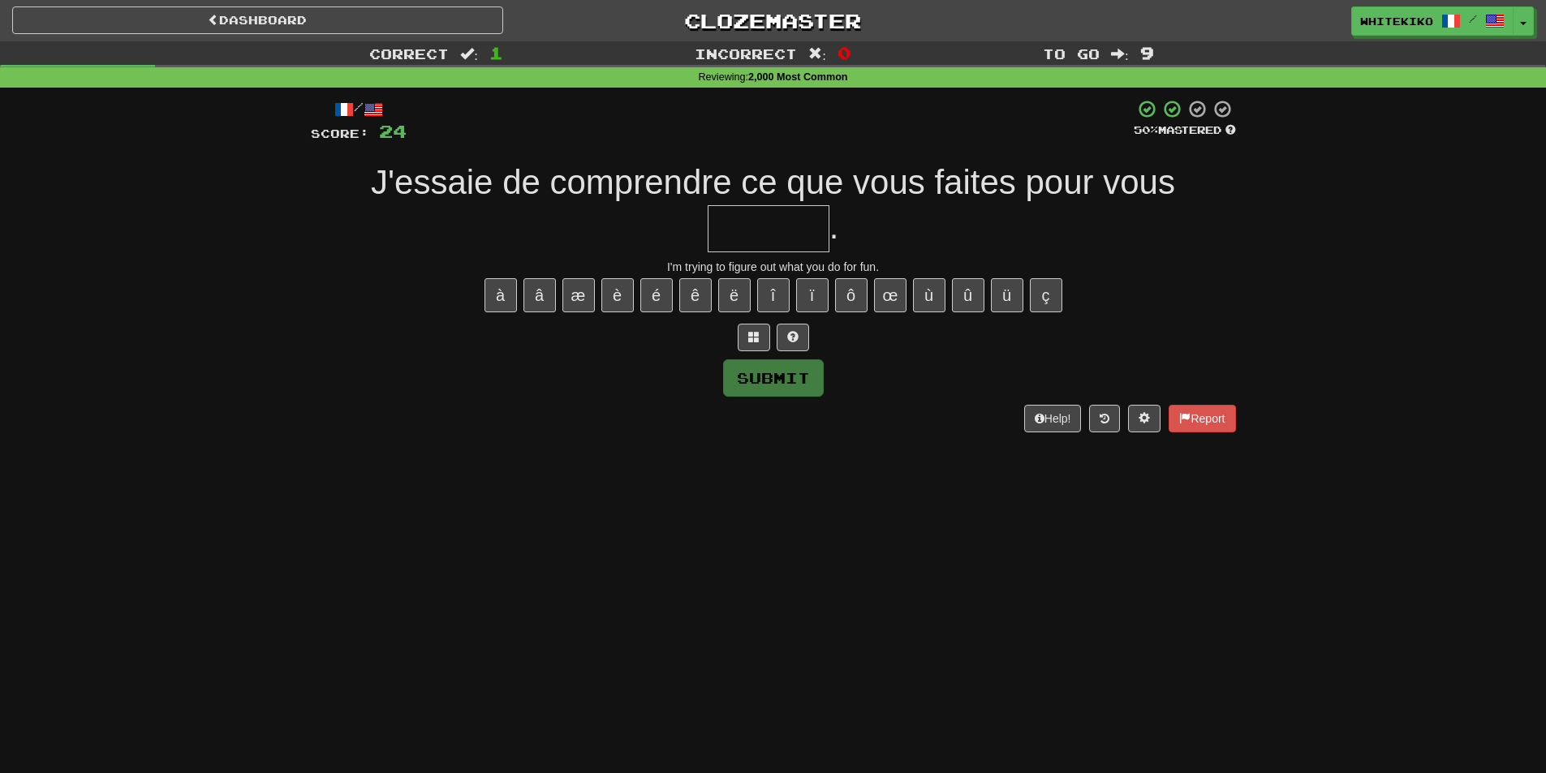
type input "*"
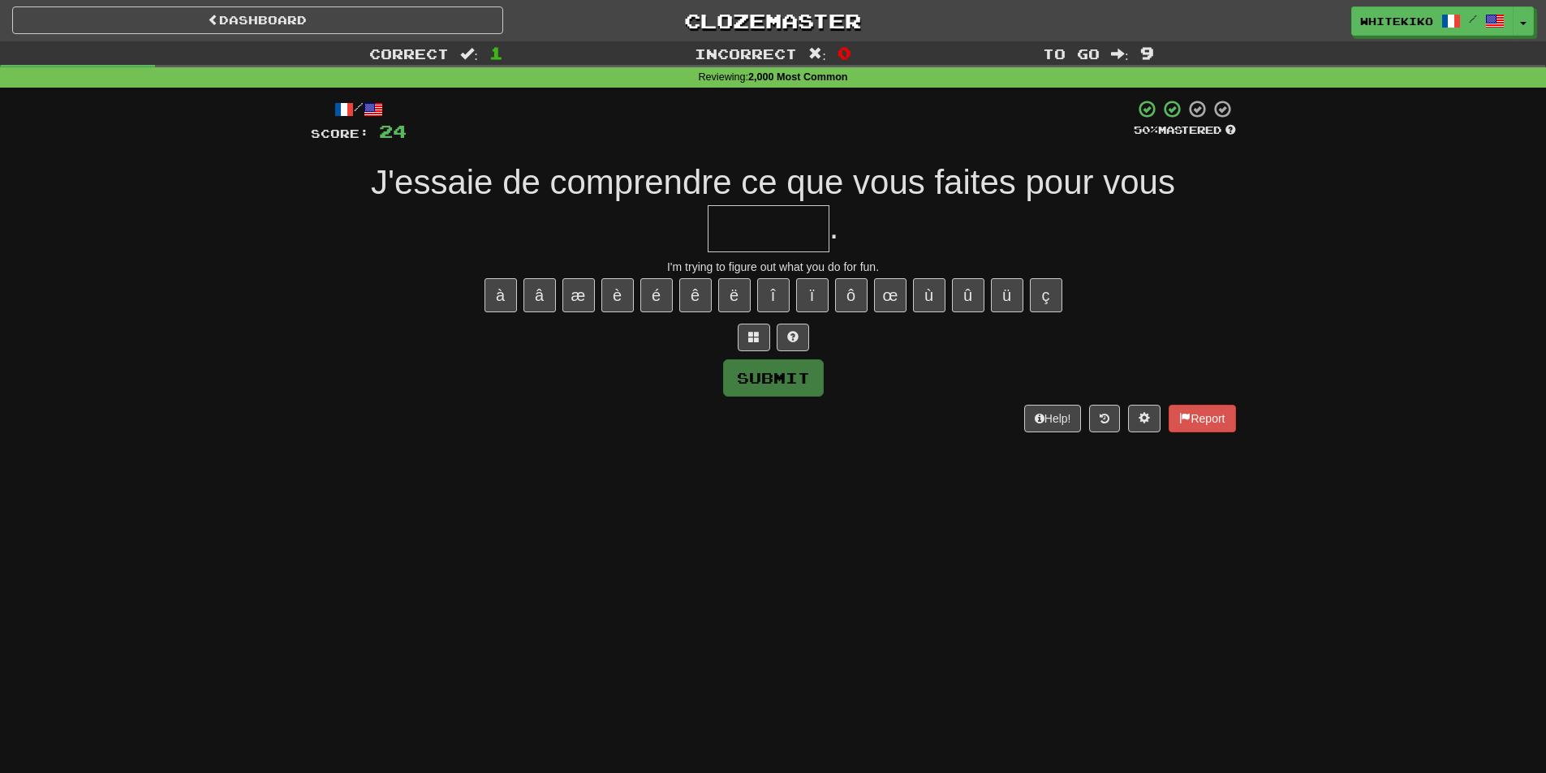
type input "*"
type input "******"
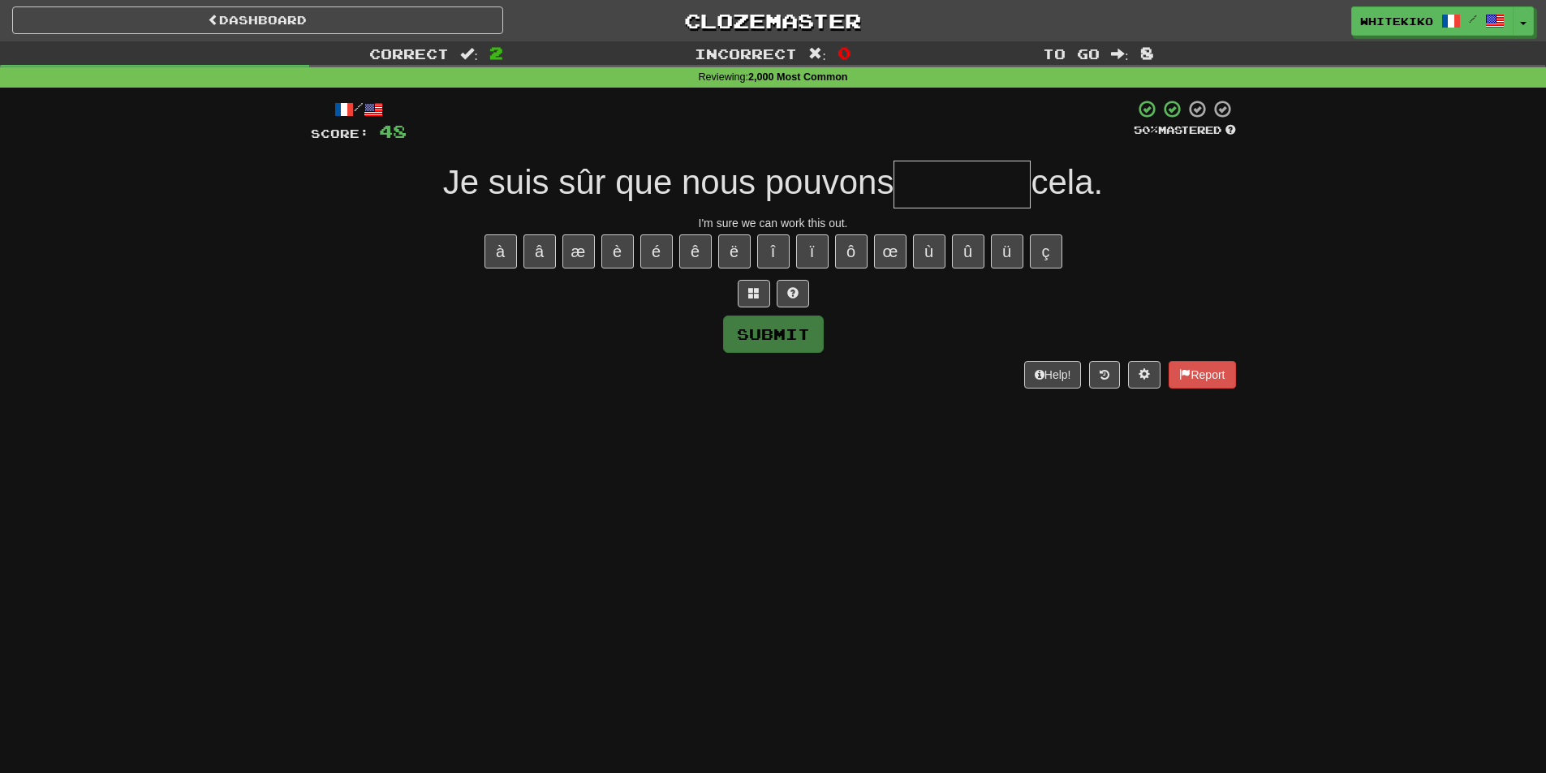
click at [914, 181] on input "text" at bounding box center [962, 185] width 137 height 48
type input "*"
type input "********"
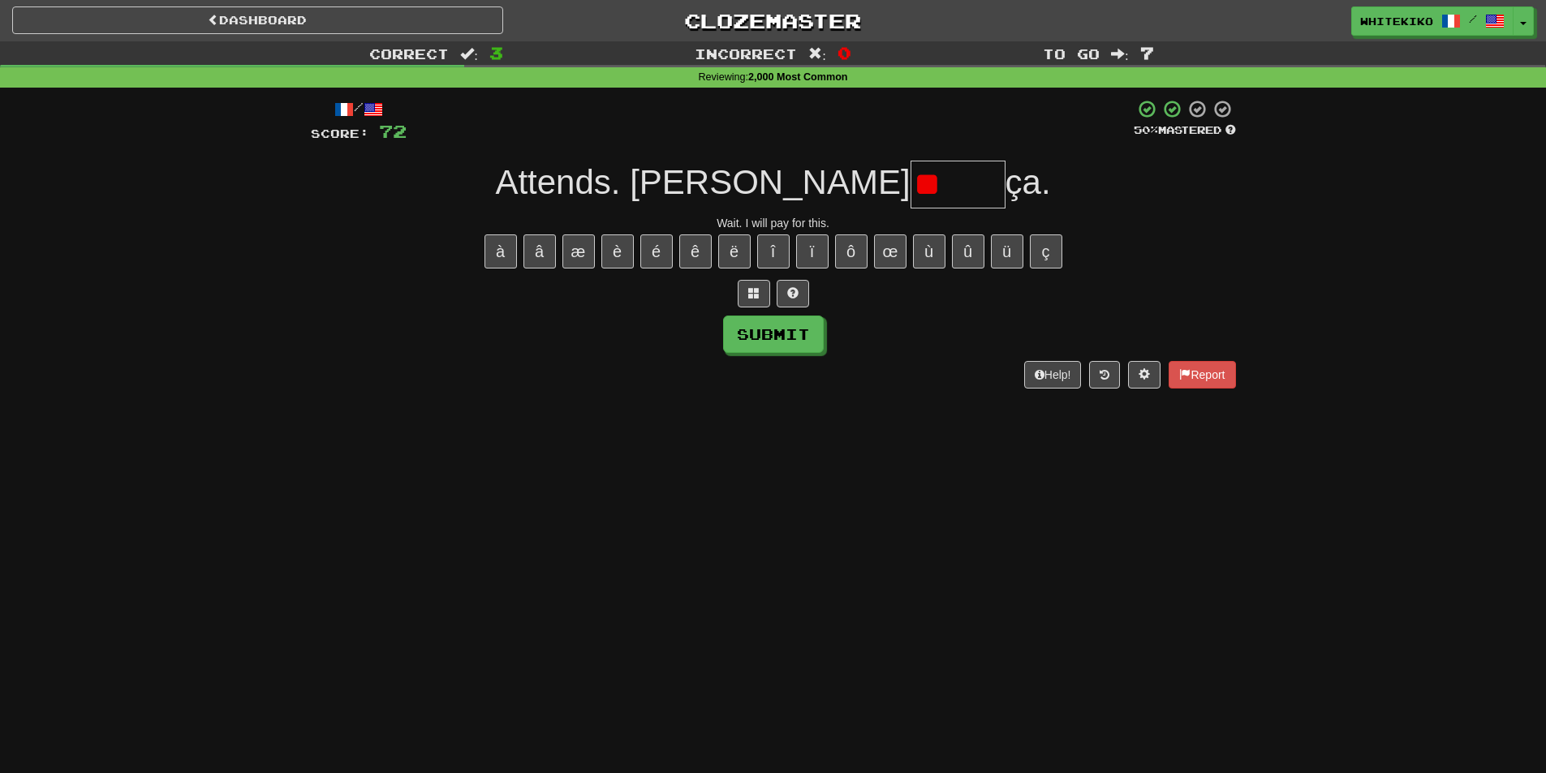
type input "*"
type input "******"
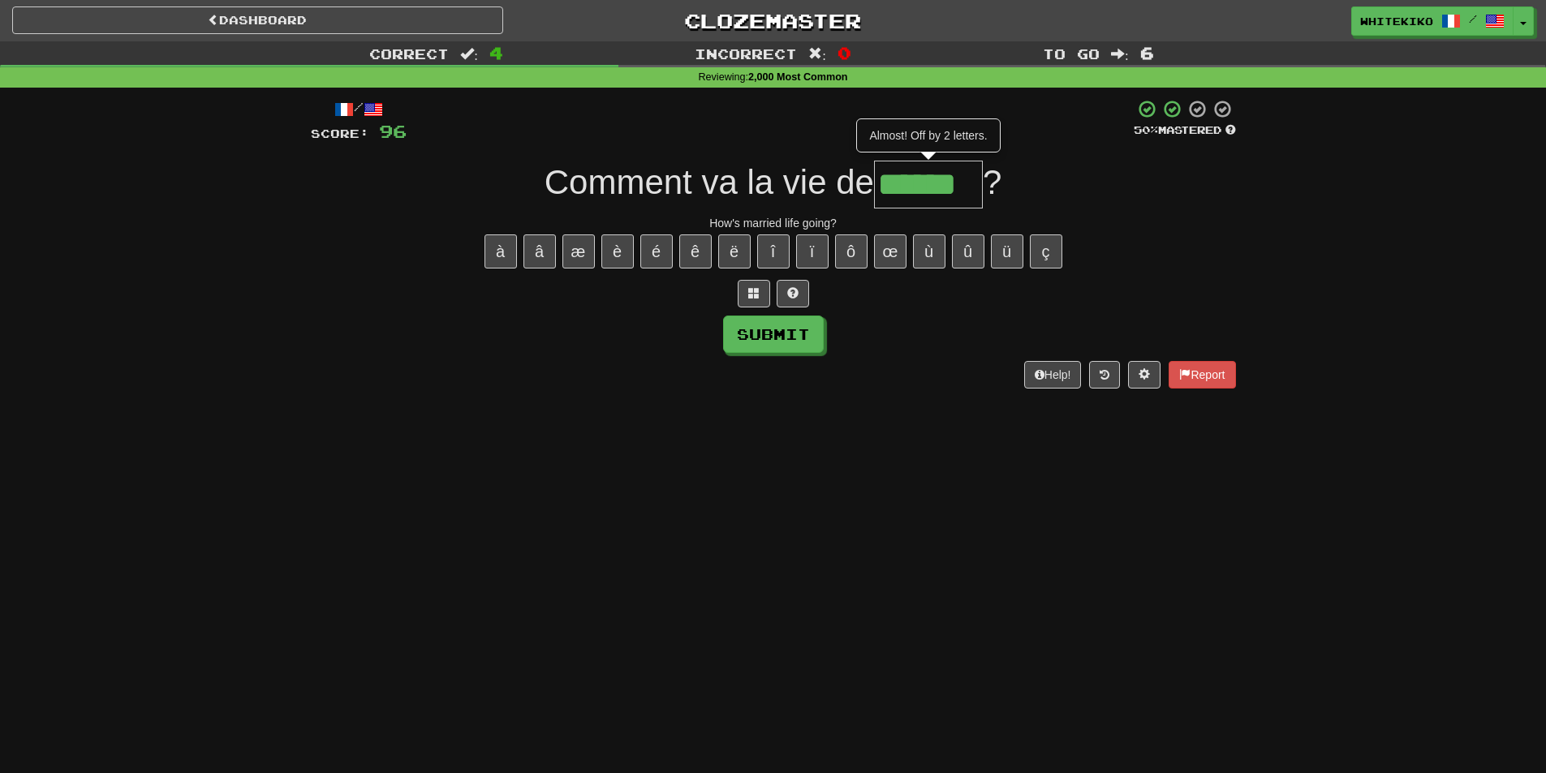
type input "******"
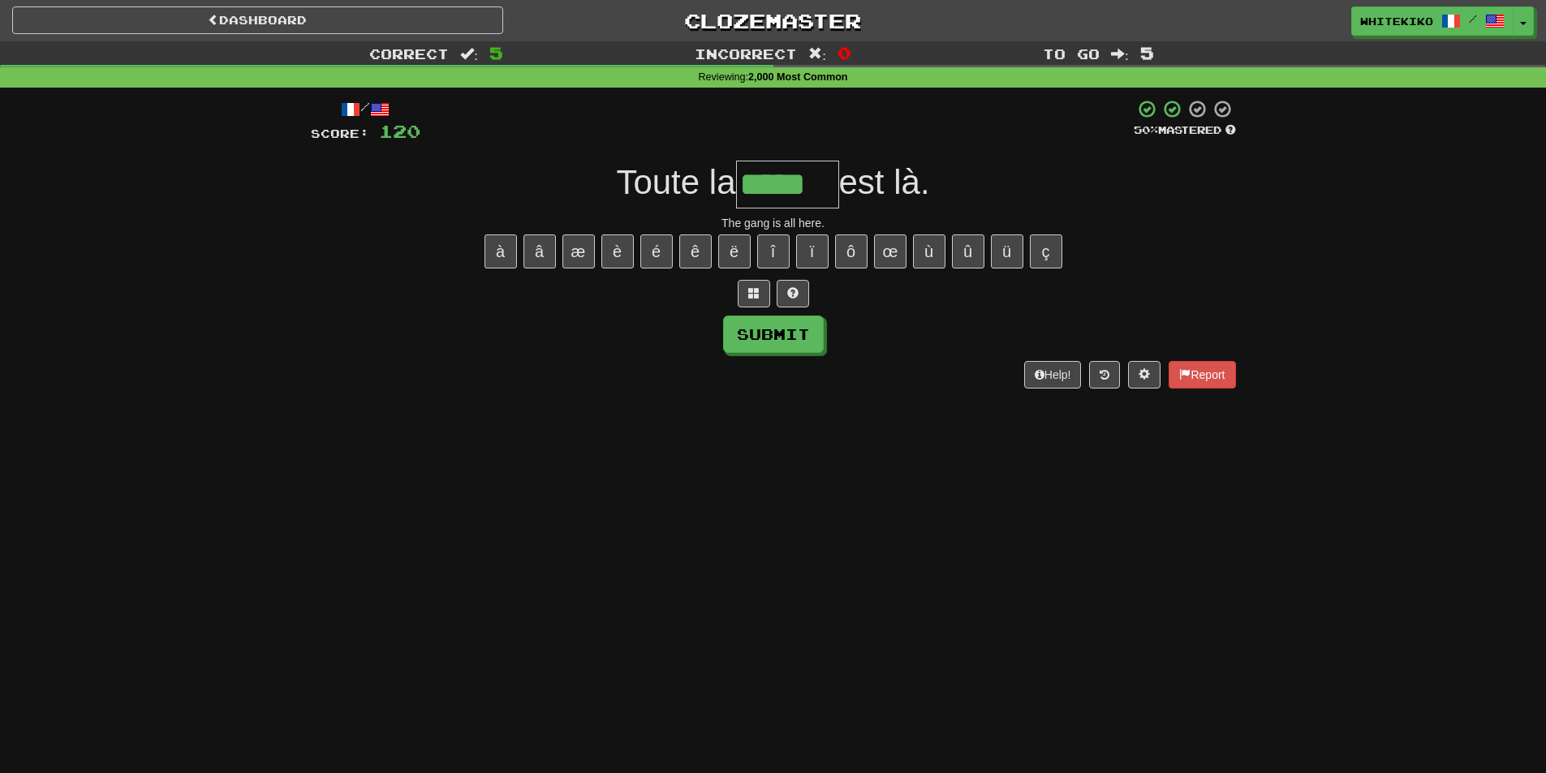
type input "*****"
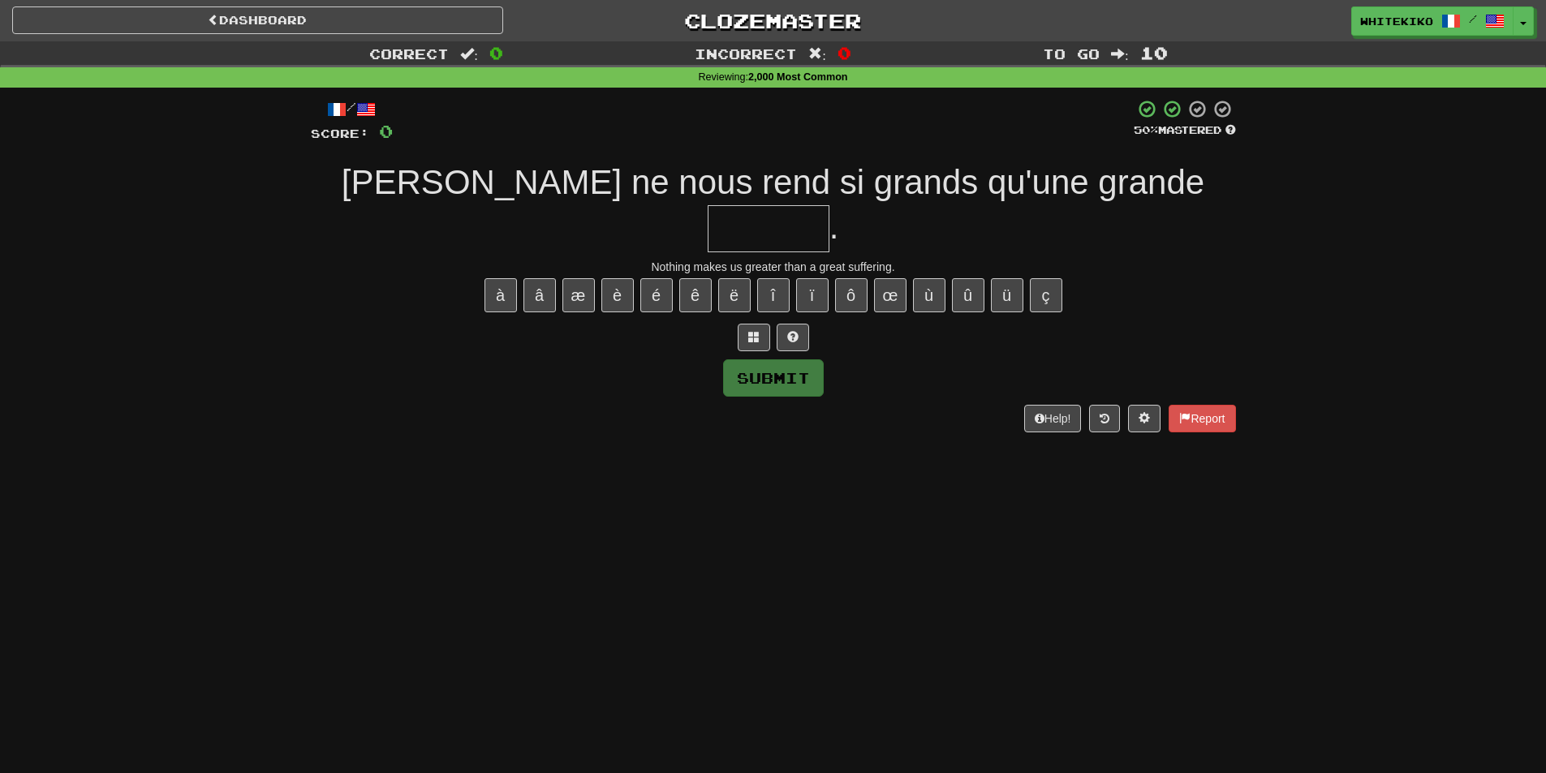
click at [829, 205] on input "text" at bounding box center [769, 229] width 122 height 48
type input "*"
type input "*******"
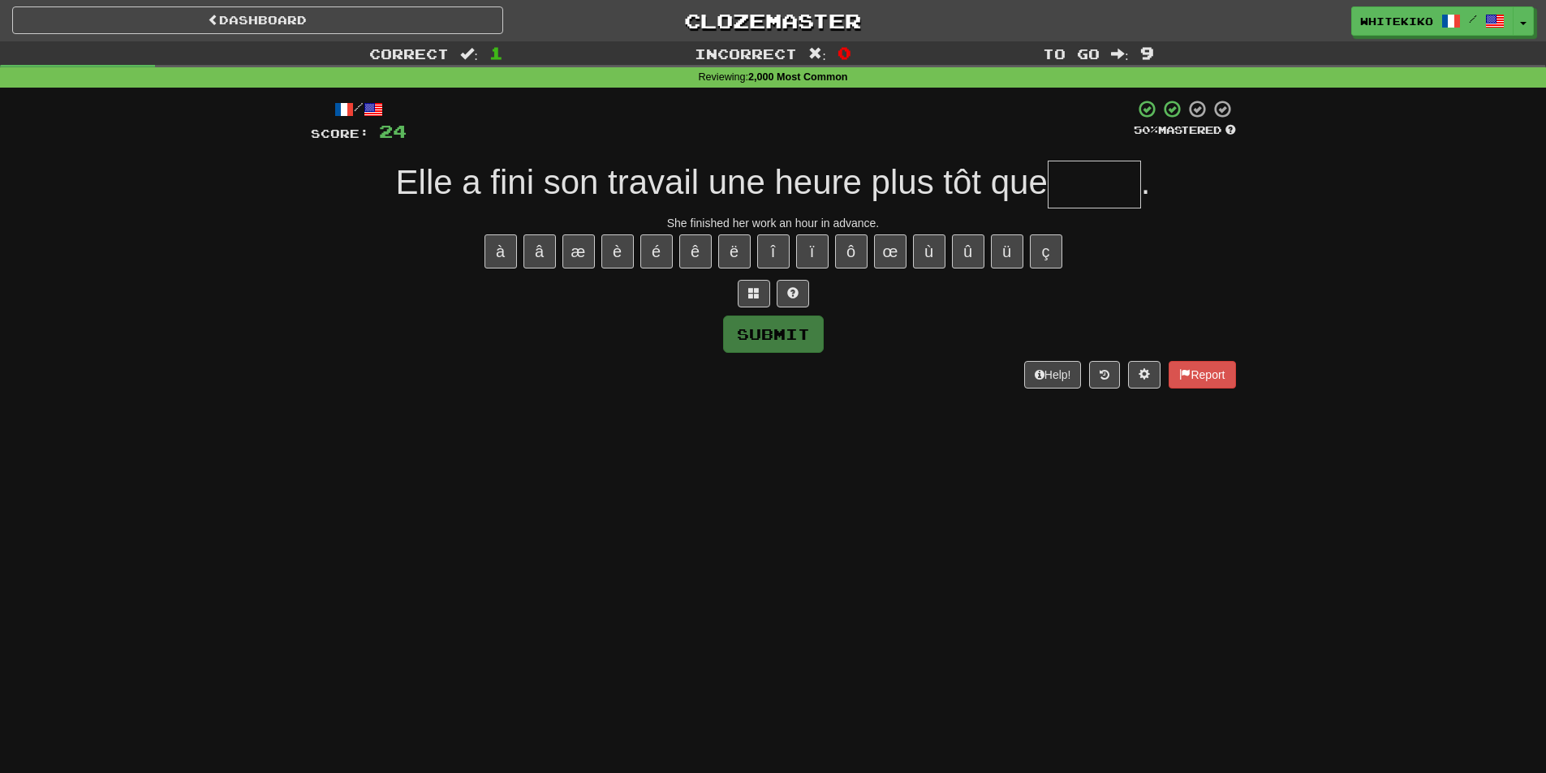
click at [600, 643] on div "Dashboard Clozemaster whitekiko / Toggle Dropdown Dashboard Leaderboard Activit…" at bounding box center [773, 386] width 1546 height 773
drag, startPoint x: 1109, startPoint y: 207, endPoint x: 951, endPoint y: 321, distance: 195.3
click at [1103, 208] on input "text" at bounding box center [1094, 185] width 93 height 48
